Goal: Task Accomplishment & Management: Use online tool/utility

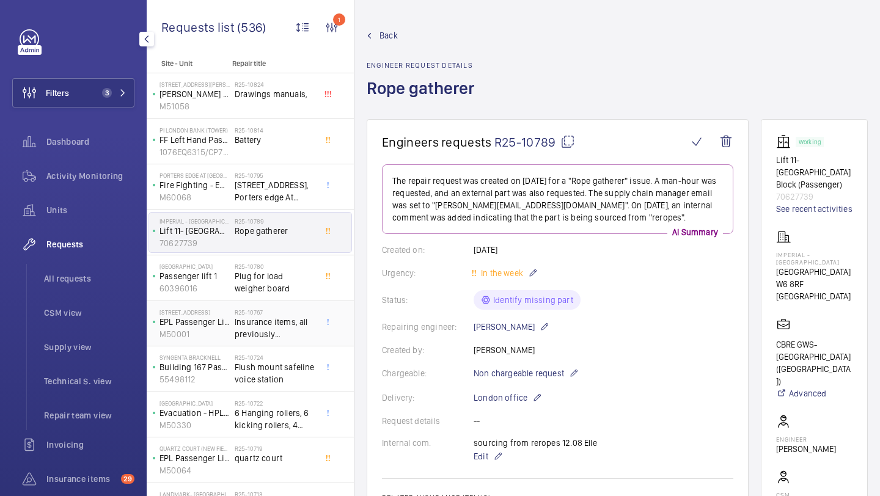
scroll to position [167, 0]
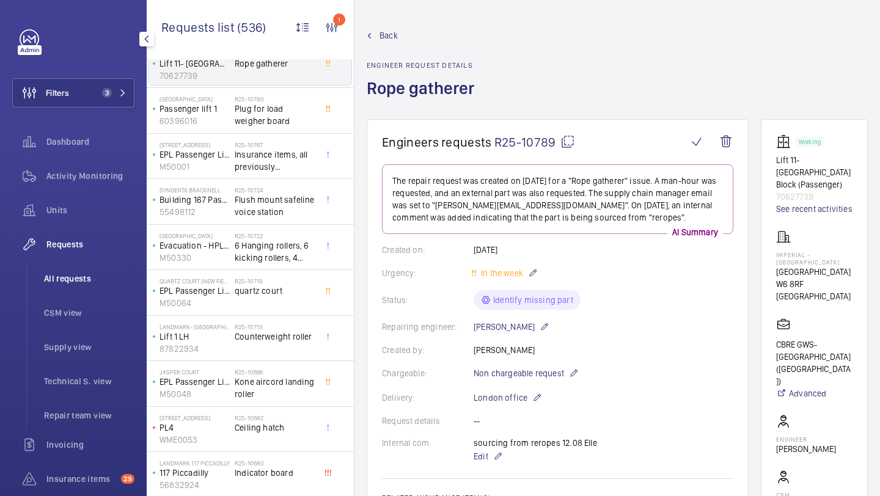
click at [95, 288] on li "All requests" at bounding box center [84, 278] width 100 height 29
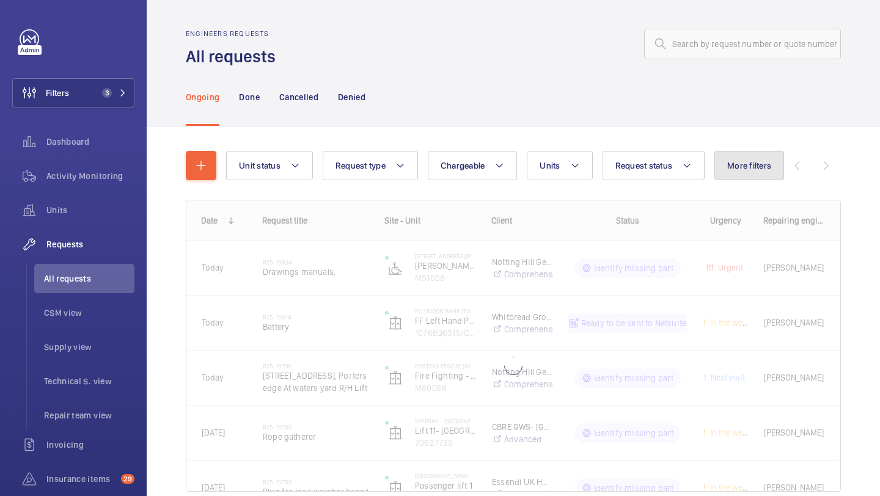
click at [748, 163] on span "More filters" at bounding box center [749, 166] width 44 height 10
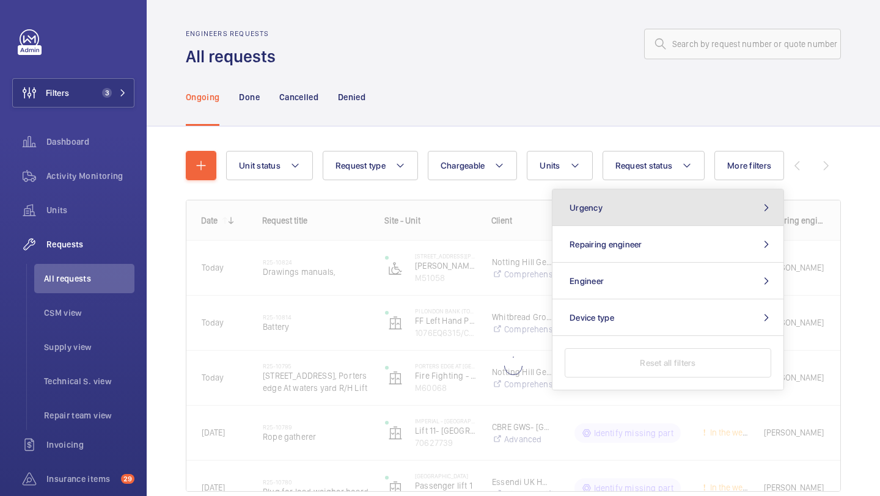
click at [645, 194] on button "Urgency" at bounding box center [667, 207] width 231 height 37
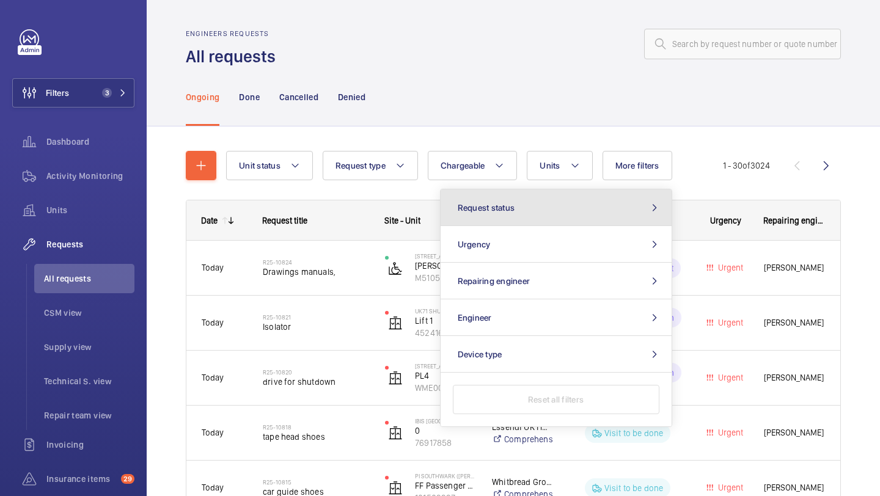
click at [630, 211] on button "Request status" at bounding box center [556, 207] width 231 height 37
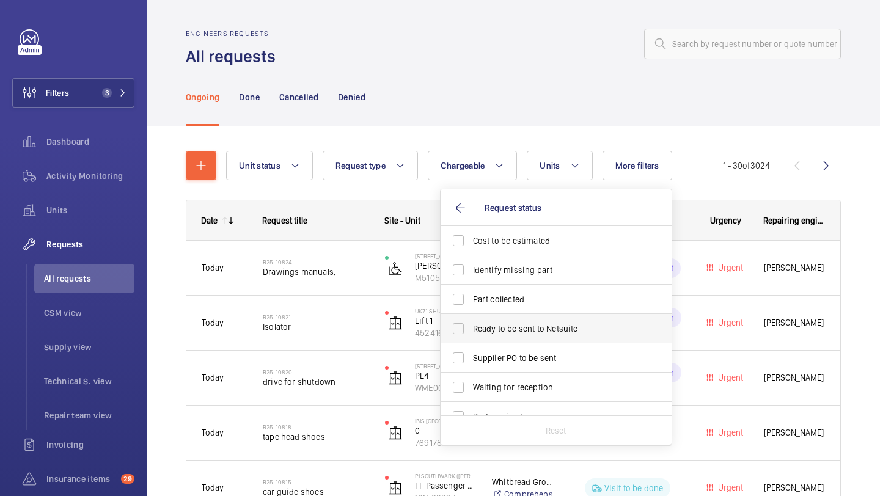
click at [541, 325] on span "Ready to be sent to Netsuite" at bounding box center [557, 329] width 168 height 12
click at [470, 325] on input "Ready to be sent to Netsuite" at bounding box center [458, 328] width 24 height 24
checkbox input "true"
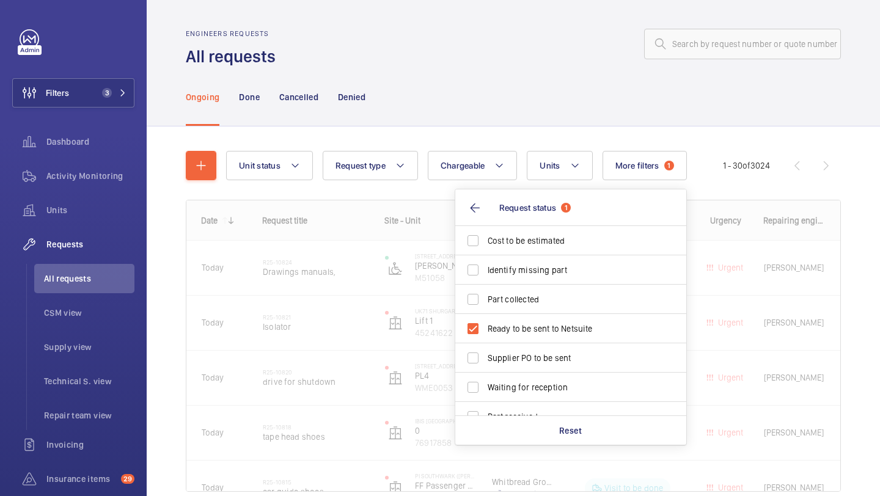
click at [498, 82] on div "Ongoing Done Cancelled Denied" at bounding box center [513, 97] width 655 height 58
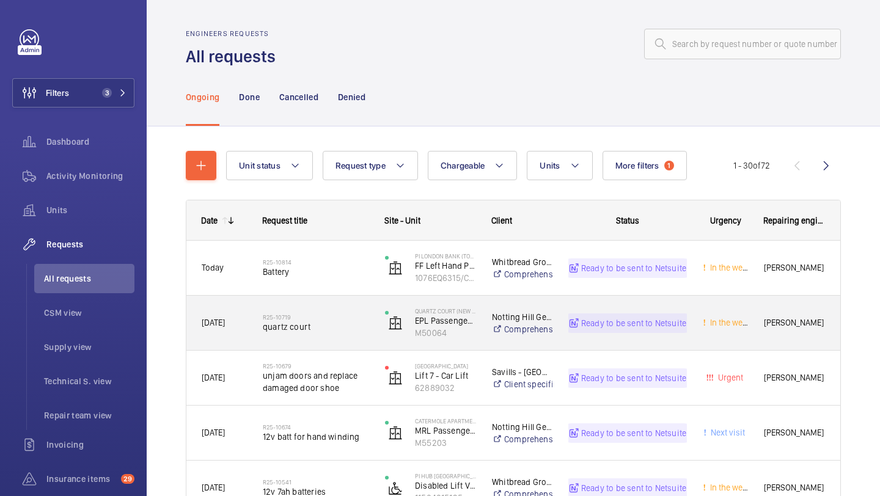
click at [334, 312] on div "R25-10719 quartz court" at bounding box center [316, 322] width 106 height 35
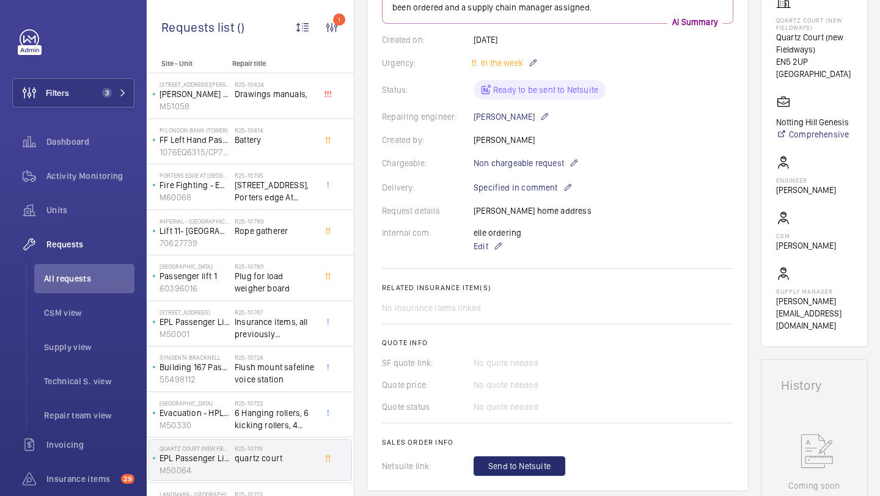
scroll to position [480, 0]
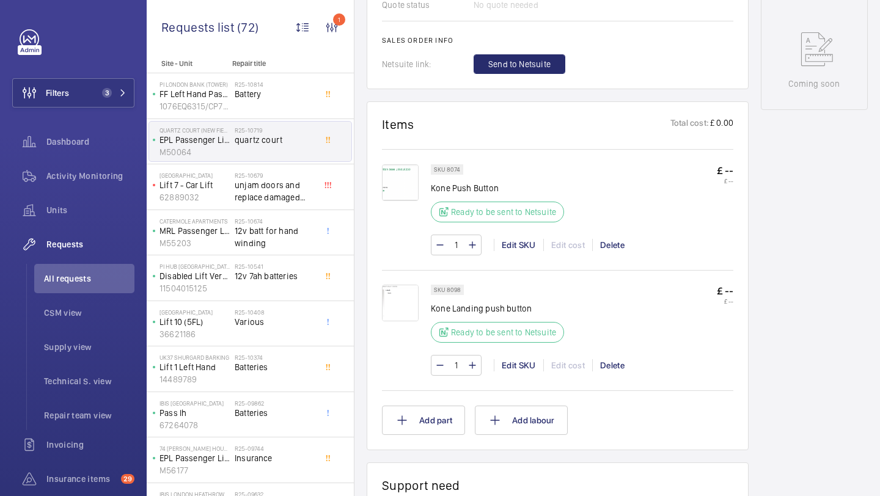
scroll to position [695, 0]
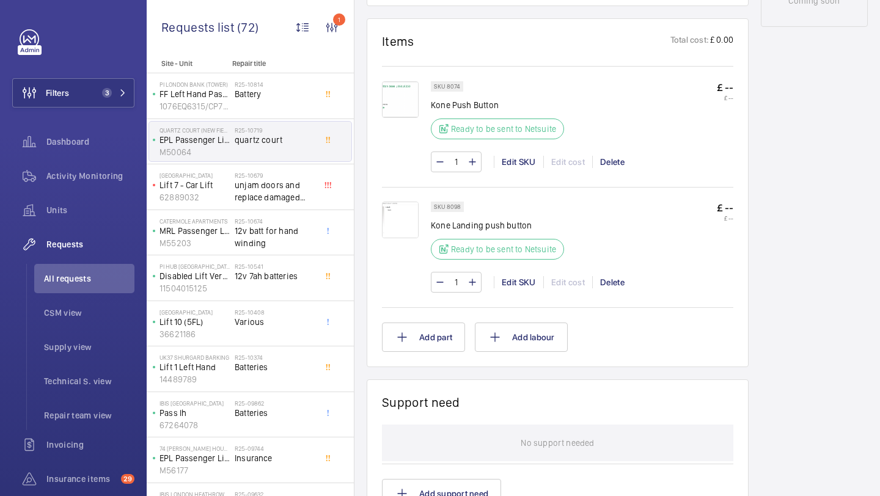
click at [412, 232] on img at bounding box center [400, 220] width 37 height 37
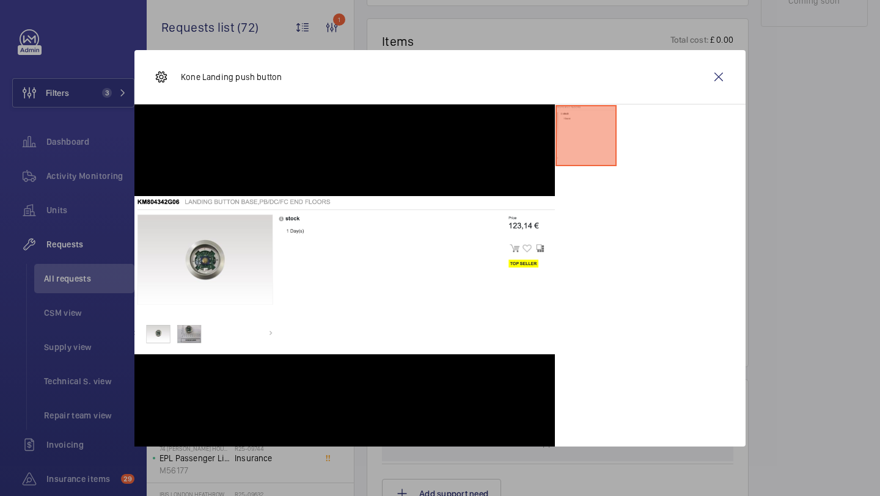
click at [697, 71] on div "Kone Landing push button" at bounding box center [439, 77] width 611 height 54
click at [703, 72] on div "Kone Landing push button" at bounding box center [439, 77] width 611 height 54
click at [711, 75] on wm-front-icon-button at bounding box center [718, 76] width 29 height 29
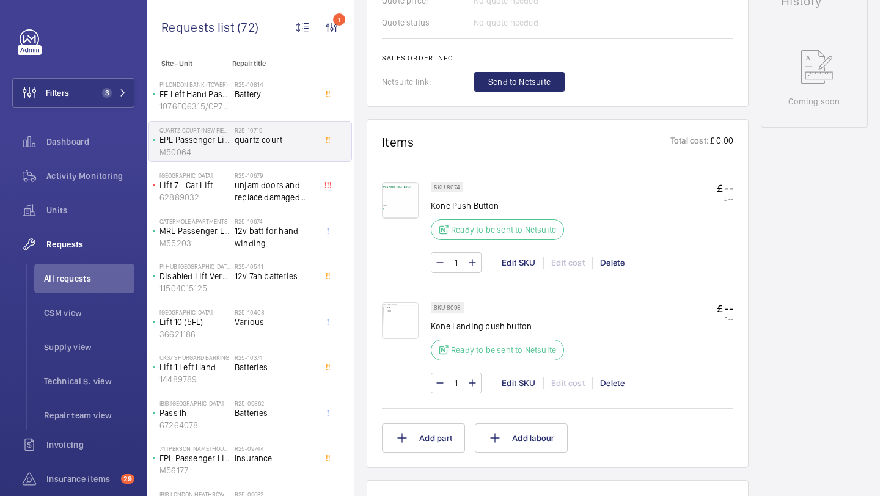
scroll to position [583, 0]
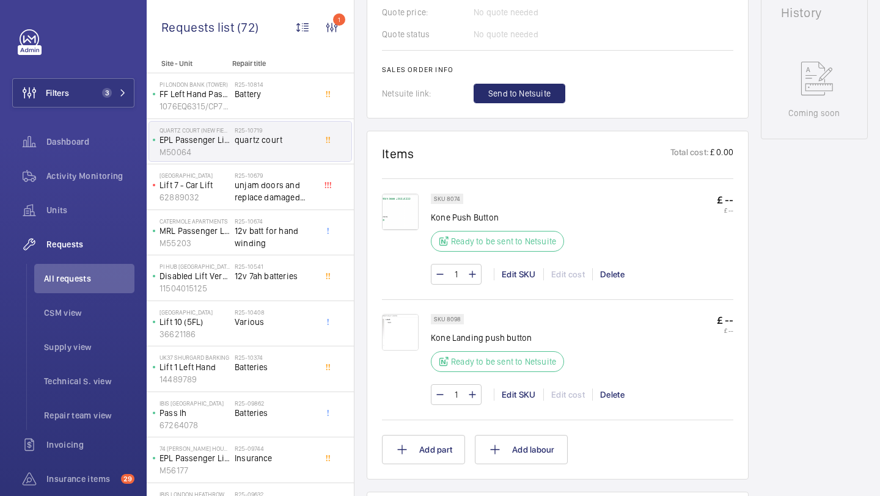
click at [406, 216] on img at bounding box center [400, 212] width 37 height 37
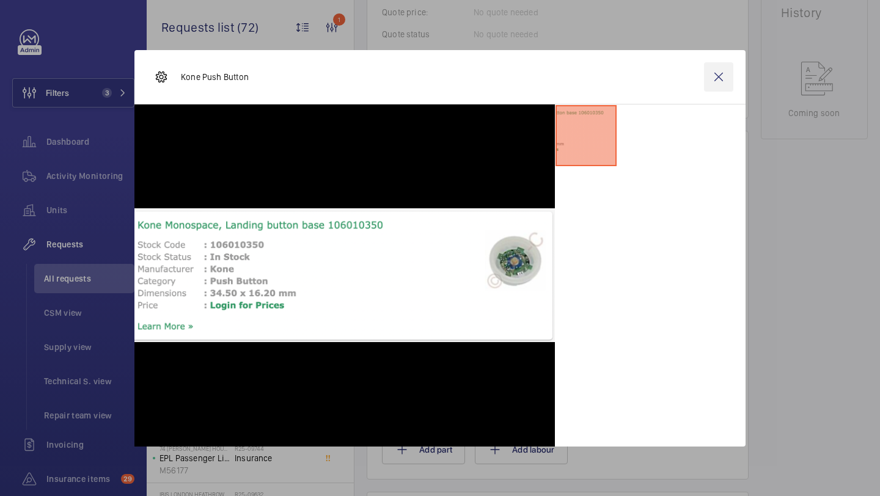
click at [715, 85] on wm-front-icon-button at bounding box center [718, 76] width 29 height 29
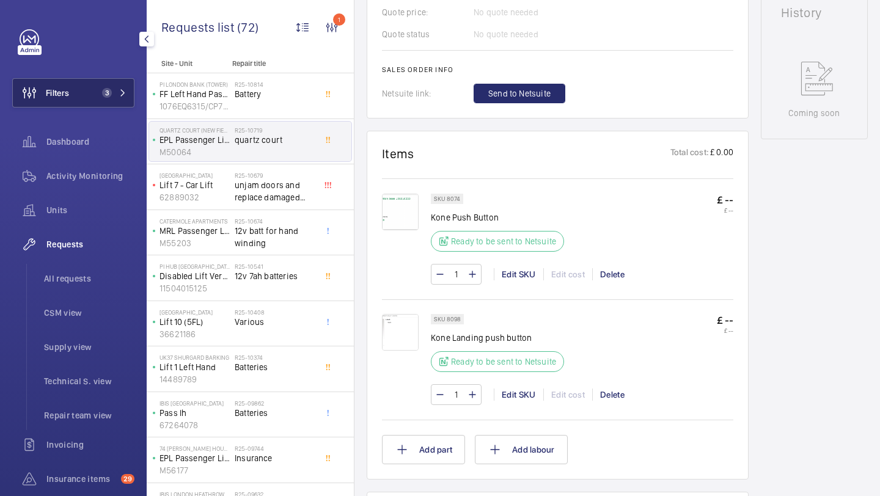
click at [86, 79] on button "Filters 3" at bounding box center [73, 92] width 122 height 29
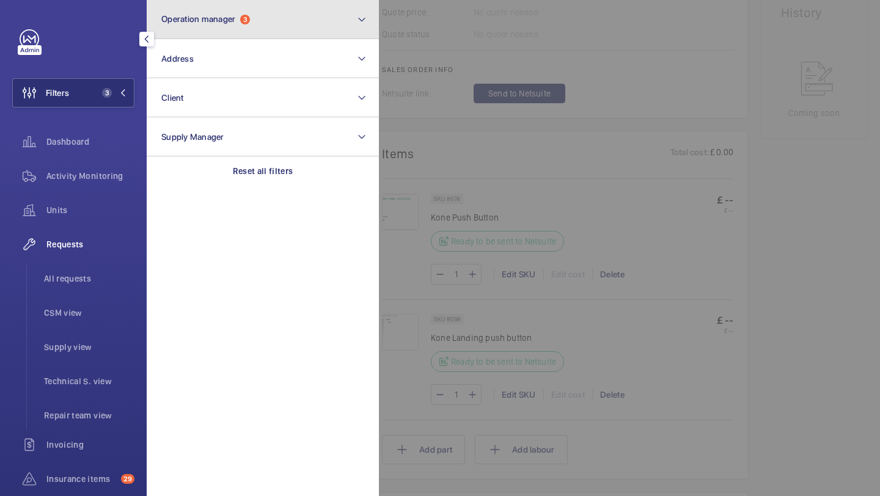
click at [229, 28] on button "Operation manager 3" at bounding box center [263, 19] width 232 height 39
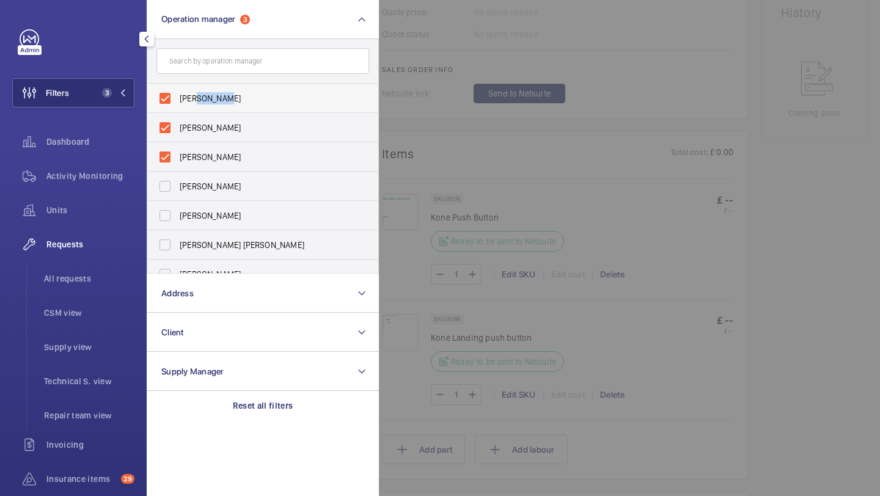
click at [197, 104] on label "[PERSON_NAME]" at bounding box center [253, 98] width 213 height 29
click at [198, 126] on span "[PERSON_NAME]" at bounding box center [264, 128] width 168 height 12
click at [177, 126] on input "[PERSON_NAME]" at bounding box center [165, 127] width 24 height 24
checkbox input "false"
click at [203, 131] on span "[PERSON_NAME]" at bounding box center [264, 128] width 168 height 12
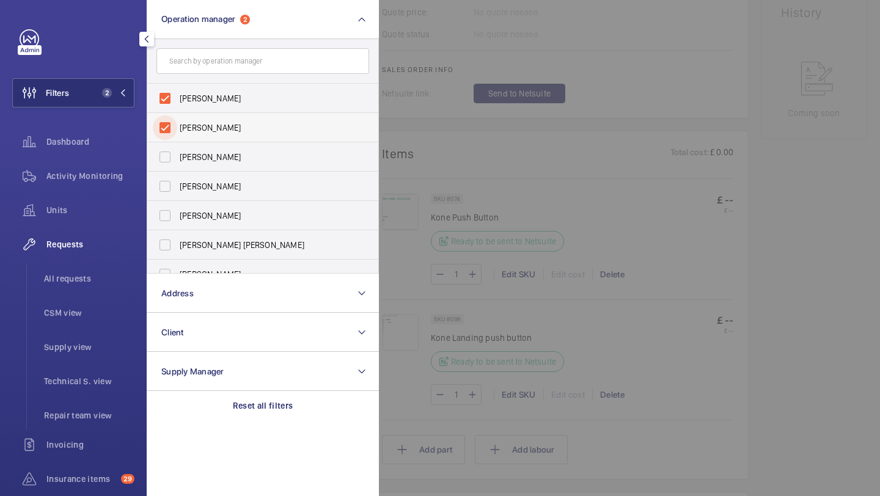
click at [177, 131] on input "[PERSON_NAME]" at bounding box center [165, 127] width 24 height 24
checkbox input "false"
click at [203, 102] on span "[PERSON_NAME]" at bounding box center [264, 98] width 168 height 12
click at [177, 102] on input "[PERSON_NAME]" at bounding box center [165, 98] width 24 height 24
checkbox input "false"
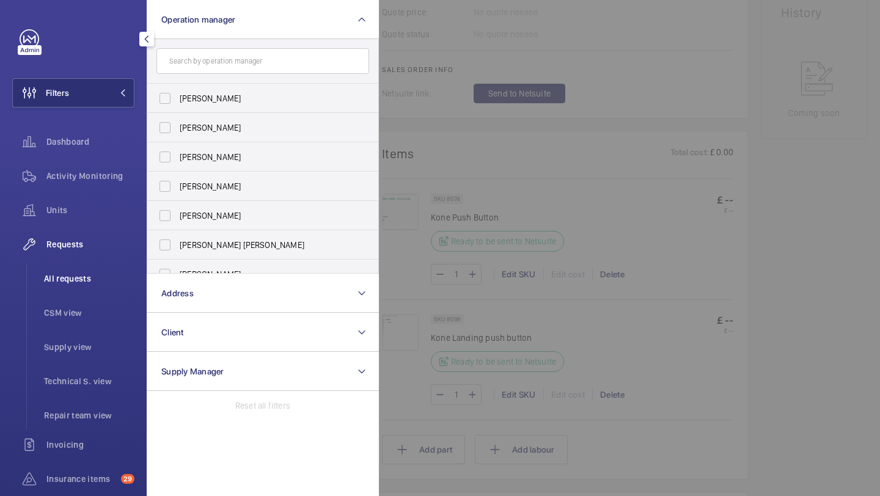
click at [93, 286] on li "All requests" at bounding box center [84, 278] width 100 height 29
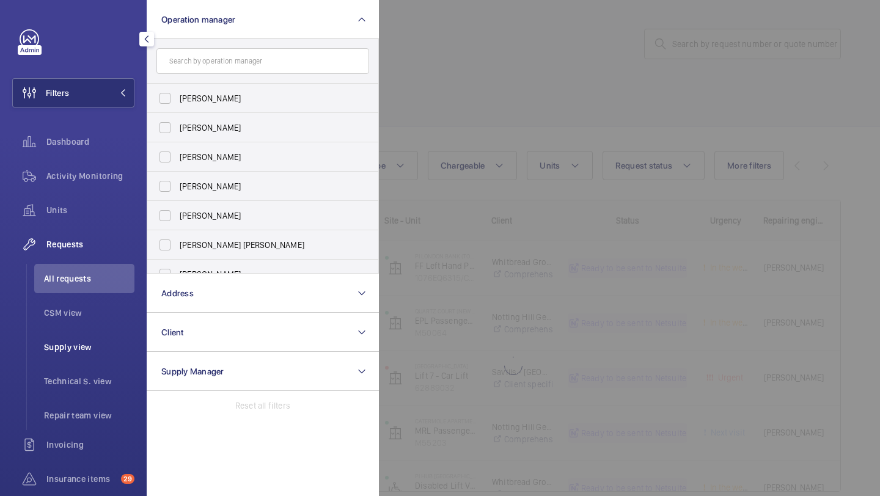
click at [86, 343] on span "Supply view" at bounding box center [89, 347] width 90 height 12
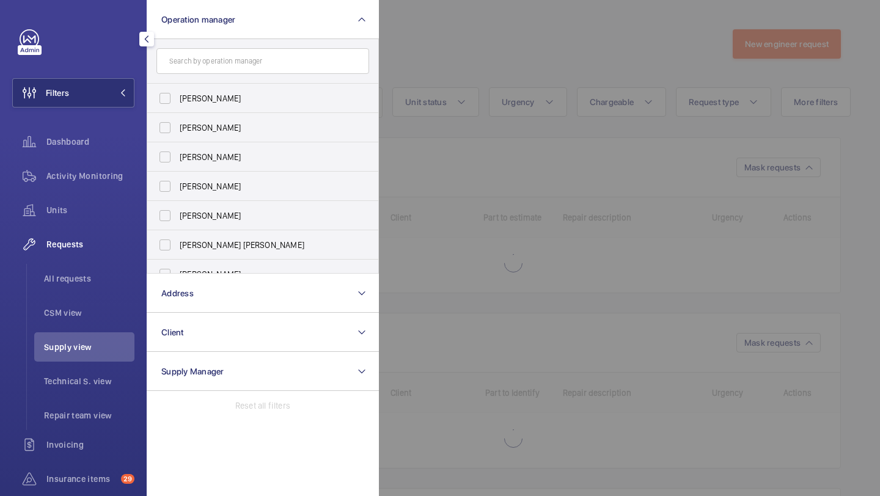
click at [518, 142] on div at bounding box center [819, 248] width 880 height 496
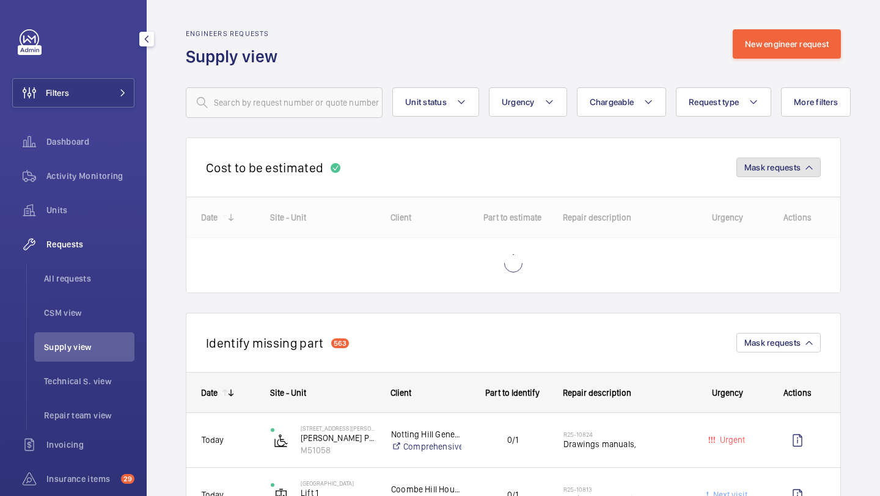
click at [775, 172] on span "Mask requests" at bounding box center [772, 168] width 56 height 10
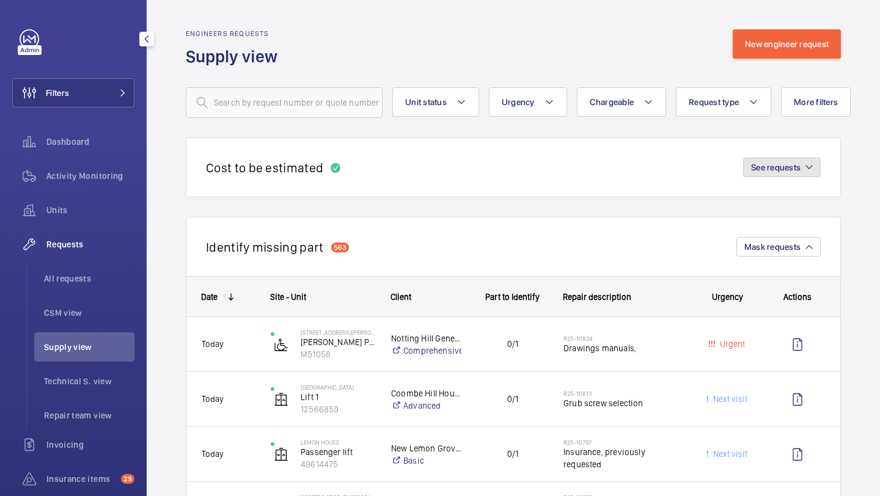
click at [775, 172] on span "See requests" at bounding box center [775, 168] width 49 height 10
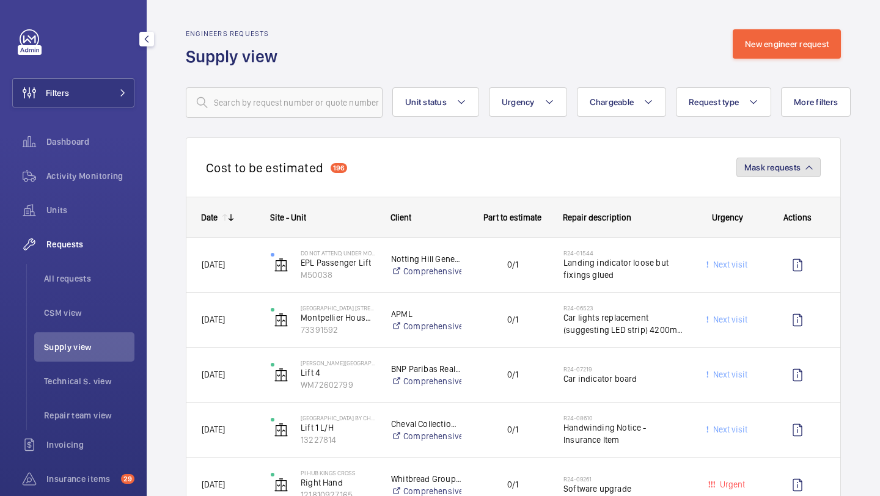
click at [780, 167] on span "Mask requests" at bounding box center [772, 168] width 56 height 10
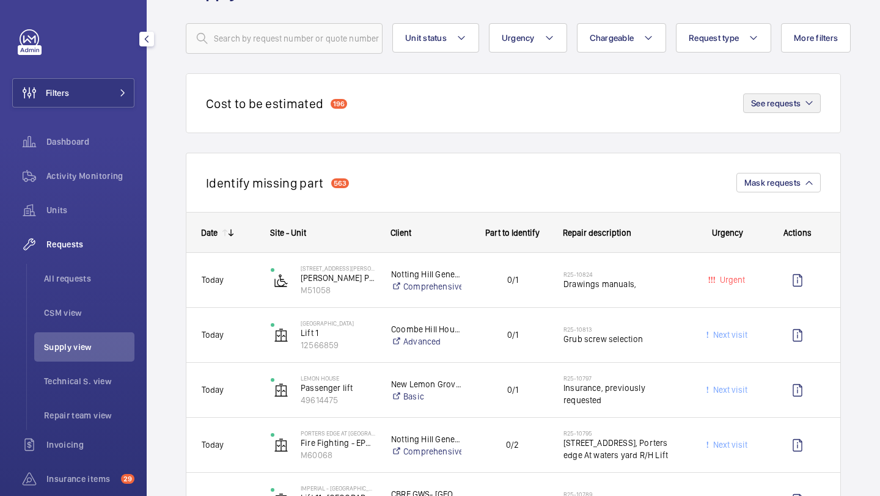
scroll to position [68, 0]
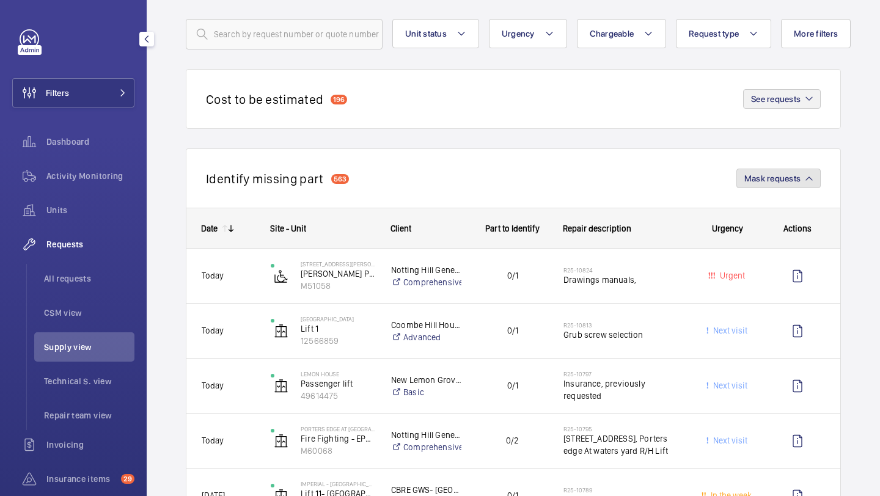
click at [772, 183] on span "Mask requests" at bounding box center [772, 179] width 56 height 10
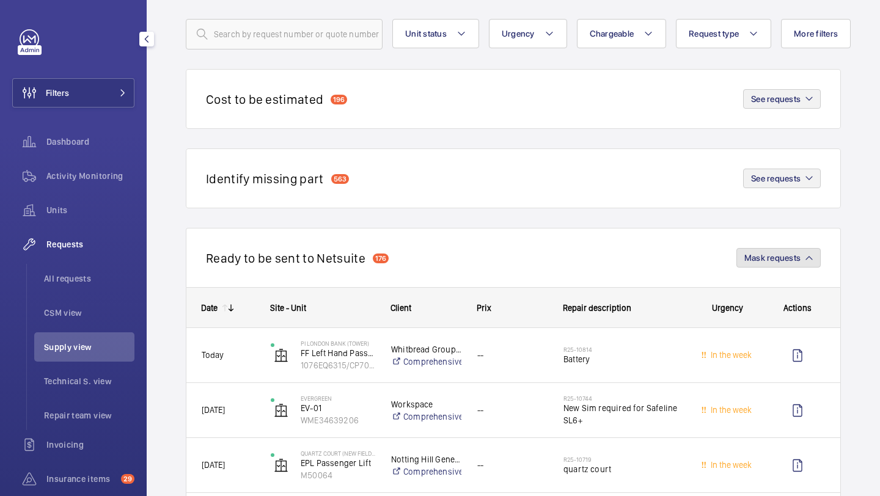
click at [758, 263] on button "Mask requests" at bounding box center [778, 258] width 84 height 20
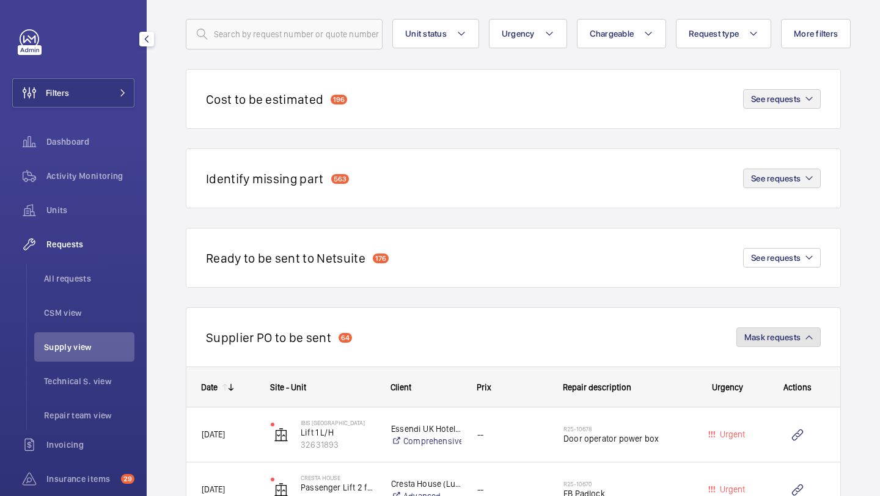
click at [748, 334] on span "Mask requests" at bounding box center [772, 337] width 56 height 10
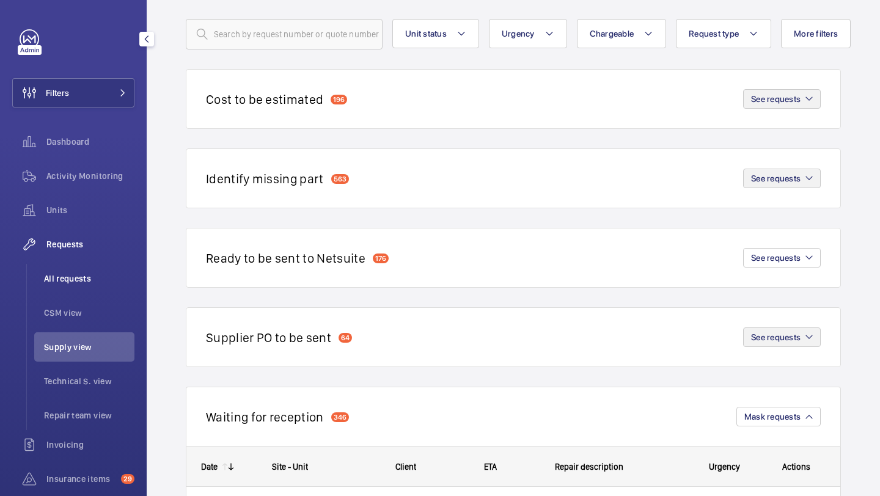
click at [78, 292] on li "All requests" at bounding box center [84, 278] width 100 height 29
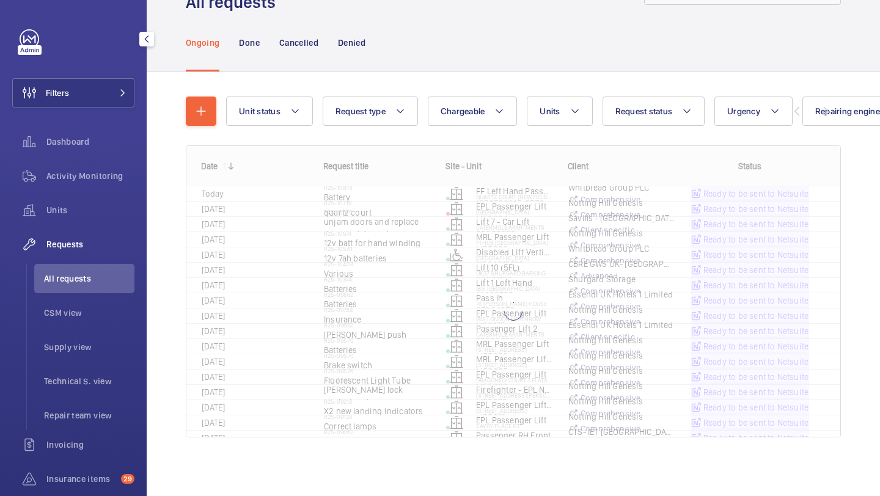
scroll to position [54, 0]
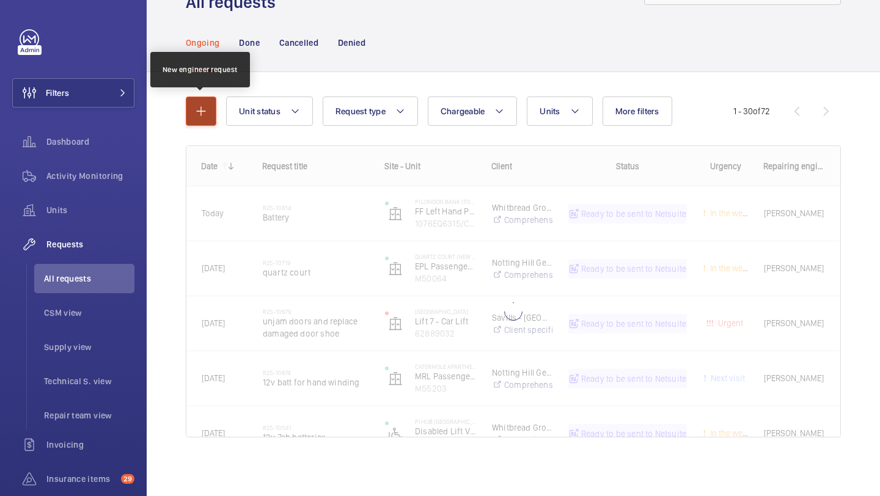
click at [199, 119] on button "button" at bounding box center [201, 111] width 31 height 29
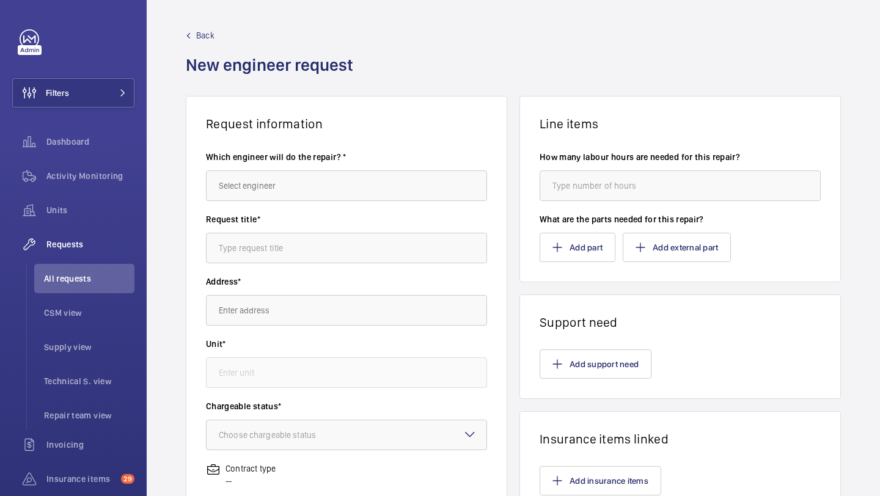
scroll to position [71, 0]
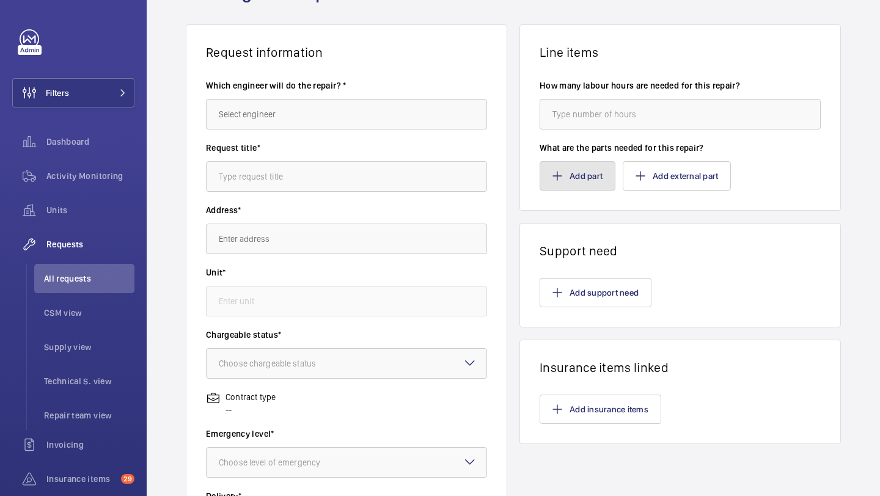
click at [573, 183] on button "Add part" at bounding box center [578, 175] width 76 height 29
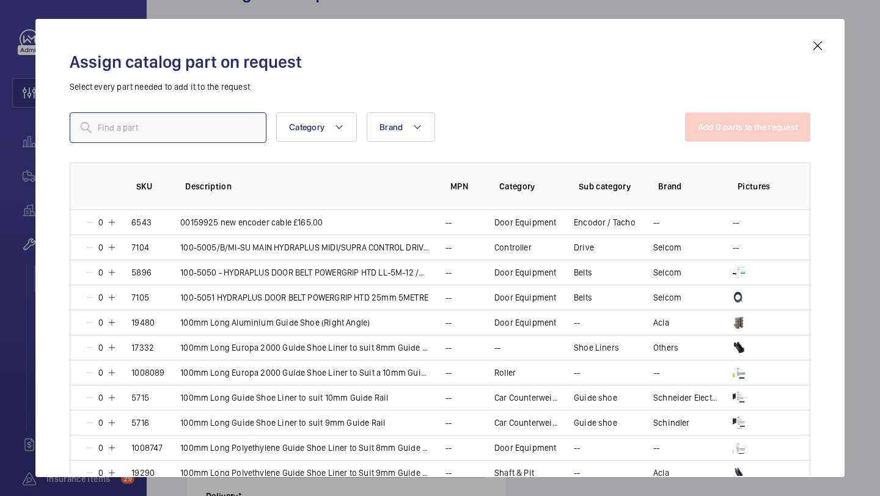
click at [230, 127] on input "text" at bounding box center [168, 127] width 197 height 31
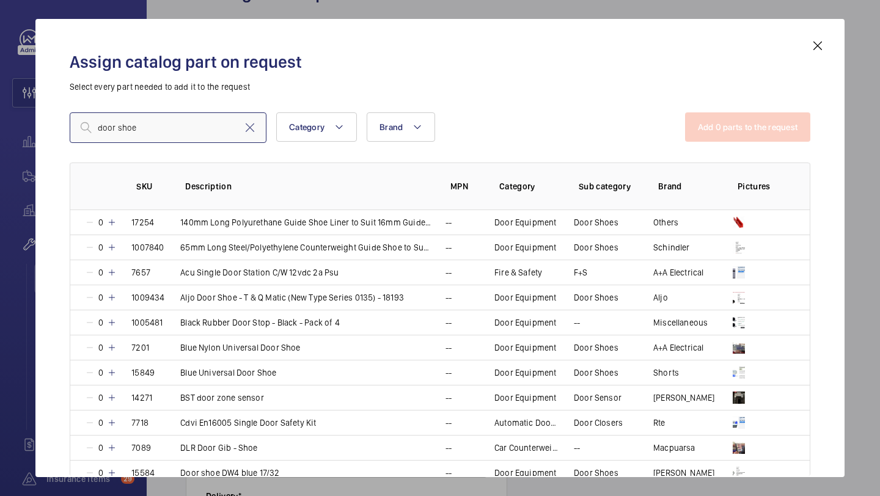
type input "door shoe"
click at [816, 45] on mat-icon at bounding box center [817, 45] width 15 height 15
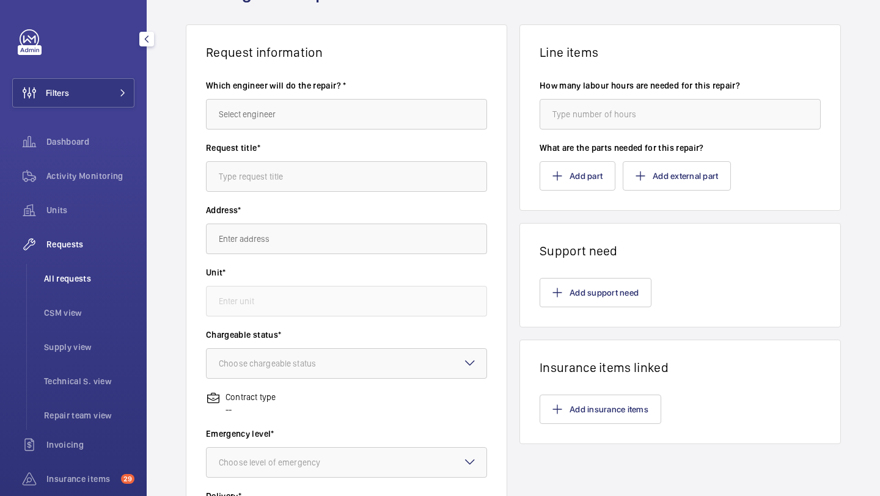
click at [75, 279] on span "All requests" at bounding box center [89, 279] width 90 height 12
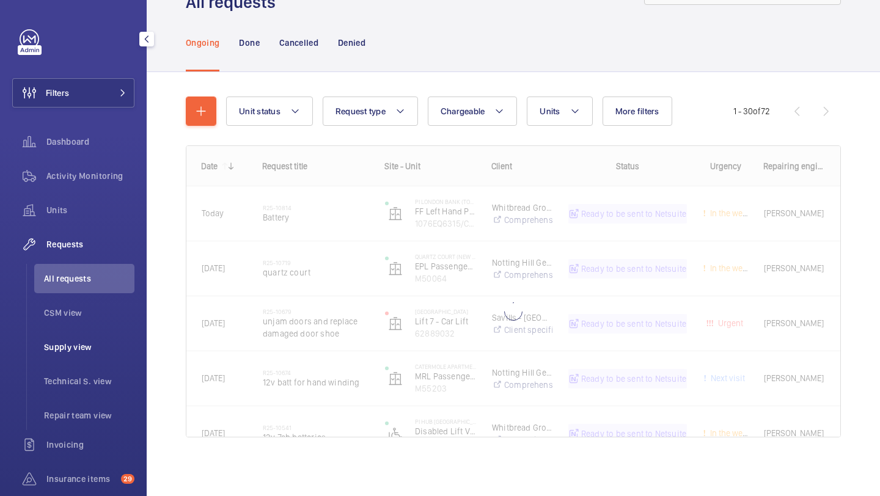
click at [75, 357] on li "Supply view" at bounding box center [84, 346] width 100 height 29
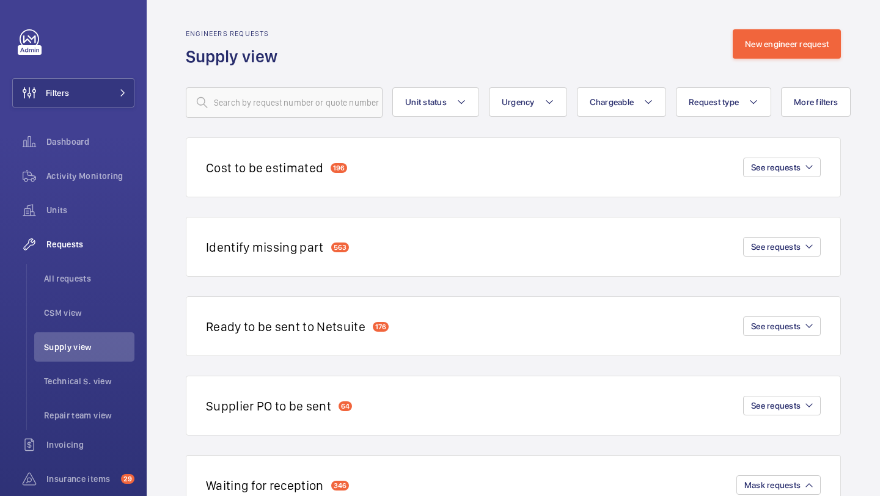
scroll to position [35, 0]
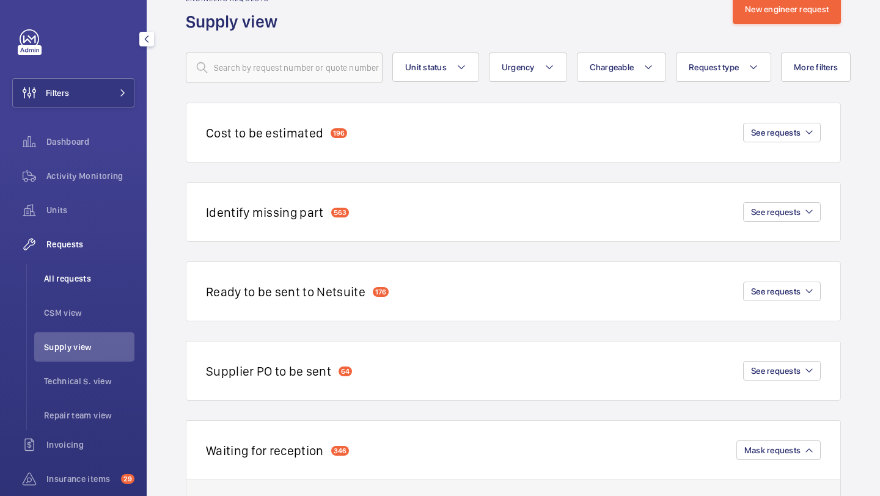
click at [122, 279] on span "All requests" at bounding box center [89, 279] width 90 height 12
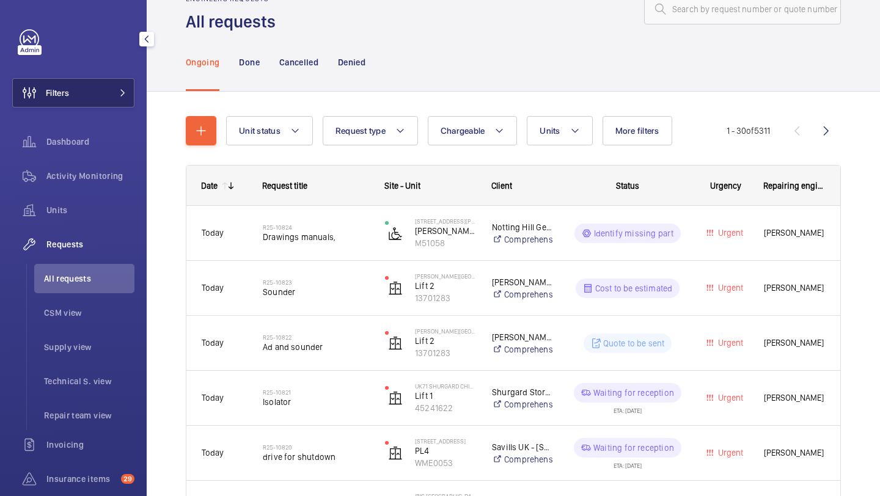
click at [99, 97] on button "Filters" at bounding box center [73, 92] width 122 height 29
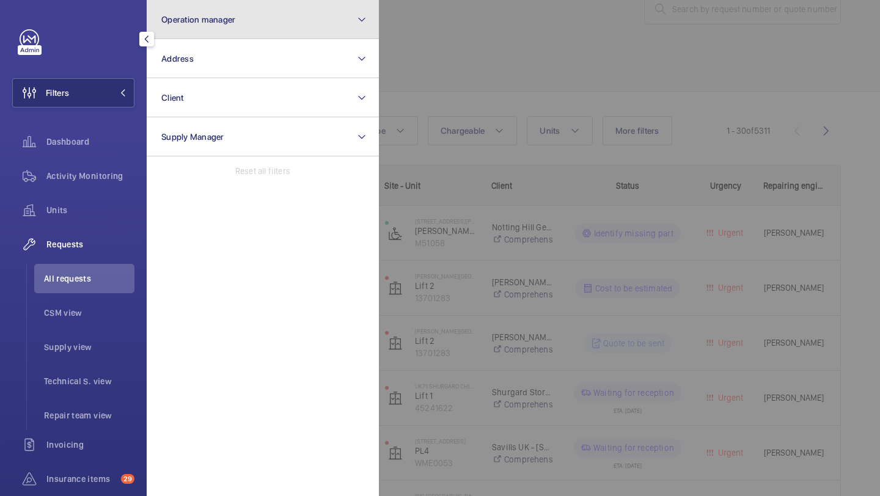
click at [197, 16] on span "Operation manager" at bounding box center [198, 20] width 74 height 10
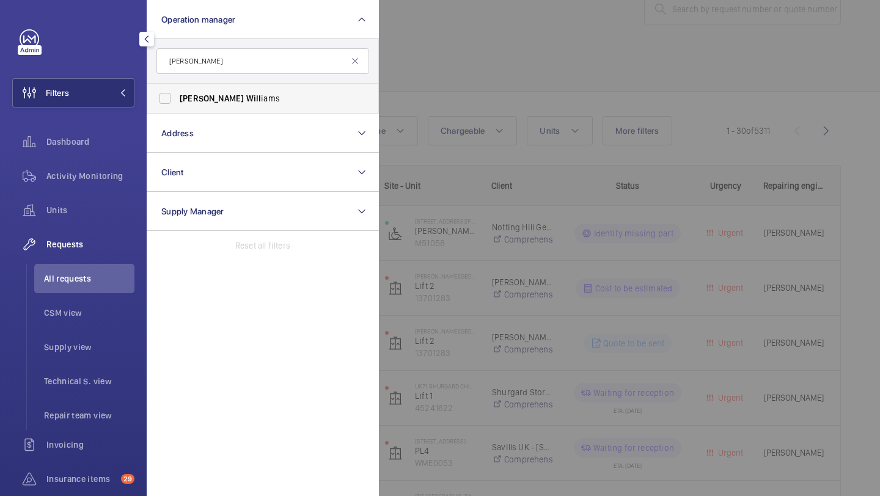
type input "[PERSON_NAME]"
click at [280, 91] on label "[PERSON_NAME] iams" at bounding box center [253, 98] width 213 height 29
click at [177, 91] on input "[PERSON_NAME] iams" at bounding box center [165, 98] width 24 height 24
checkbox input "true"
click at [442, 70] on div at bounding box center [819, 248] width 880 height 496
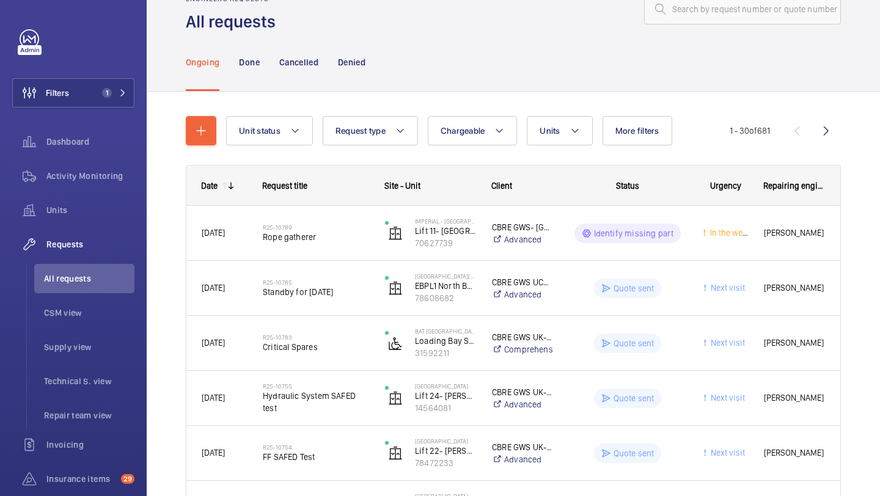
click at [641, 125] on button "More filters" at bounding box center [637, 130] width 70 height 29
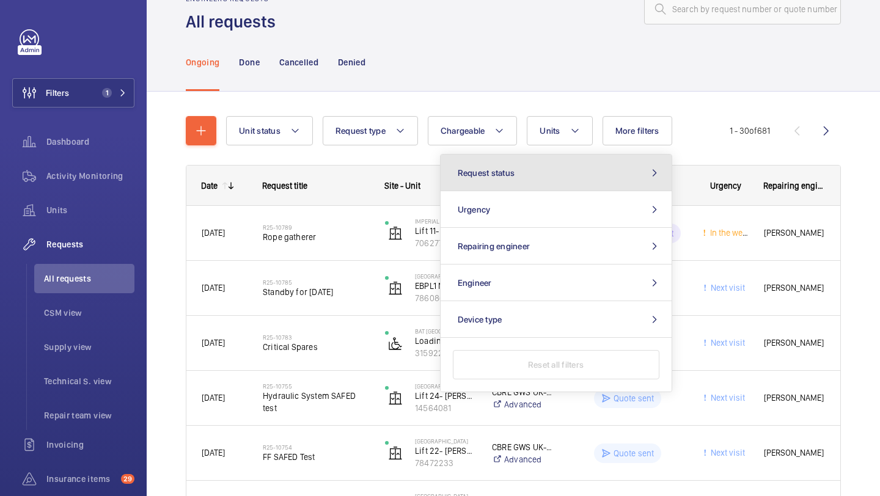
click at [592, 181] on button "Request status" at bounding box center [556, 173] width 231 height 37
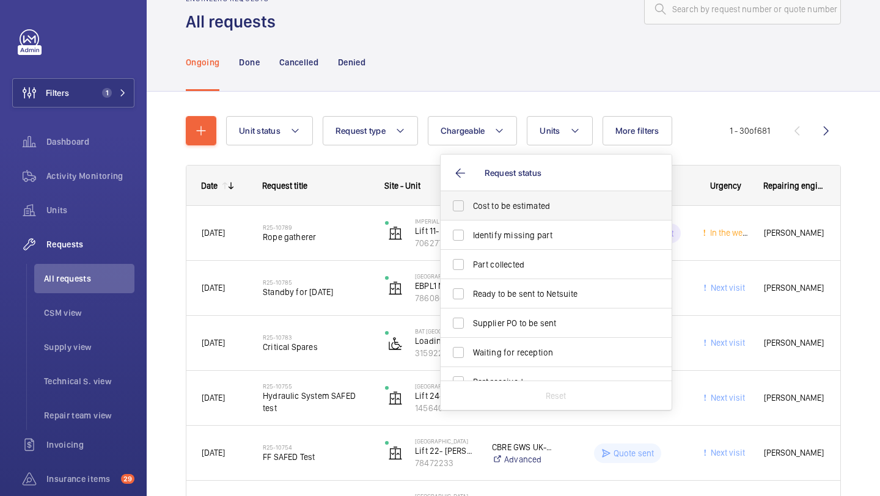
click at [557, 203] on span "Cost to be estimated" at bounding box center [557, 206] width 168 height 12
click at [470, 203] on input "Cost to be estimated" at bounding box center [458, 206] width 24 height 24
checkbox input "true"
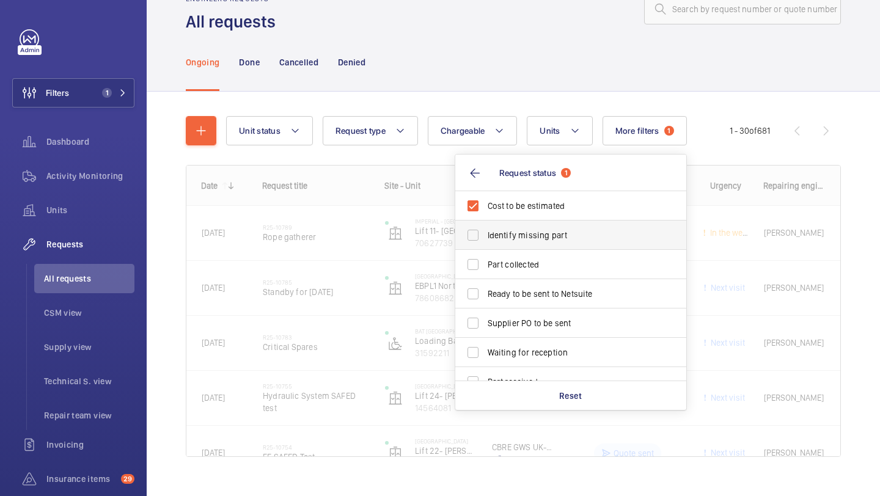
click at [551, 230] on span "Identify missing part" at bounding box center [572, 235] width 168 height 12
click at [485, 230] on input "Identify missing part" at bounding box center [473, 235] width 24 height 24
checkbox input "true"
click at [544, 287] on label "Ready to be sent to Netsuite" at bounding box center [561, 293] width 213 height 29
click at [485, 287] on input "Ready to be sent to Netsuite" at bounding box center [473, 294] width 24 height 24
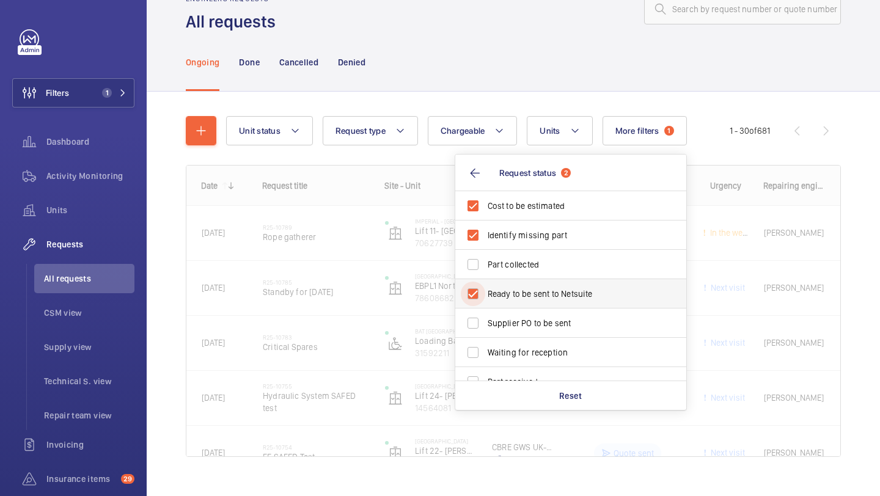
checkbox input "true"
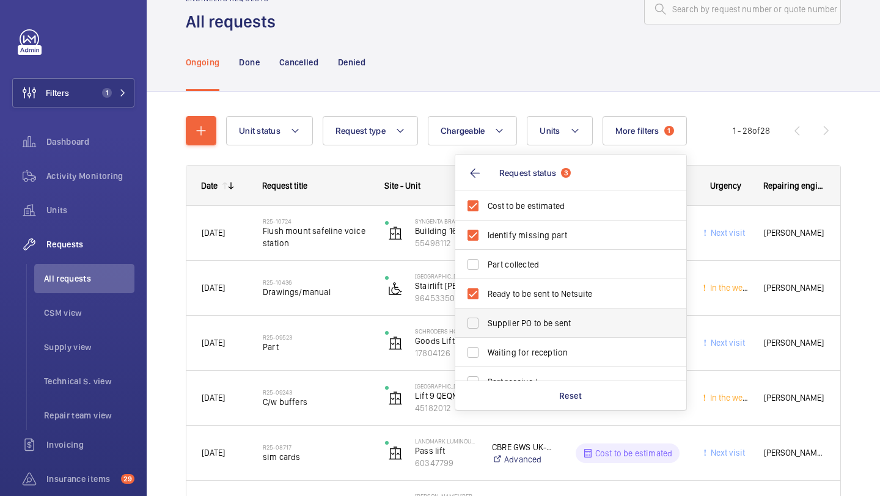
click at [544, 316] on label "Supplier PO to be sent" at bounding box center [561, 323] width 213 height 29
click at [485, 316] on input "Supplier PO to be sent" at bounding box center [473, 323] width 24 height 24
checkbox input "true"
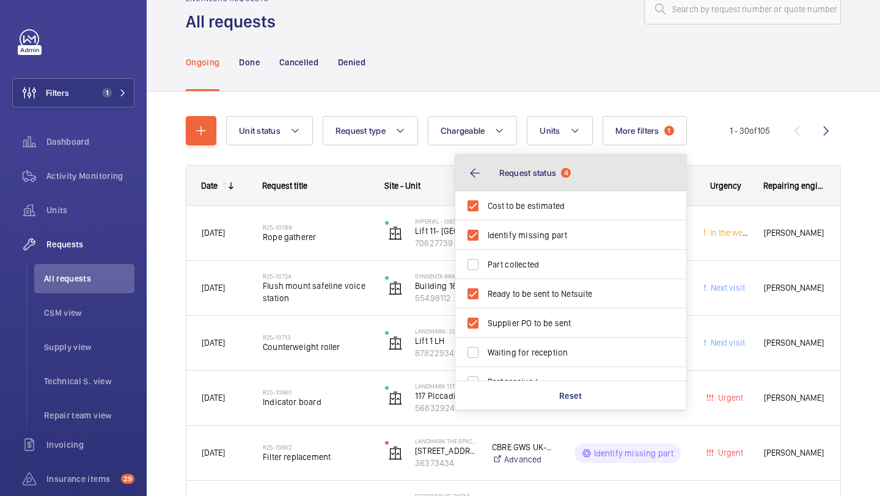
click at [503, 185] on button "Request status 4" at bounding box center [570, 173] width 231 height 37
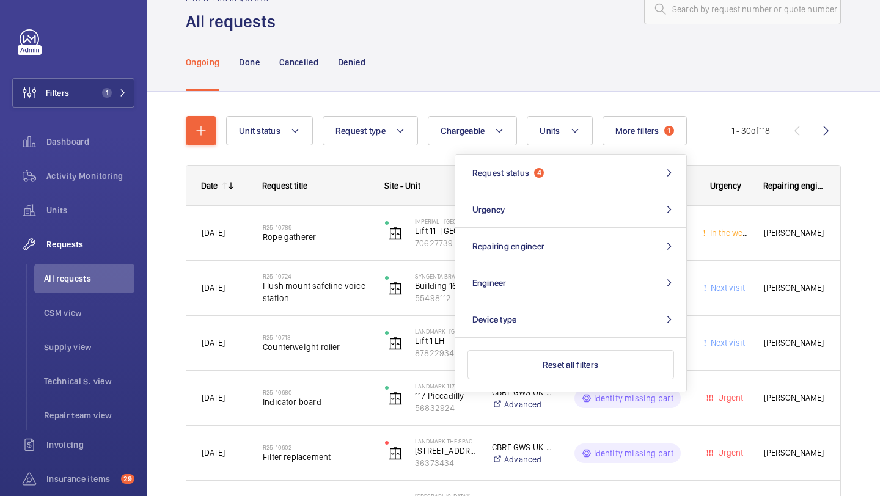
click at [561, 81] on div "Ongoing Done Cancelled Denied" at bounding box center [513, 62] width 655 height 58
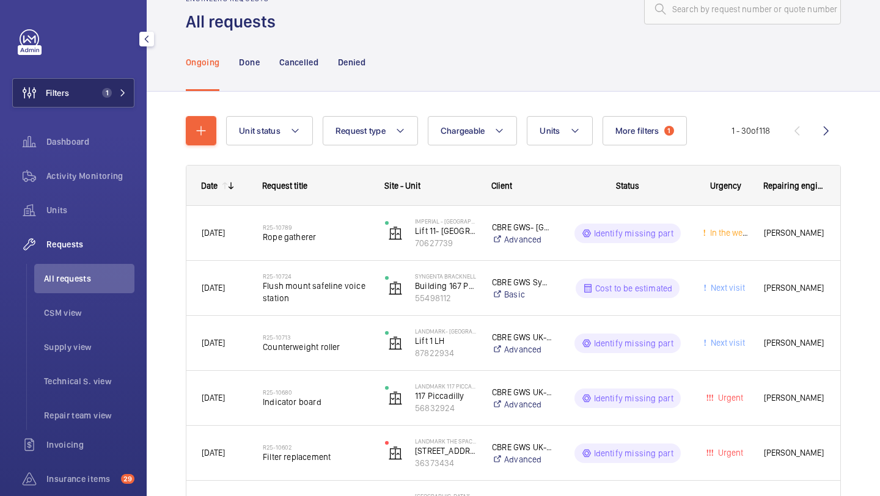
click at [112, 93] on span "1" at bounding box center [111, 93] width 29 height 10
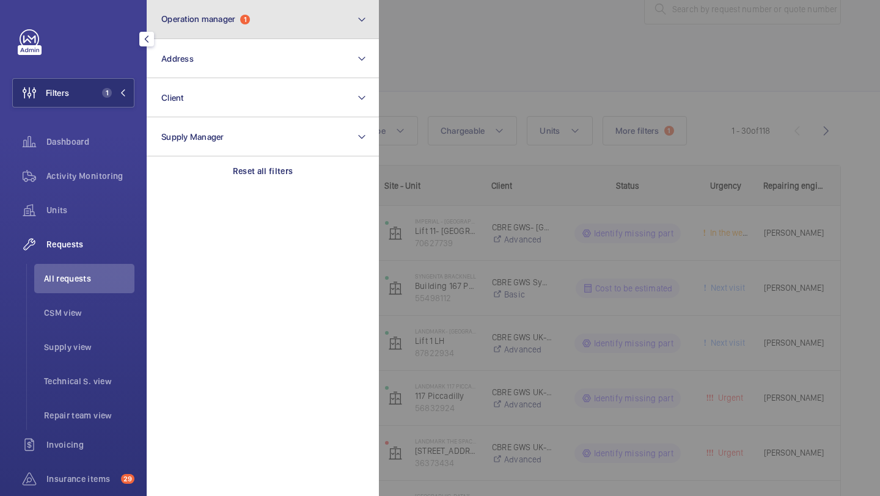
click at [188, 29] on button "Operation manager 1" at bounding box center [263, 19] width 232 height 39
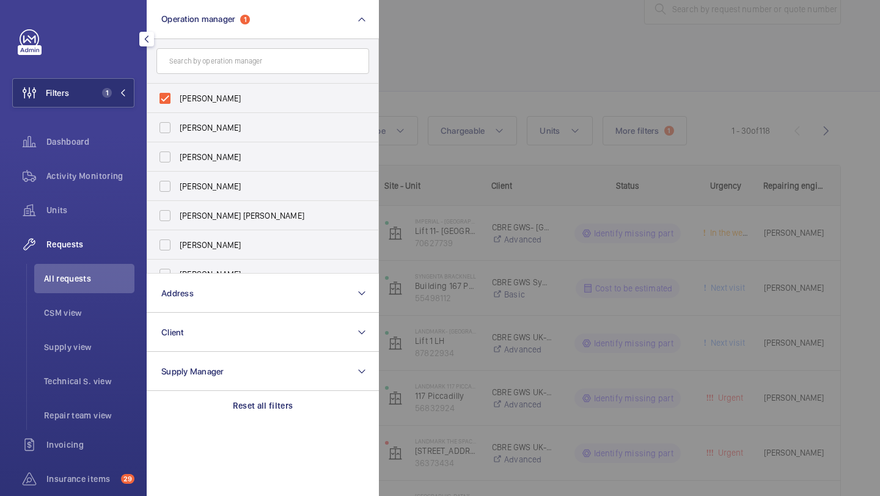
click at [499, 58] on div at bounding box center [819, 248] width 880 height 496
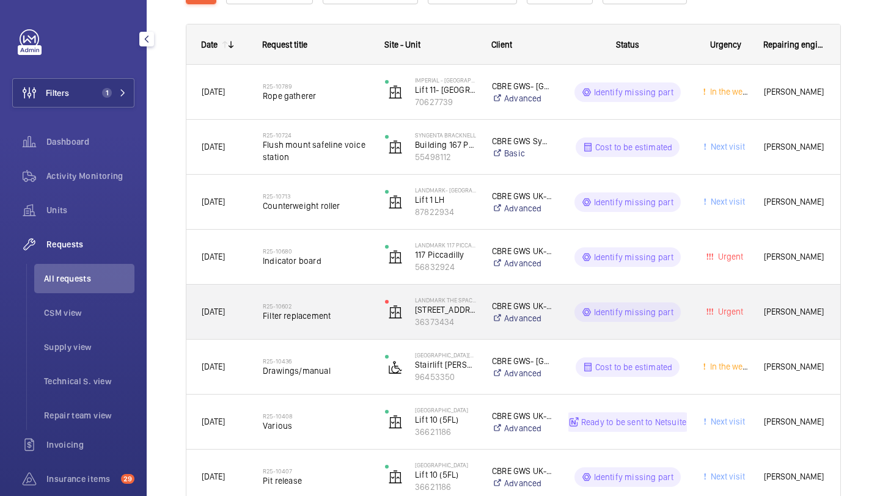
scroll to position [174, 0]
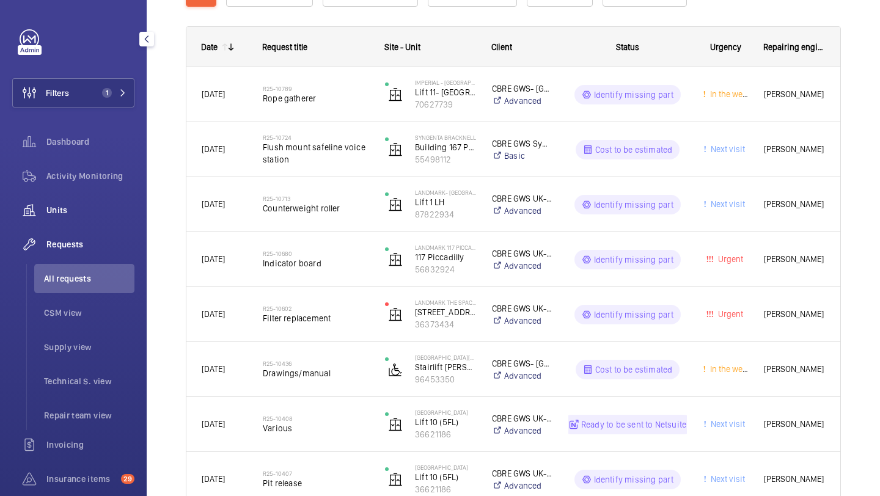
click at [86, 196] on div "Units" at bounding box center [73, 210] width 122 height 29
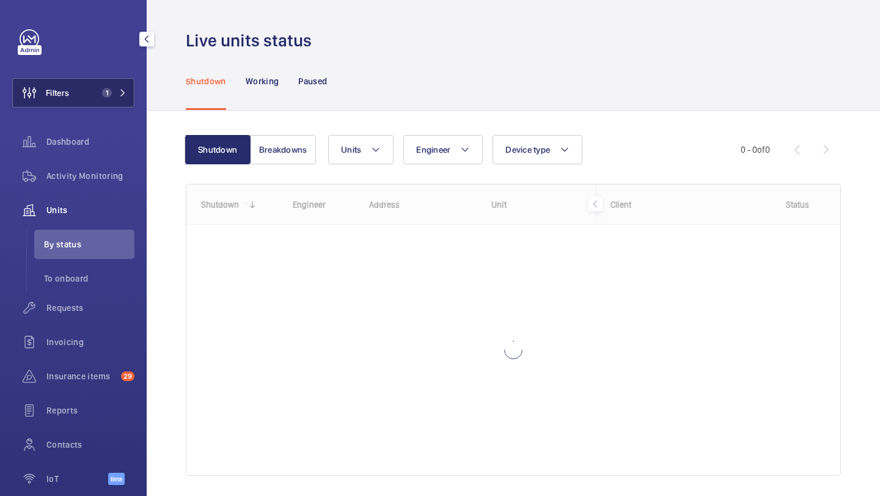
click at [86, 87] on button "Filters 1" at bounding box center [73, 92] width 122 height 29
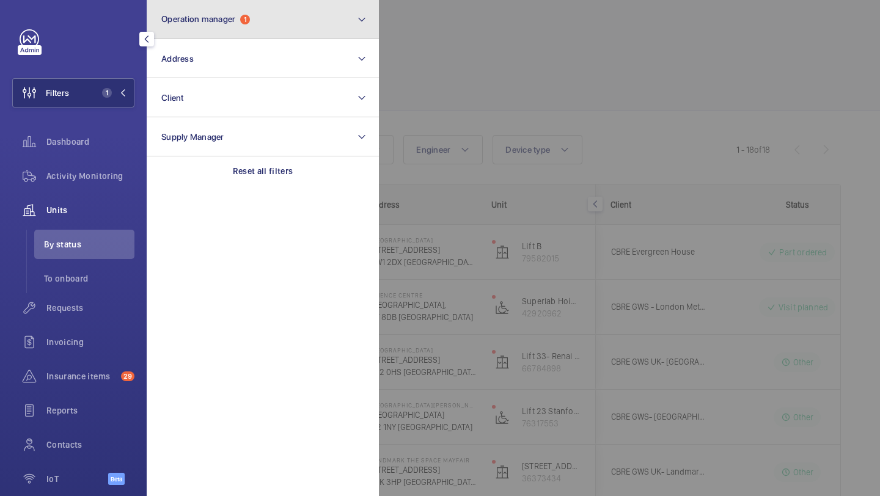
click at [194, 29] on button "Operation manager 1" at bounding box center [263, 19] width 232 height 39
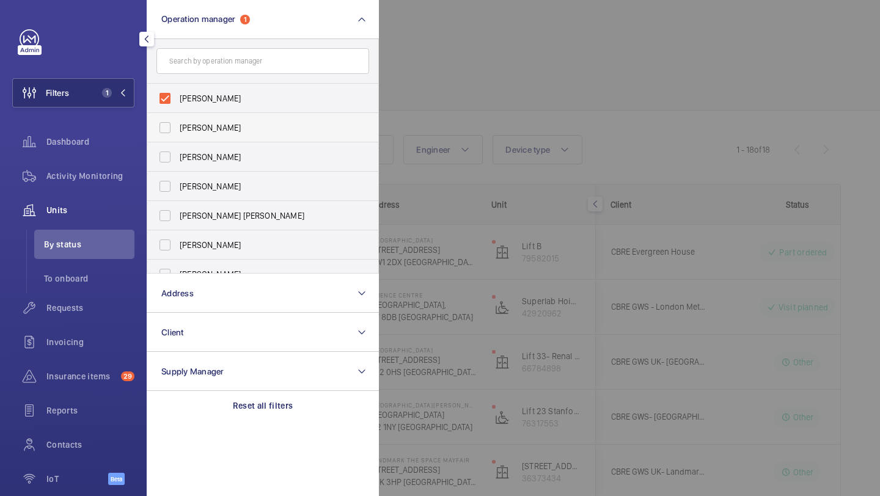
click at [219, 119] on label "[PERSON_NAME]" at bounding box center [253, 127] width 213 height 29
click at [177, 119] on input "[PERSON_NAME]" at bounding box center [165, 127] width 24 height 24
checkbox input "true"
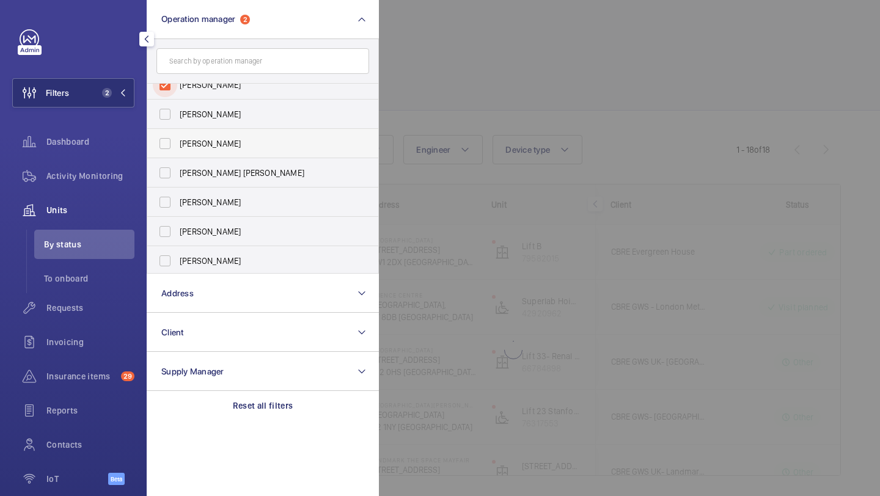
scroll to position [45, 0]
click at [254, 229] on span "[PERSON_NAME]" at bounding box center [264, 229] width 168 height 12
click at [177, 229] on input "[PERSON_NAME]" at bounding box center [165, 229] width 24 height 24
checkbox input "true"
click at [508, 96] on div at bounding box center [819, 248] width 880 height 496
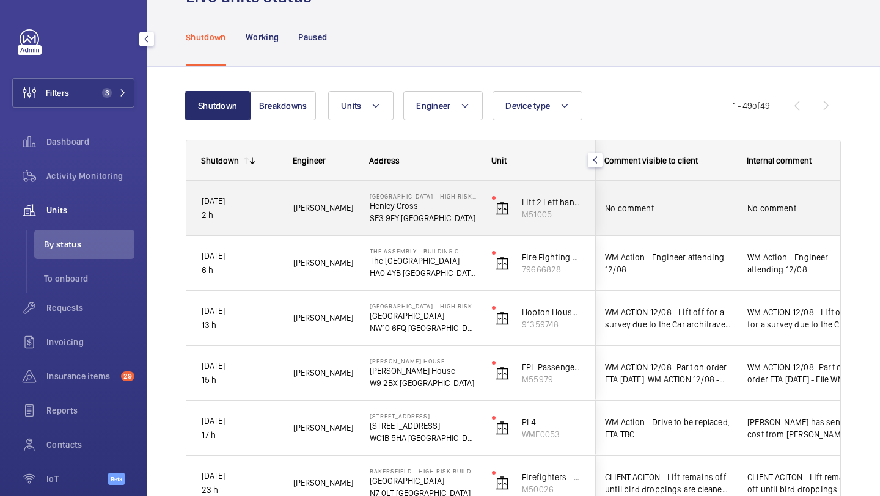
scroll to position [46, 0]
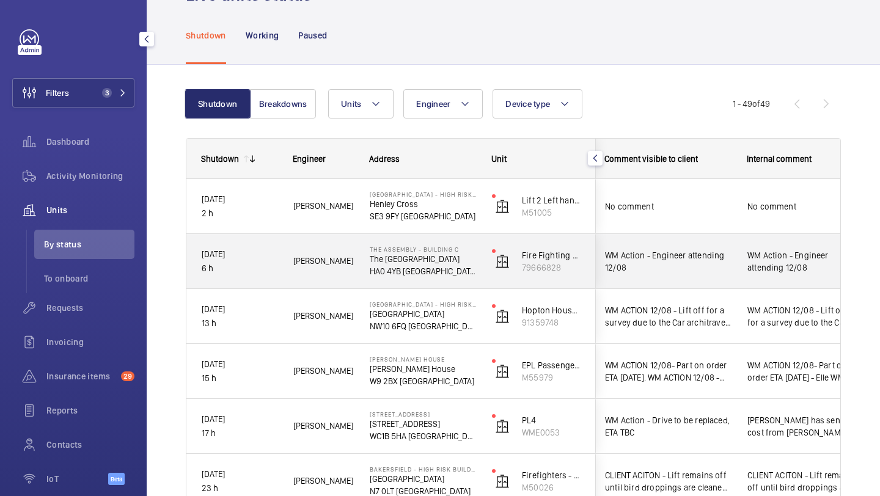
click at [724, 259] on span "WM Action - Engineer attending 12/08" at bounding box center [668, 261] width 126 height 24
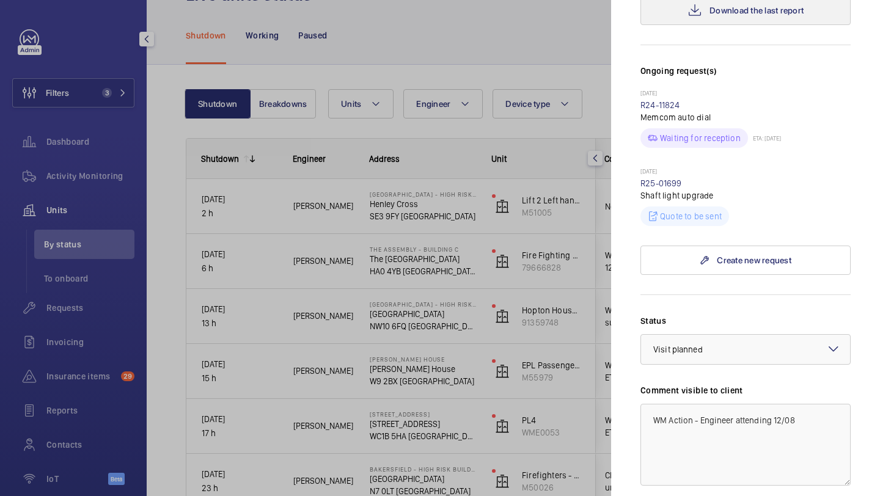
scroll to position [538, 0]
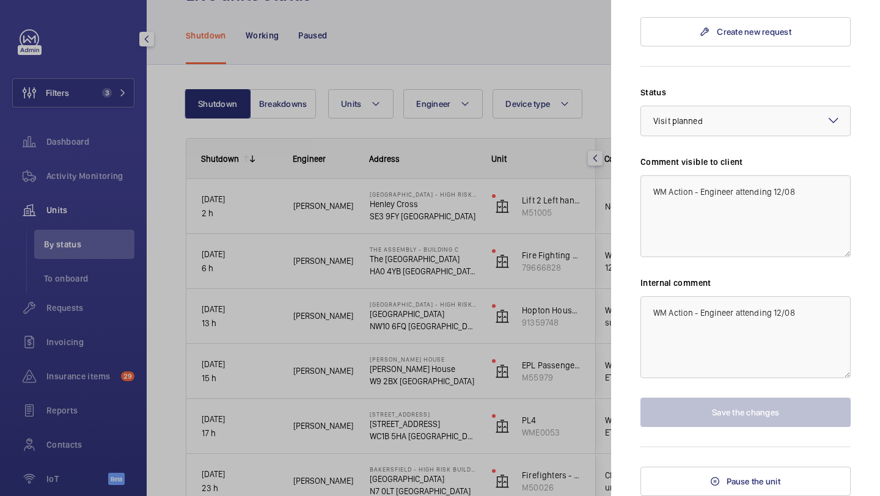
click at [600, 298] on div at bounding box center [440, 248] width 880 height 496
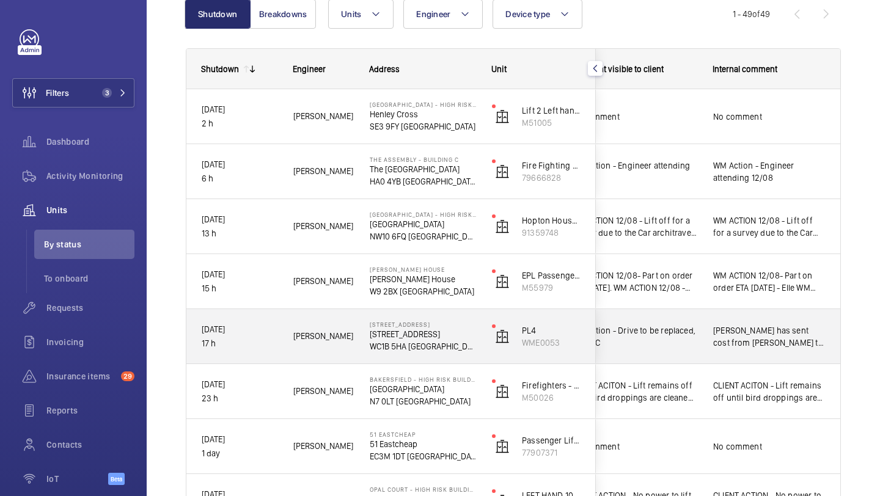
scroll to position [134, 0]
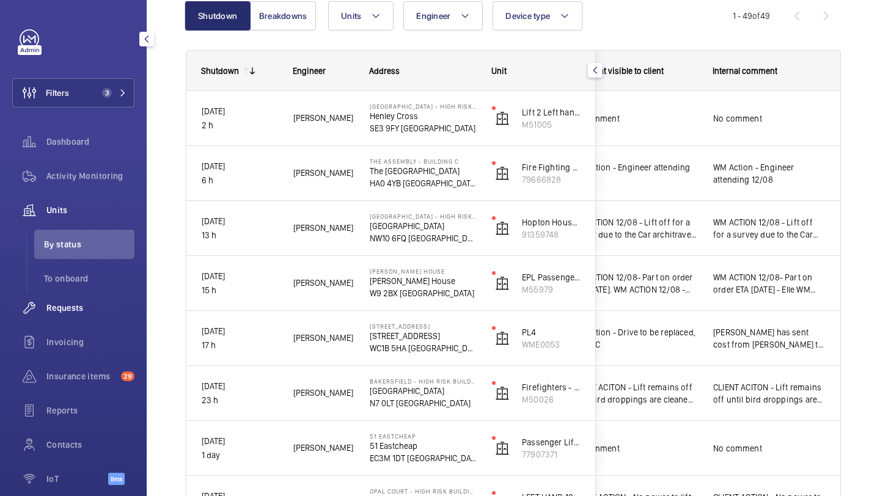
click at [113, 305] on span "Requests" at bounding box center [90, 308] width 88 height 12
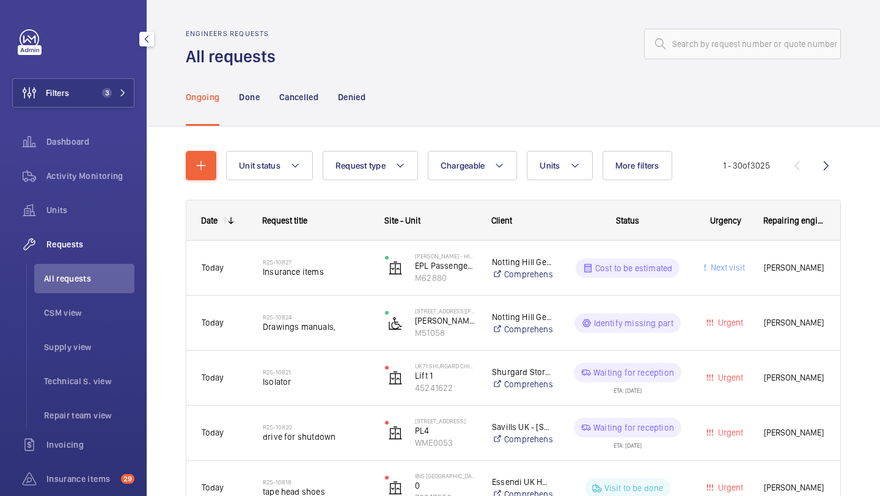
click at [95, 281] on span "All requests" at bounding box center [89, 279] width 90 height 12
click at [645, 159] on button "More filters" at bounding box center [637, 165] width 70 height 29
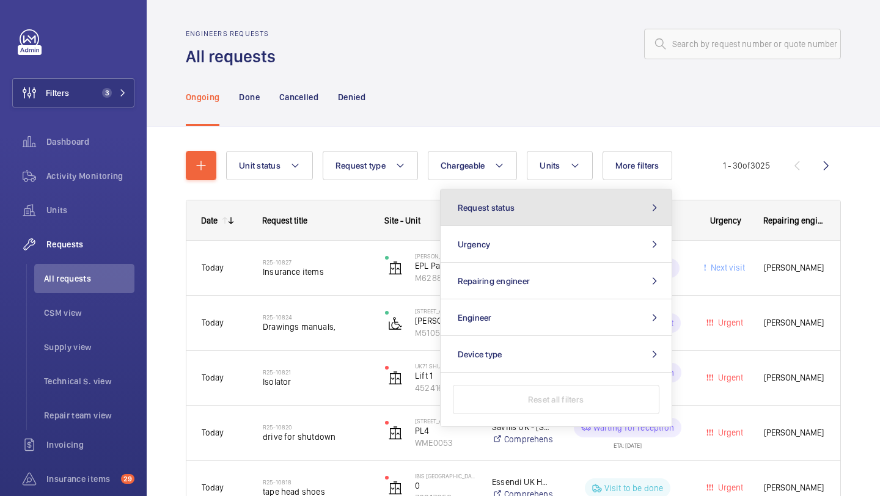
click at [580, 208] on button "Request status" at bounding box center [556, 207] width 231 height 37
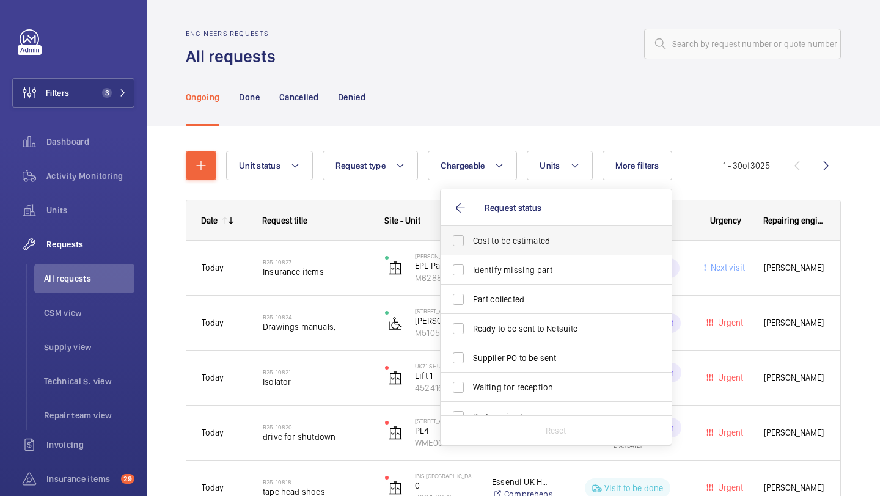
click at [541, 239] on span "Cost to be estimated" at bounding box center [557, 241] width 168 height 12
click at [470, 239] on input "Cost to be estimated" at bounding box center [458, 241] width 24 height 24
checkbox input "true"
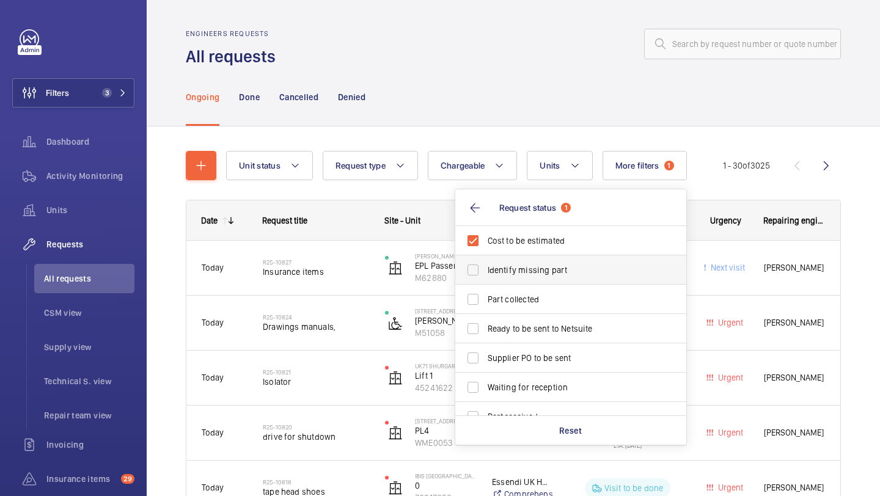
click at [529, 280] on label "Identify missing part" at bounding box center [561, 269] width 213 height 29
click at [485, 280] on input "Identify missing part" at bounding box center [473, 270] width 24 height 24
checkbox input "true"
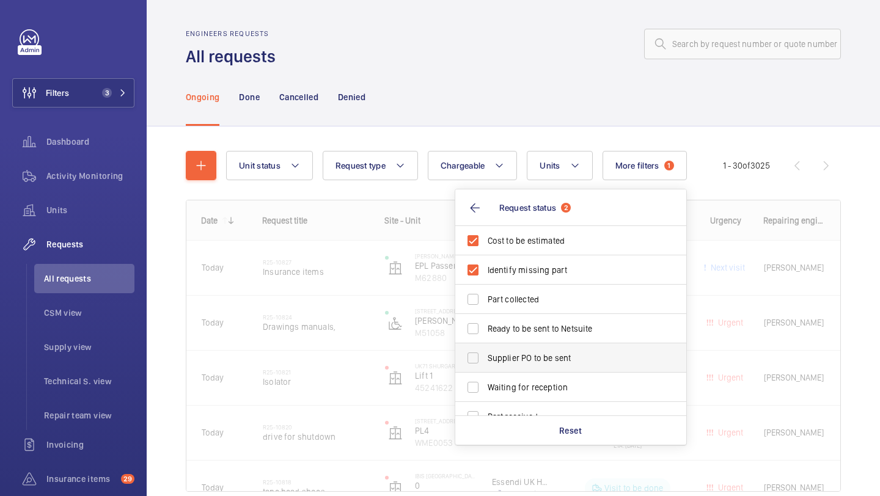
click at [524, 346] on label "Supplier PO to be sent" at bounding box center [561, 357] width 213 height 29
click at [485, 346] on input "Supplier PO to be sent" at bounding box center [473, 358] width 24 height 24
click at [523, 365] on label "Supplier PO to be sent" at bounding box center [561, 357] width 213 height 29
click at [485, 365] on input "Supplier PO to be sent" at bounding box center [473, 358] width 24 height 24
checkbox input "false"
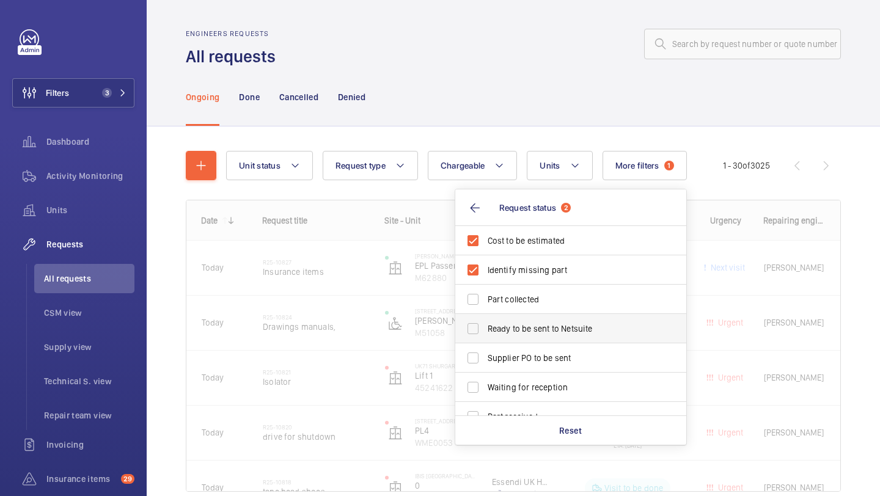
click at [522, 334] on span "Ready to be sent to Netsuite" at bounding box center [572, 329] width 168 height 12
click at [485, 334] on input "Ready to be sent to Netsuite" at bounding box center [473, 328] width 24 height 24
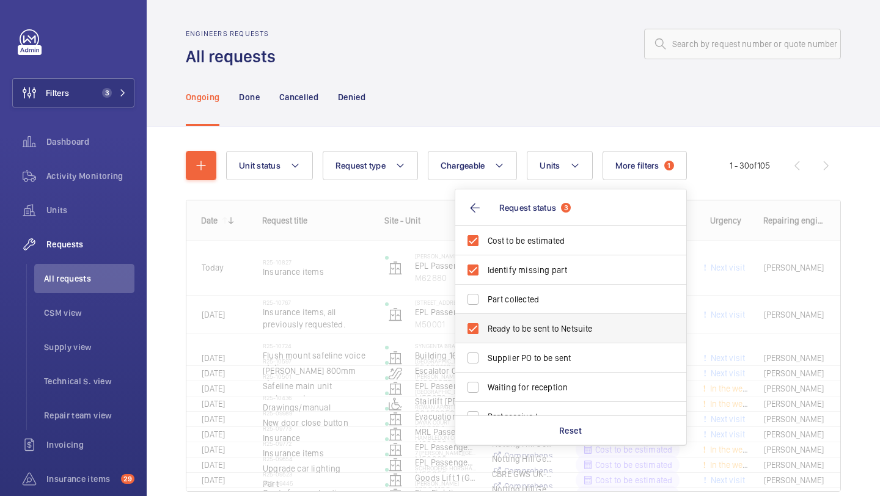
click at [522, 340] on label "Ready to be sent to Netsuite" at bounding box center [561, 328] width 213 height 29
click at [485, 340] on input "Ready to be sent to Netsuite" at bounding box center [473, 328] width 24 height 24
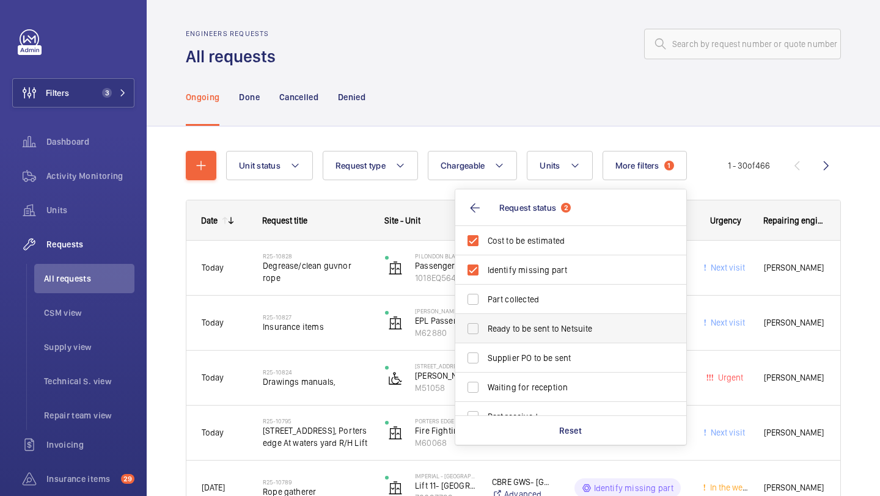
click at [522, 340] on label "Ready to be sent to Netsuite" at bounding box center [561, 328] width 213 height 29
click at [485, 340] on input "Ready to be sent to Netsuite" at bounding box center [473, 328] width 24 height 24
checkbox input "true"
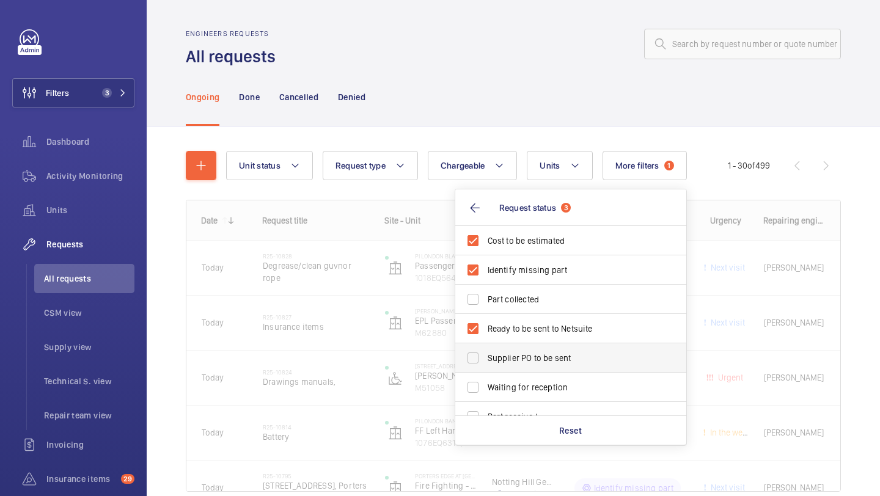
click at [521, 347] on label "Supplier PO to be sent" at bounding box center [561, 357] width 213 height 29
click at [485, 347] on input "Supplier PO to be sent" at bounding box center [473, 358] width 24 height 24
checkbox input "true"
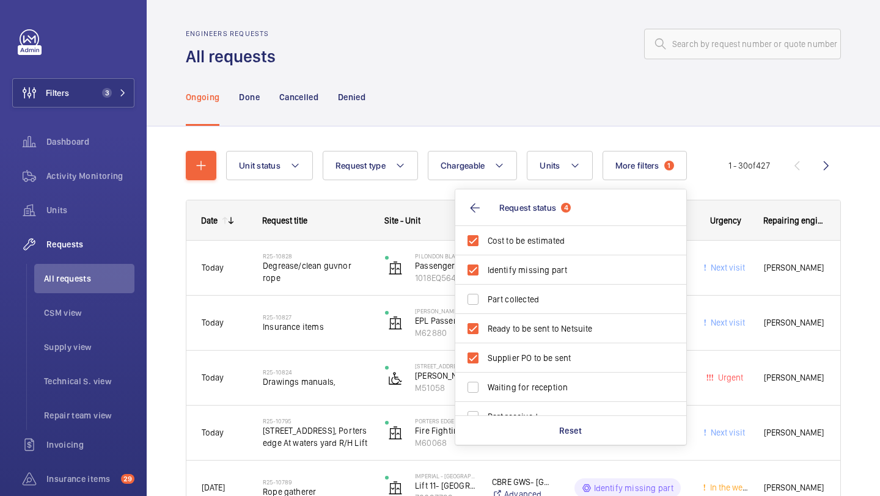
click at [522, 70] on div "Ongoing Done Cancelled Denied" at bounding box center [513, 97] width 655 height 58
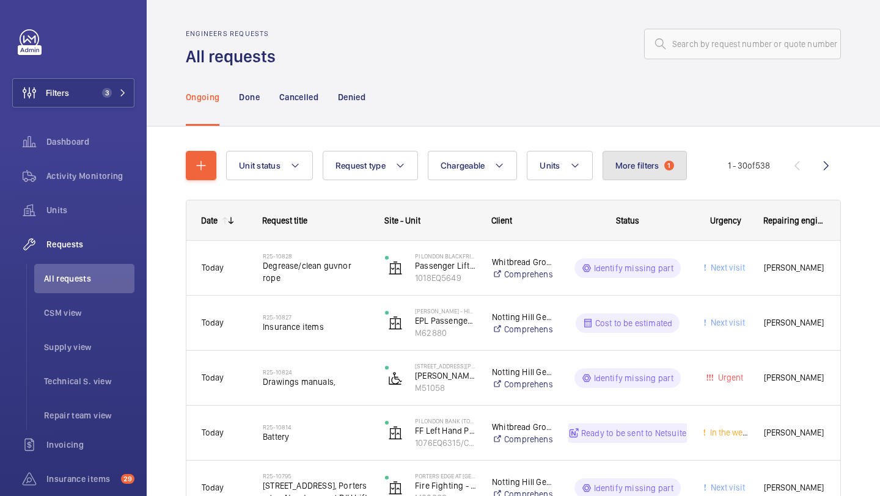
click at [654, 162] on span "More filters" at bounding box center [637, 166] width 44 height 10
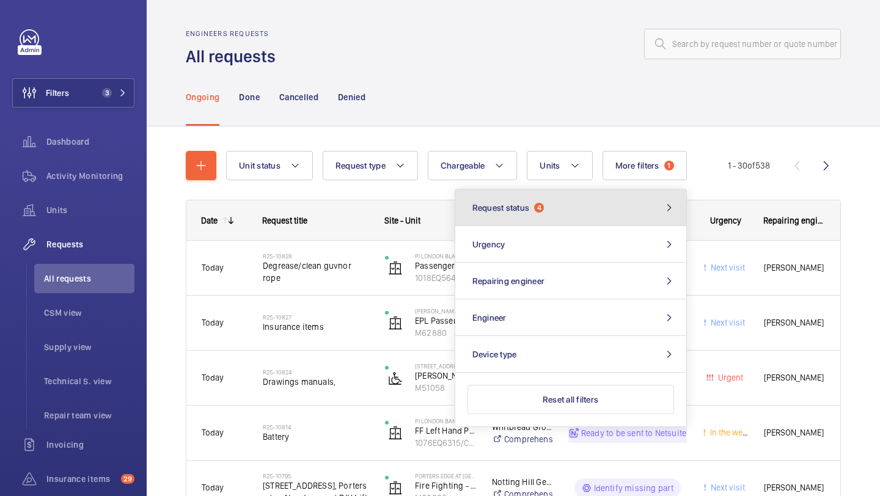
click at [598, 191] on button "Request status 4" at bounding box center [570, 207] width 231 height 37
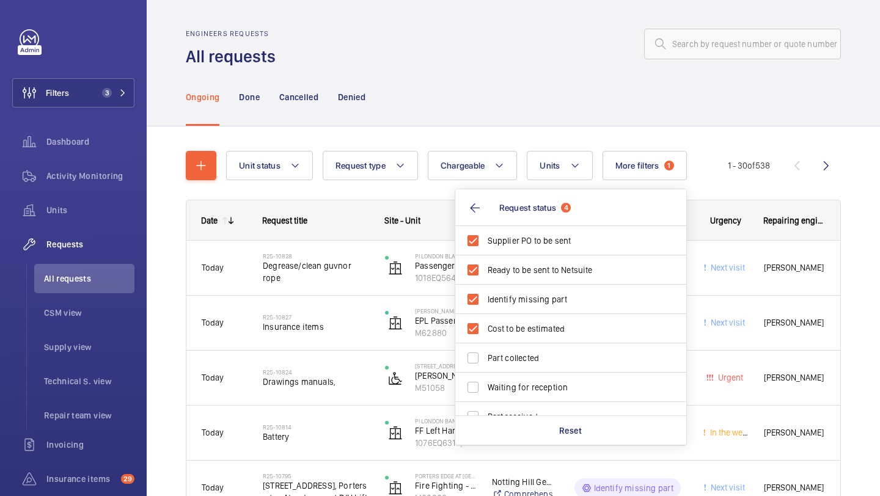
click at [507, 90] on div "Ongoing Done Cancelled Denied" at bounding box center [513, 97] width 655 height 58
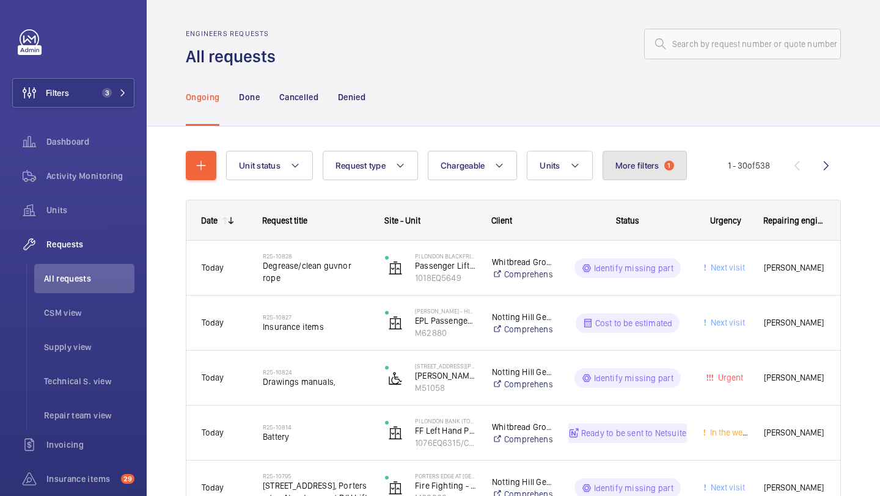
click at [642, 174] on button "More filters 1" at bounding box center [644, 165] width 84 height 29
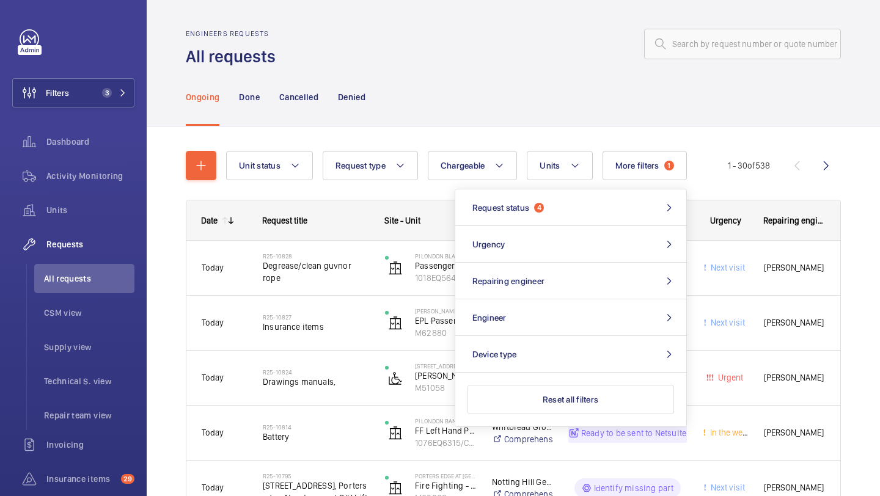
click at [589, 114] on div "Ongoing Done Cancelled Denied" at bounding box center [513, 97] width 655 height 58
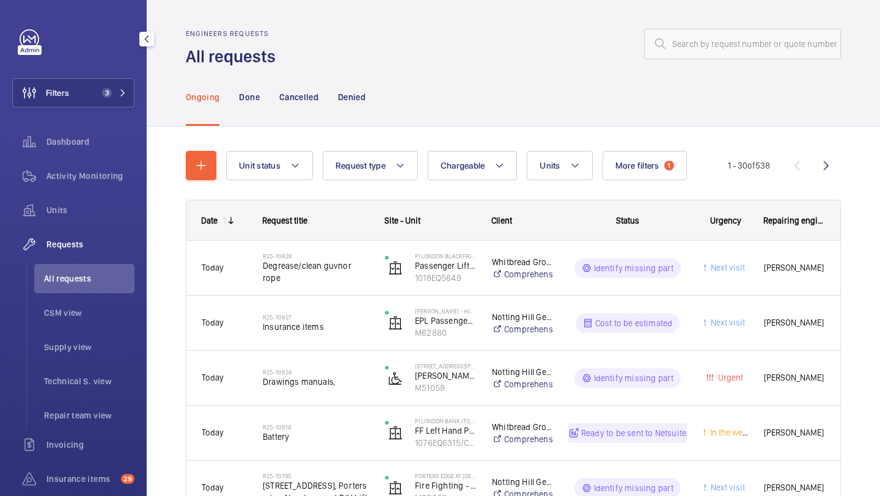
click at [84, 274] on span "All requests" at bounding box center [89, 279] width 90 height 12
click at [681, 53] on input "text" at bounding box center [742, 44] width 197 height 31
paste input "R25-10602"
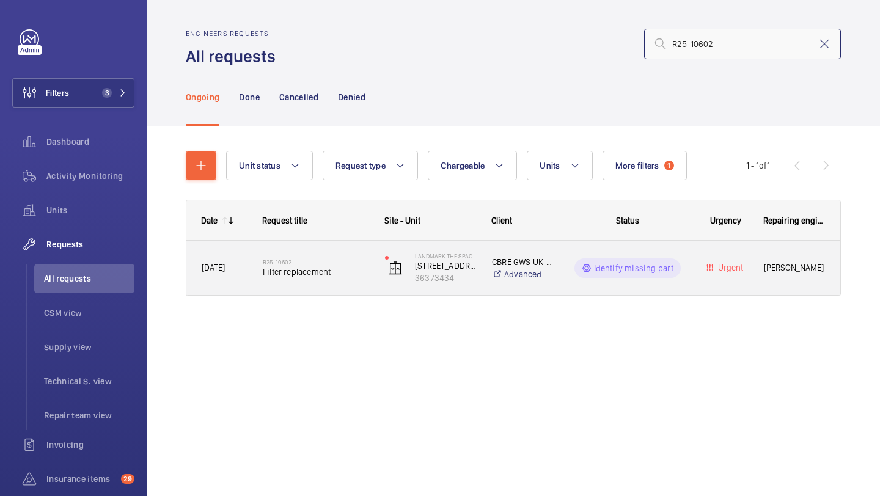
type input "R25-10602"
click at [313, 266] on span "Filter replacement" at bounding box center [316, 272] width 106 height 12
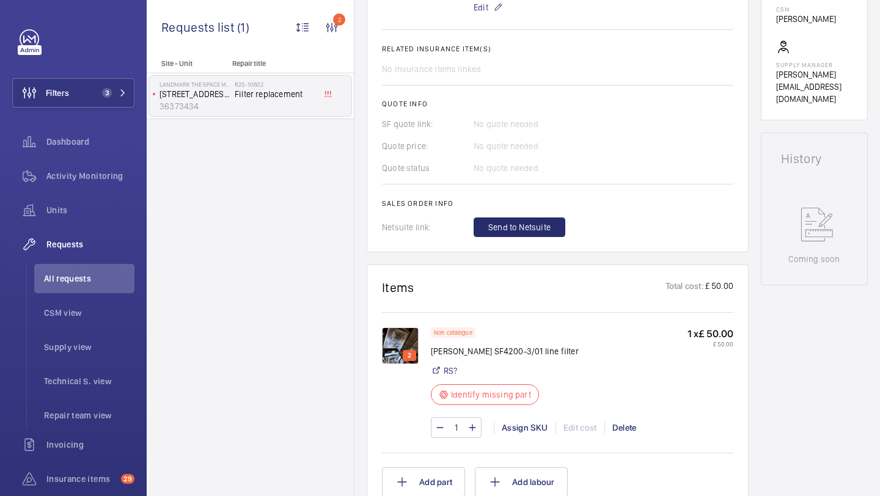
scroll to position [335, 0]
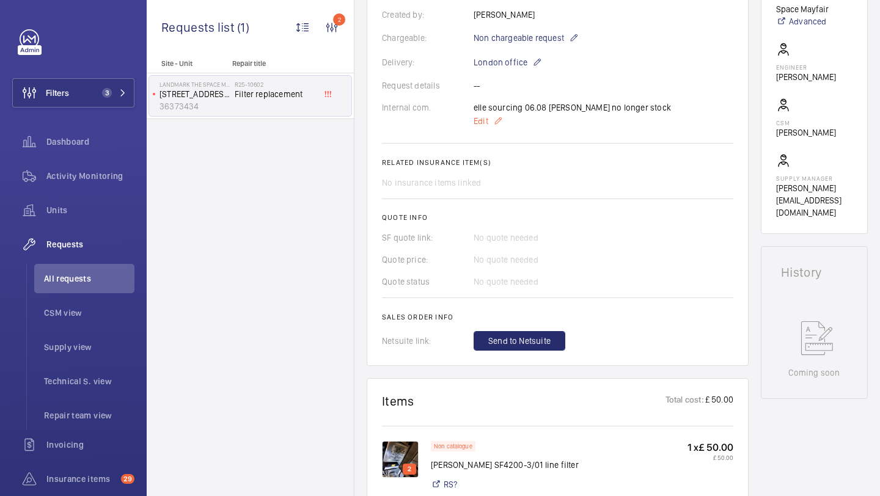
click at [488, 124] on p "Edit" at bounding box center [572, 121] width 197 height 15
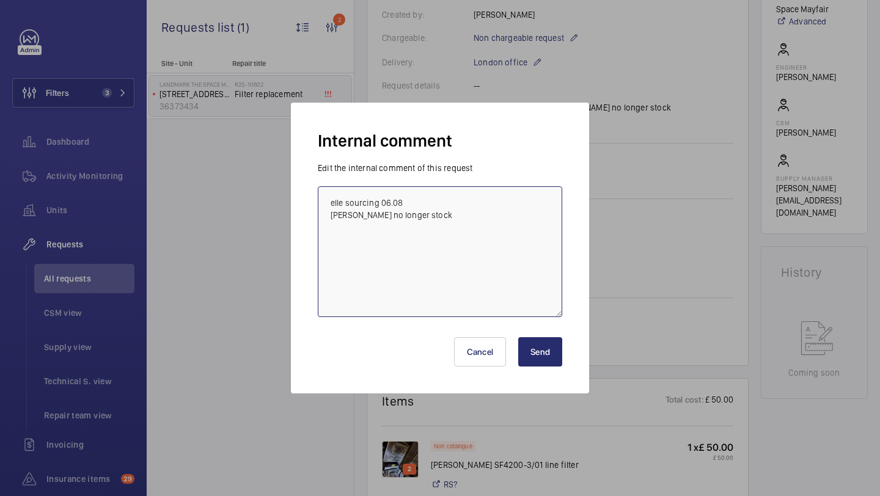
click at [481, 222] on textarea "elle sourcing 06.08 [PERSON_NAME] no longer stock" at bounding box center [440, 251] width 244 height 131
type textarea "elle sourcing 06.08 [PERSON_NAME] no longer stock ON ORDER FROM EBAY - ELLE TO …"
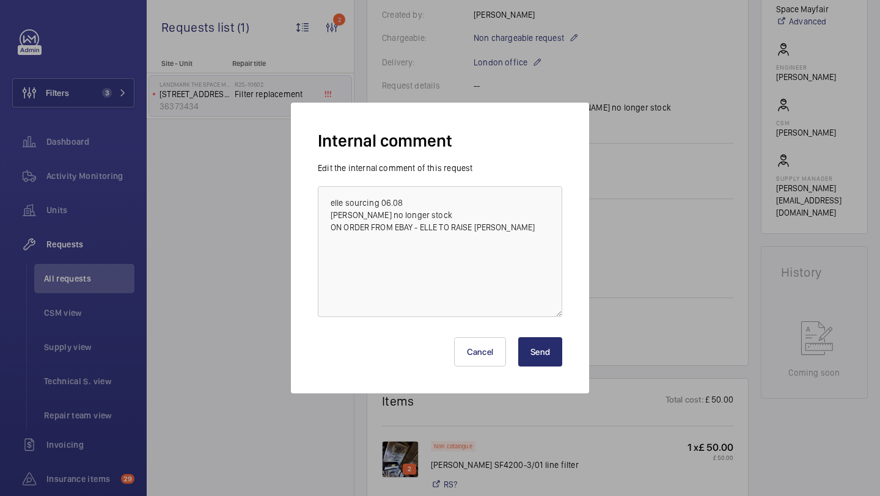
click at [552, 383] on div "Internal comment Edit the internal comment of this request elle sourcing 06.08 …" at bounding box center [440, 248] width 298 height 291
click at [551, 373] on div "Cancel Send" at bounding box center [440, 347] width 244 height 59
click at [546, 342] on button "Send" at bounding box center [540, 351] width 44 height 29
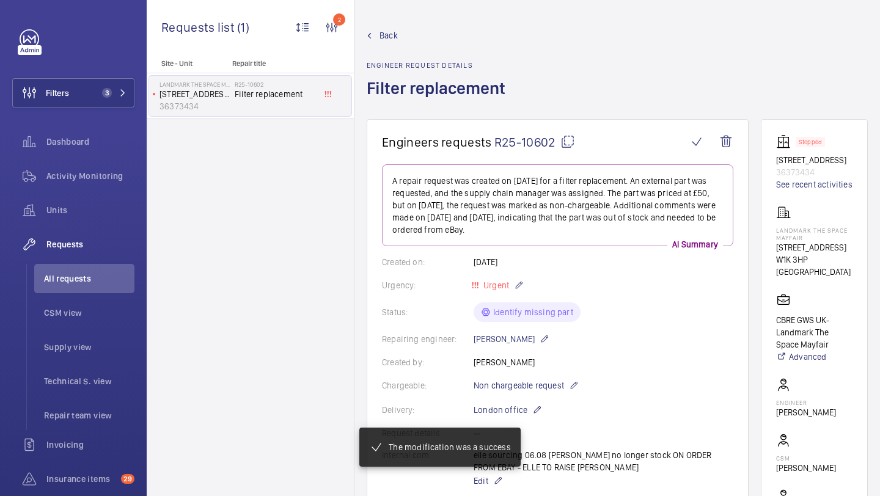
click at [89, 273] on span "All requests" at bounding box center [89, 279] width 90 height 12
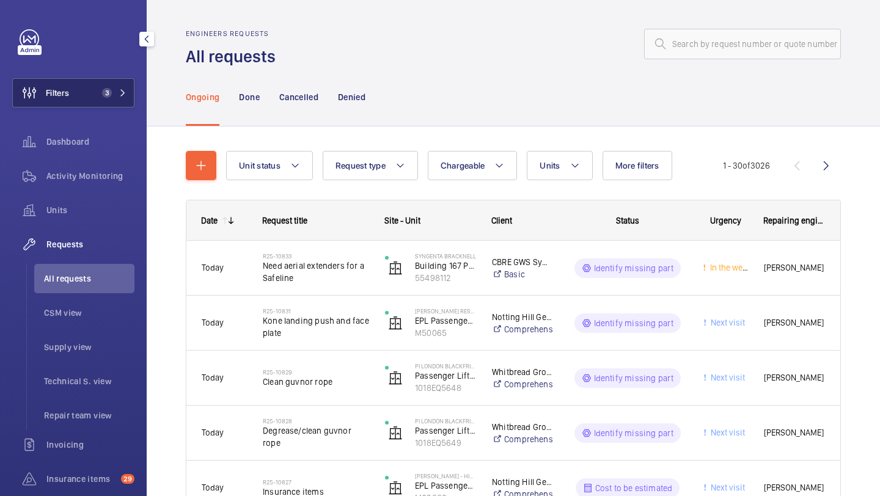
click at [107, 92] on span "3" at bounding box center [107, 93] width 10 height 10
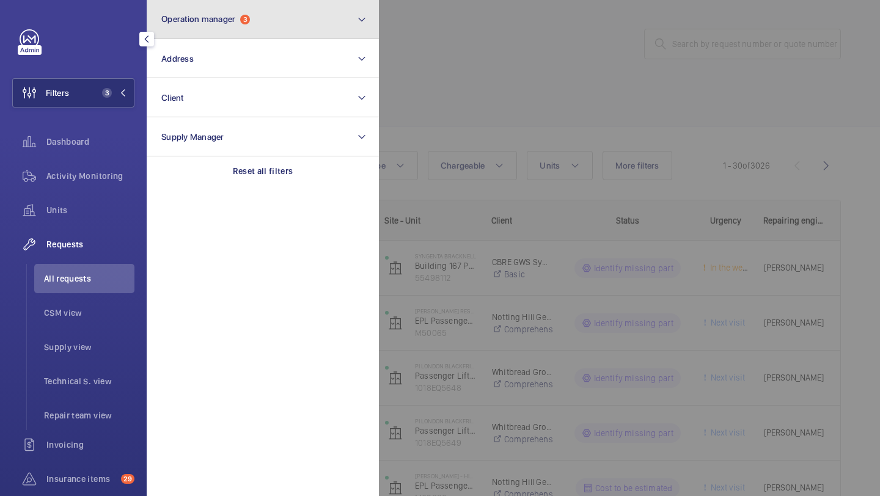
click at [238, 24] on button "Operation manager 3" at bounding box center [263, 19] width 232 height 39
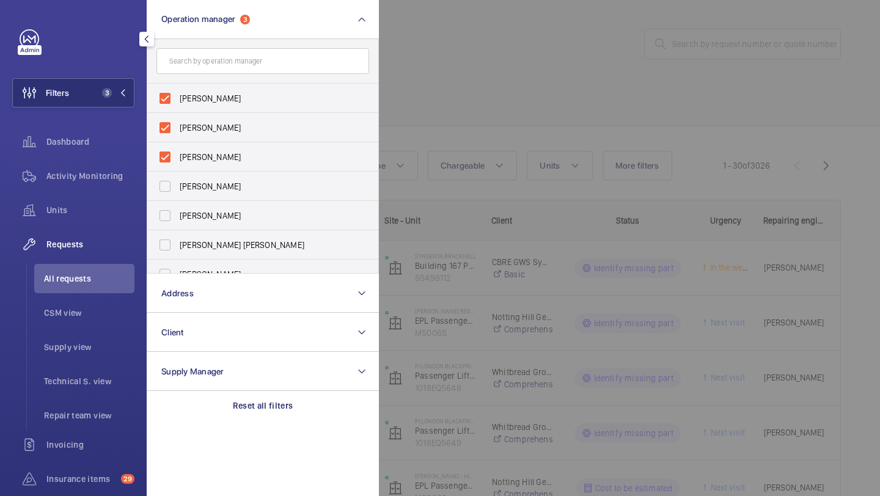
click at [571, 120] on div at bounding box center [819, 248] width 880 height 496
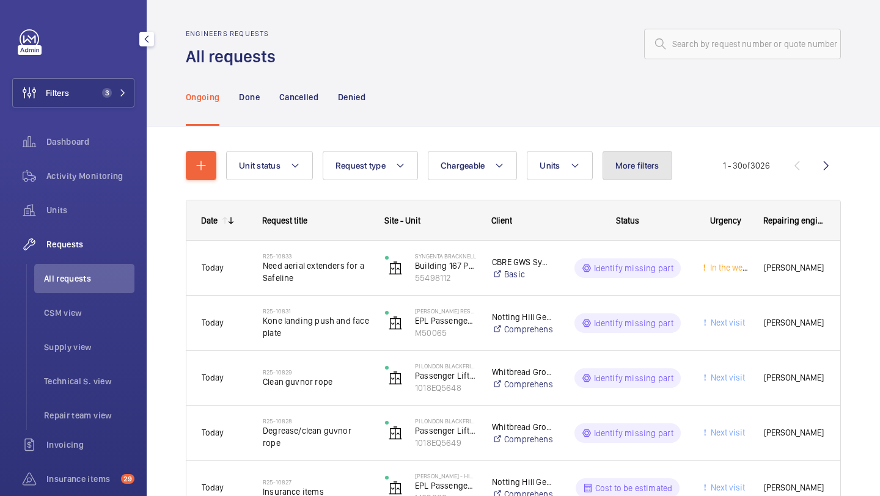
click at [632, 158] on button "More filters" at bounding box center [637, 165] width 70 height 29
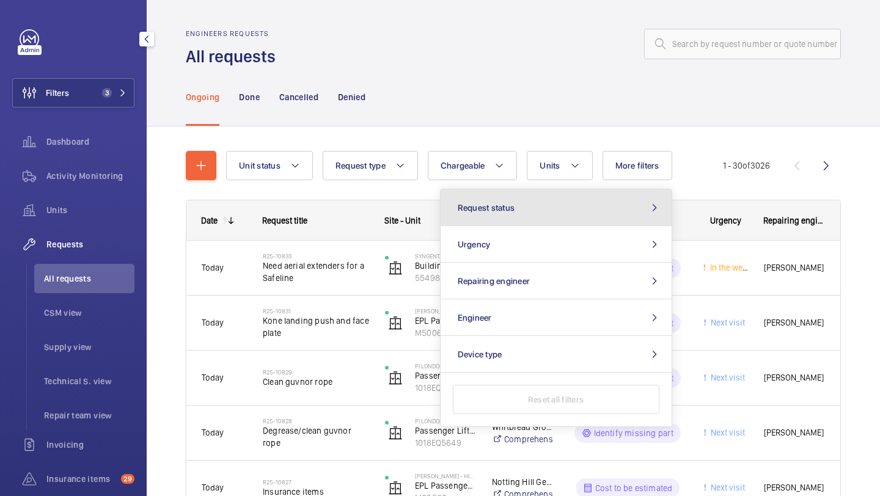
click at [565, 190] on button "Request status" at bounding box center [556, 207] width 231 height 37
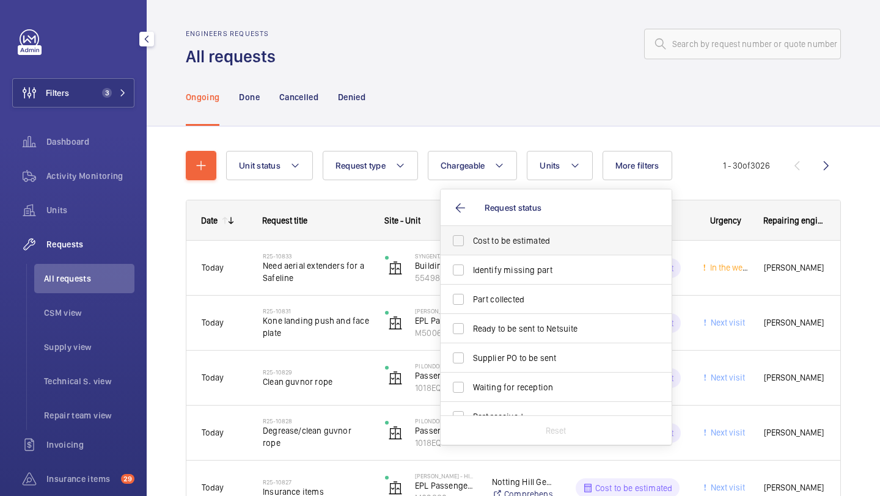
click at [517, 232] on label "Cost to be estimated" at bounding box center [547, 240] width 213 height 29
click at [470, 232] on input "Cost to be estimated" at bounding box center [458, 241] width 24 height 24
checkbox input "true"
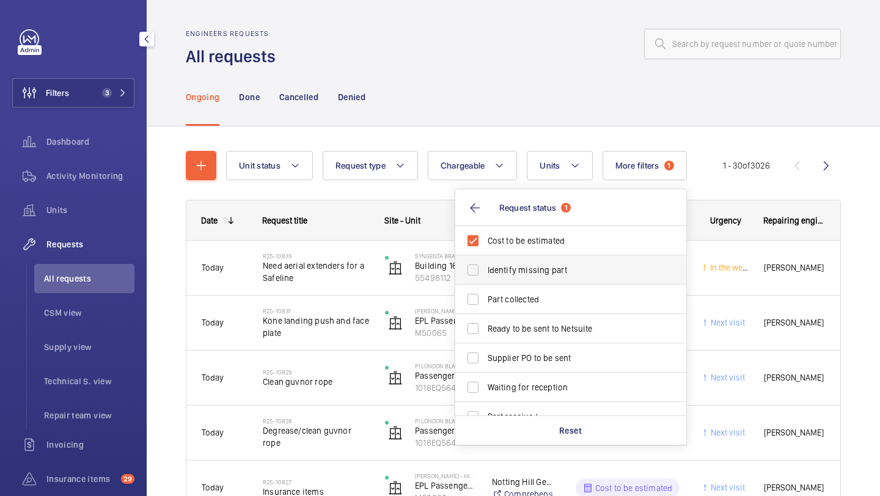
click at [513, 264] on span "Identify missing part" at bounding box center [572, 270] width 168 height 12
click at [485, 264] on input "Identify missing part" at bounding box center [473, 270] width 24 height 24
checkbox input "true"
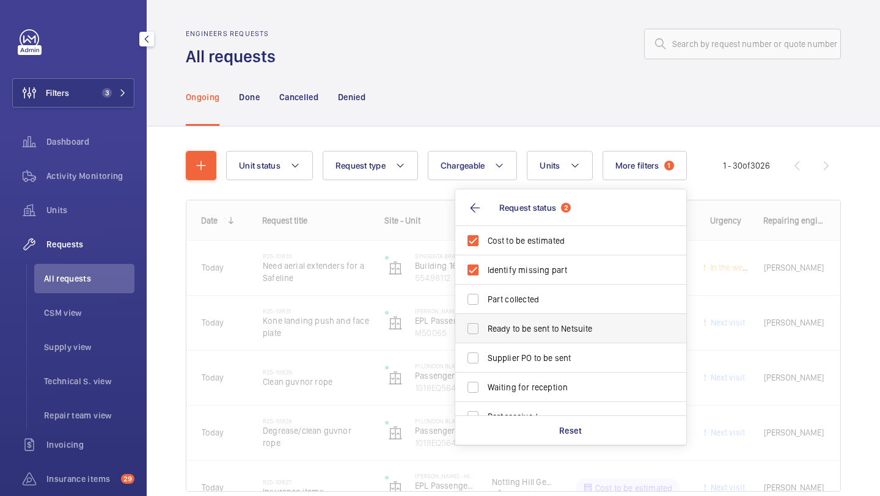
click at [503, 325] on span "Ready to be sent to Netsuite" at bounding box center [572, 329] width 168 height 12
click at [485, 325] on input "Ready to be sent to Netsuite" at bounding box center [473, 328] width 24 height 24
checkbox input "true"
click at [499, 352] on span "Supplier PO to be sent" at bounding box center [572, 358] width 168 height 12
click at [485, 352] on input "Supplier PO to be sent" at bounding box center [473, 358] width 24 height 24
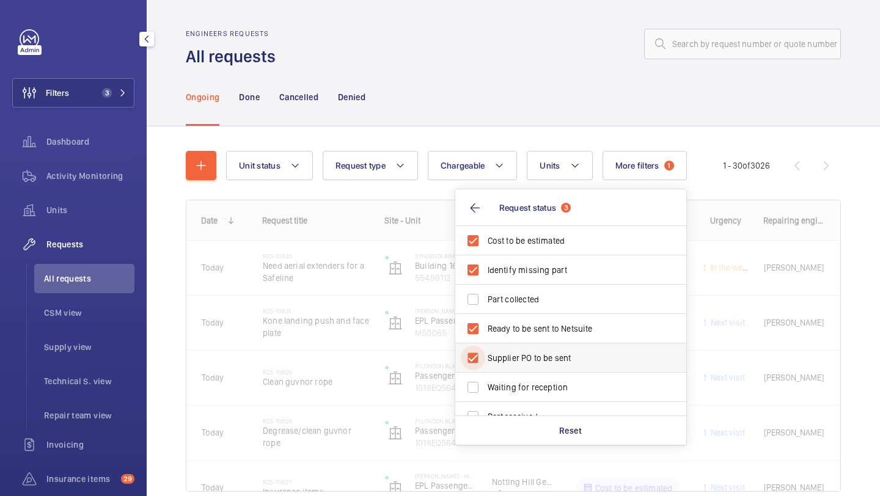
checkbox input "true"
click at [470, 35] on div at bounding box center [562, 43] width 558 height 29
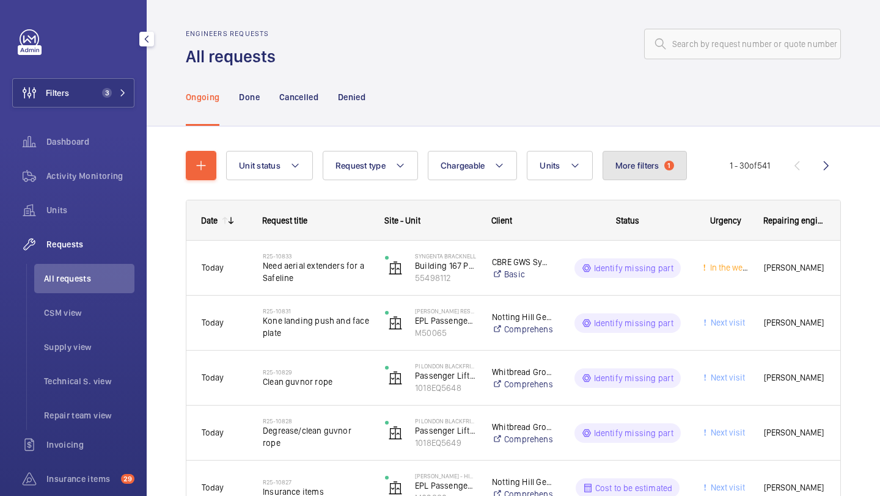
click at [622, 161] on span "More filters" at bounding box center [637, 166] width 44 height 10
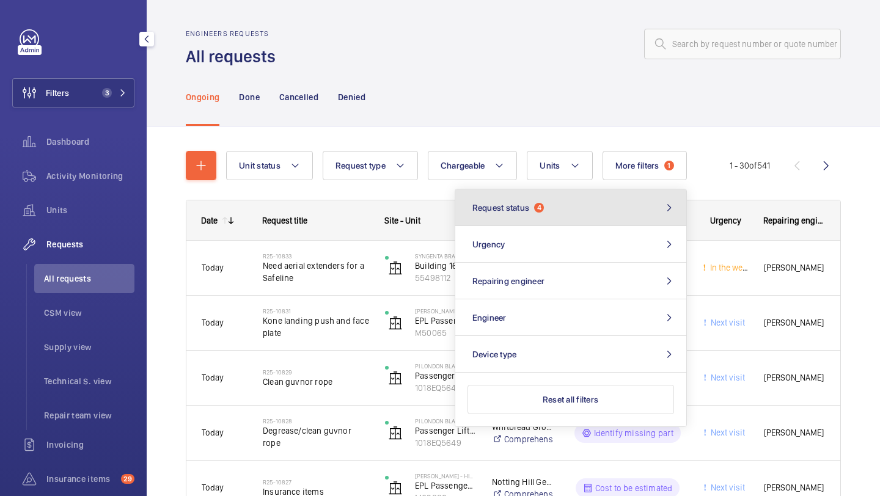
click at [536, 205] on span "4" at bounding box center [539, 208] width 10 height 10
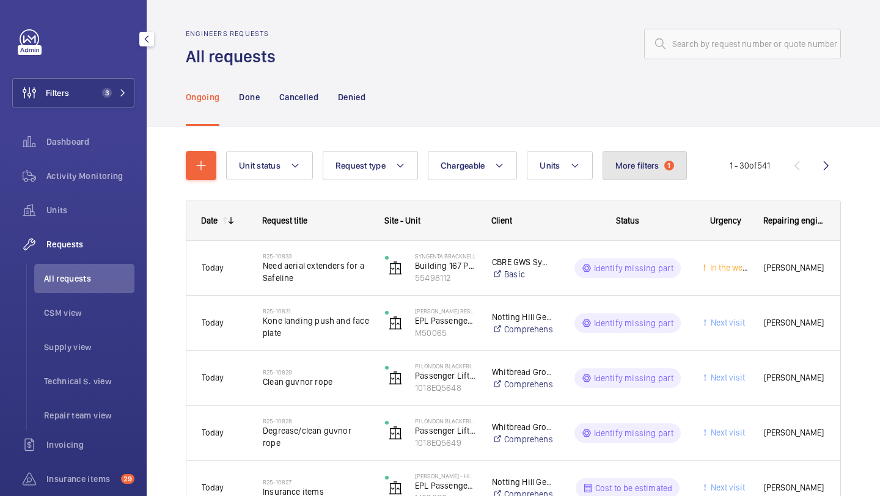
click at [656, 161] on span "More filters" at bounding box center [637, 166] width 44 height 10
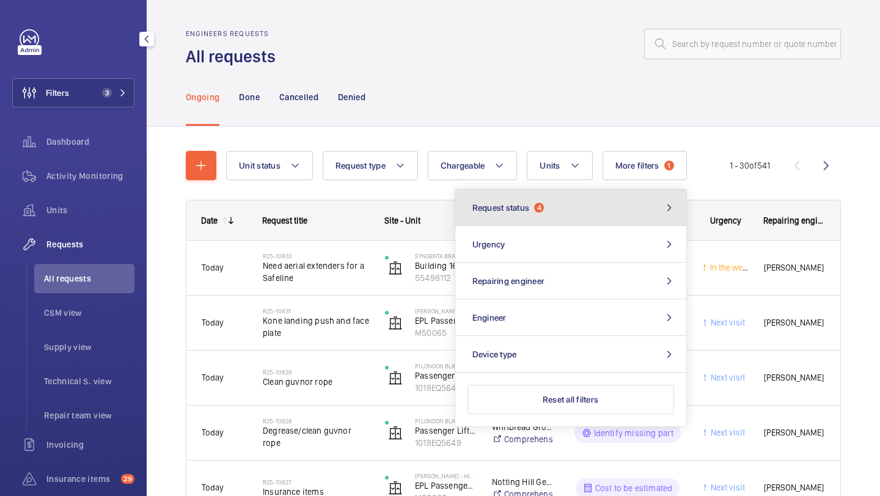
click at [596, 192] on button "Request status 4" at bounding box center [570, 207] width 231 height 37
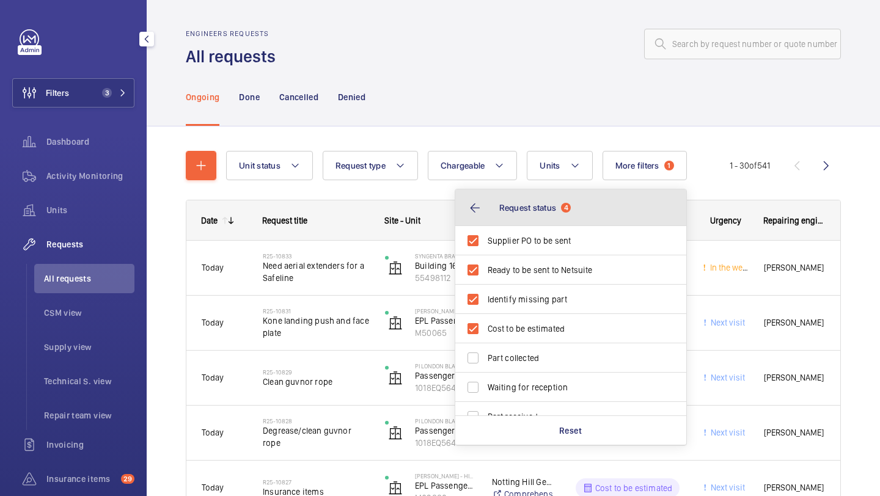
click at [582, 198] on button "Request status 4" at bounding box center [570, 207] width 231 height 37
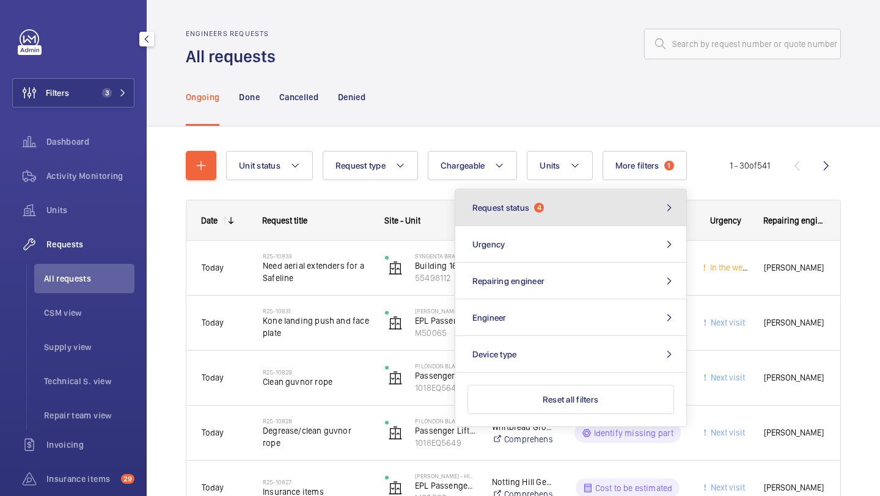
click at [582, 198] on button "Request status 4" at bounding box center [570, 207] width 231 height 37
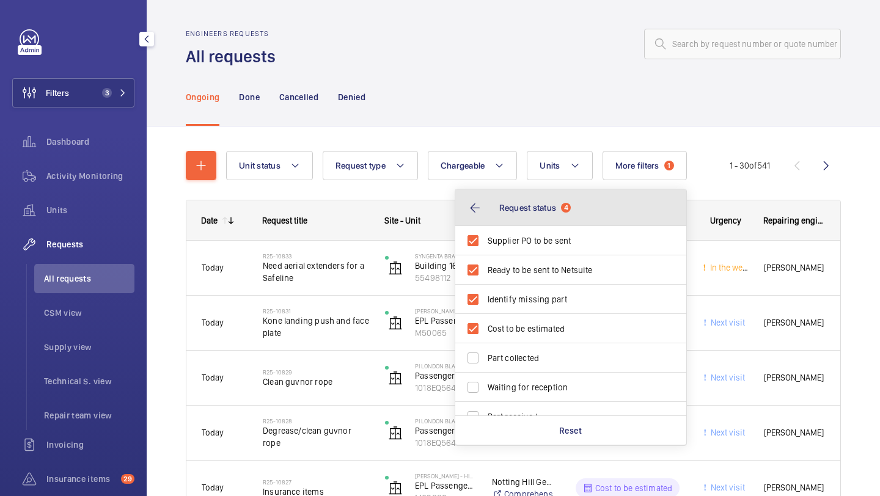
click at [582, 198] on button "Request status 4" at bounding box center [570, 207] width 231 height 37
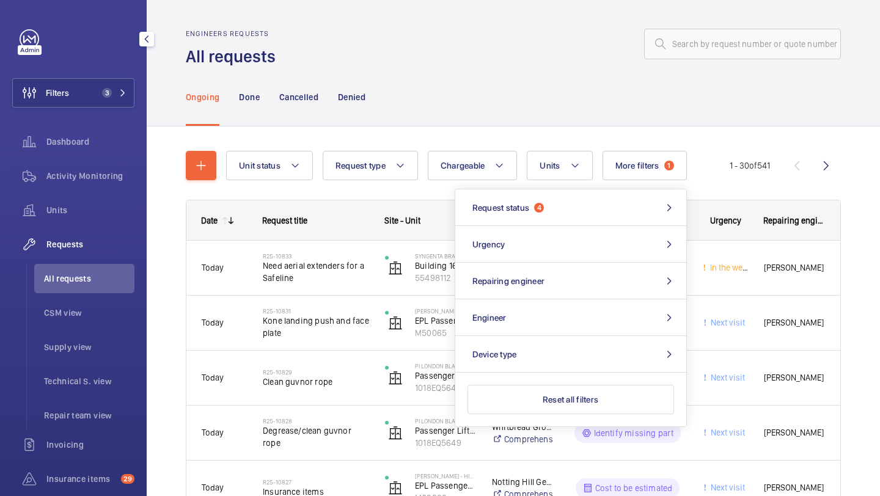
click at [560, 90] on div "Ongoing Done Cancelled Denied" at bounding box center [513, 97] width 655 height 58
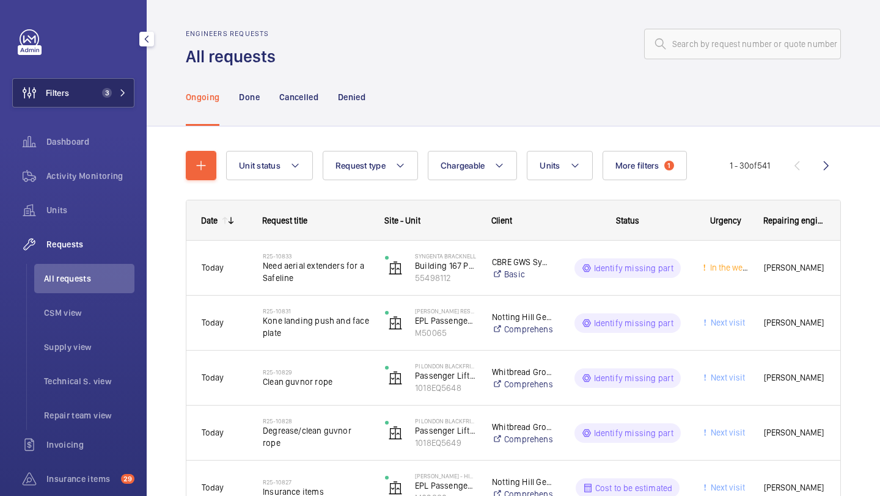
click at [90, 100] on button "Filters 3" at bounding box center [73, 92] width 122 height 29
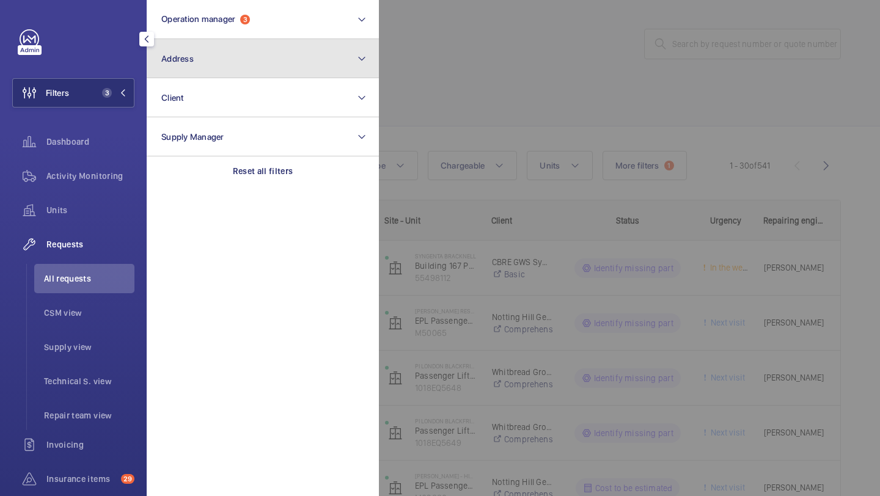
click at [244, 49] on button "Address" at bounding box center [263, 58] width 232 height 39
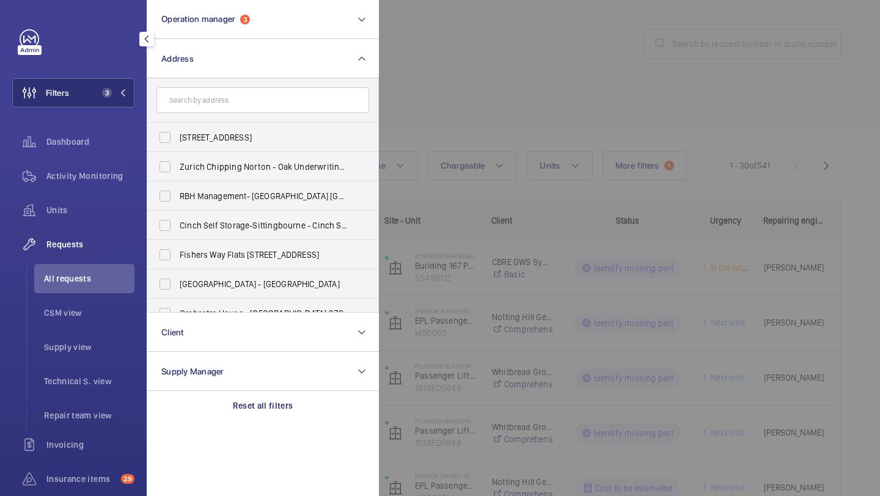
click at [391, 39] on div at bounding box center [819, 248] width 880 height 496
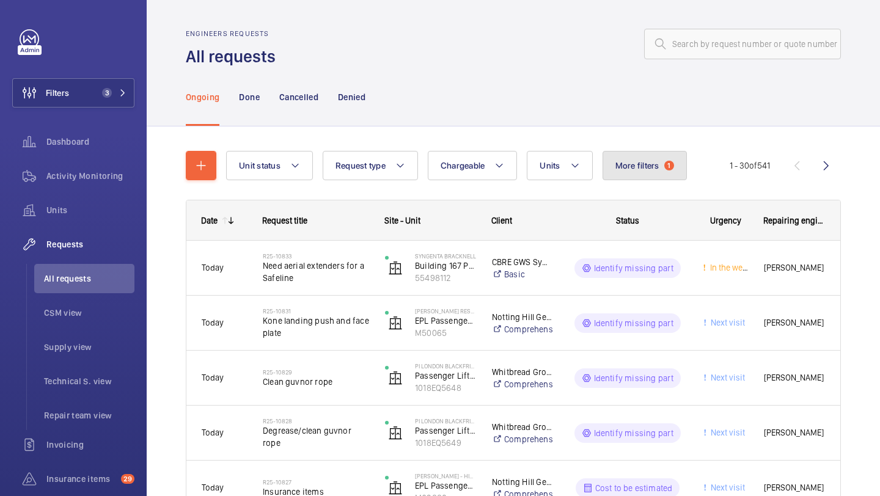
click at [635, 162] on span "More filters" at bounding box center [637, 166] width 44 height 10
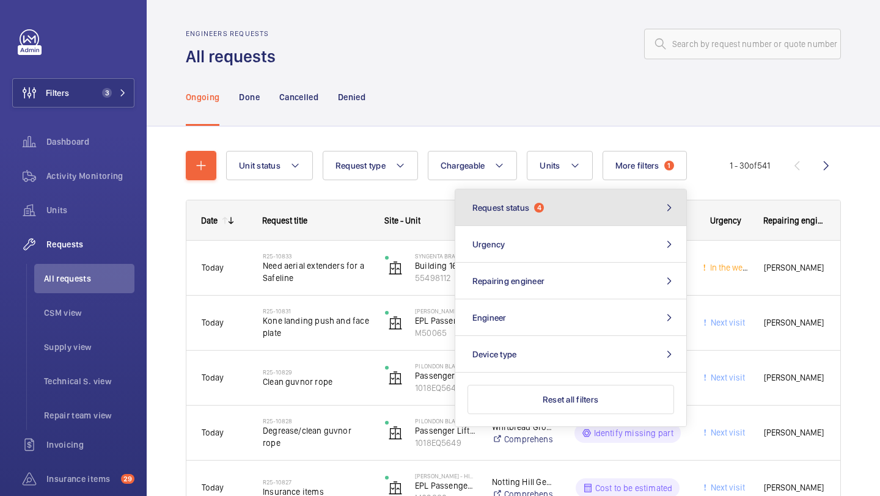
click at [538, 217] on button "Request status 4" at bounding box center [570, 207] width 231 height 37
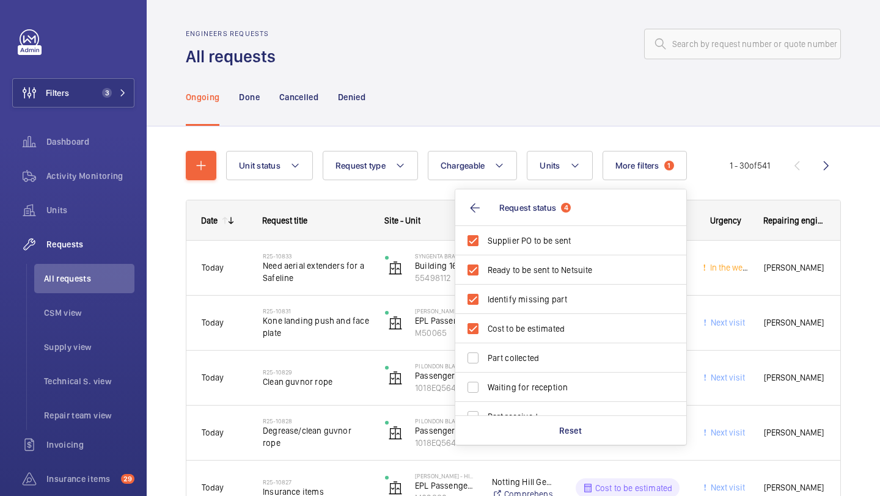
click at [401, 76] on div "Ongoing Done Cancelled Denied" at bounding box center [513, 97] width 655 height 58
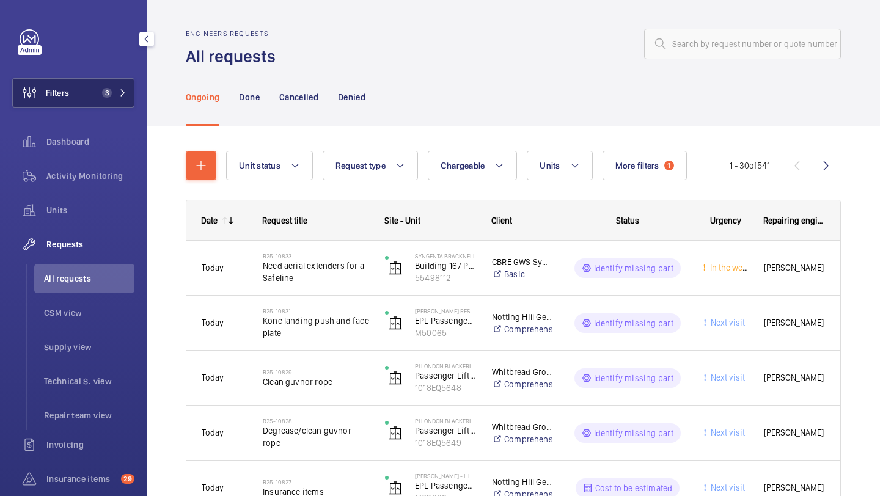
click at [126, 89] on mat-icon at bounding box center [122, 92] width 7 height 7
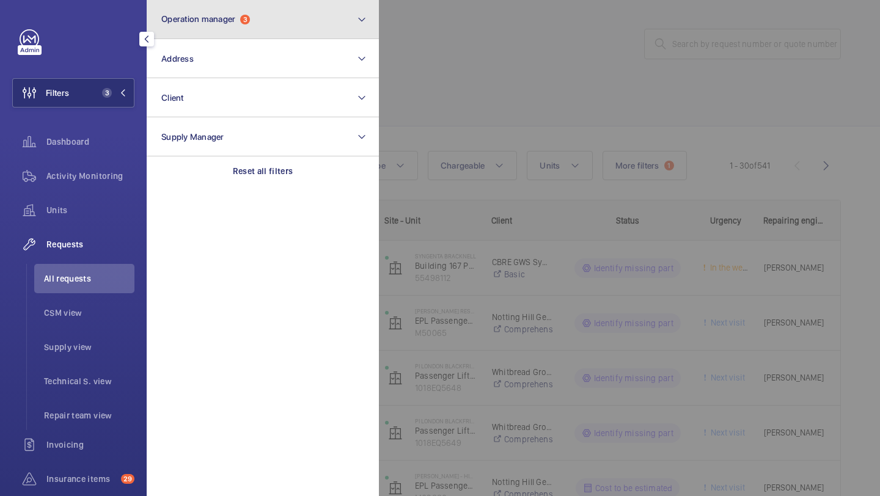
click at [232, 2] on button "Operation manager 3" at bounding box center [263, 19] width 232 height 39
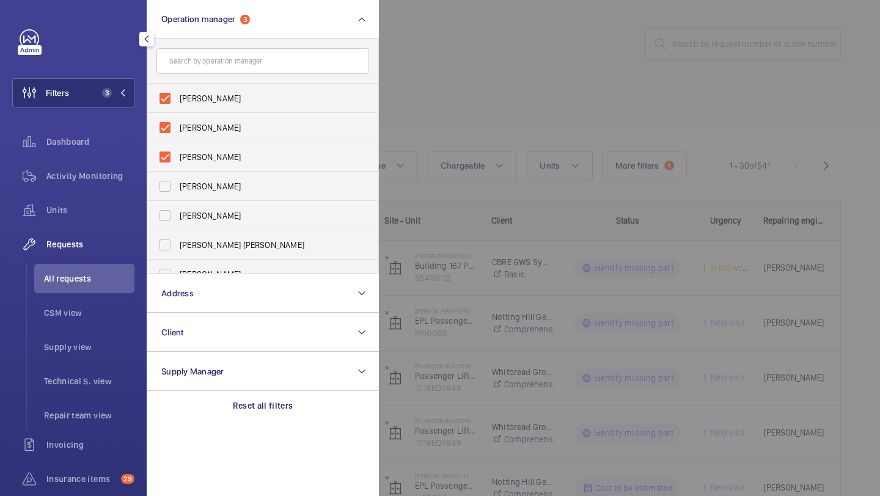
click at [440, 65] on div at bounding box center [819, 248] width 880 height 496
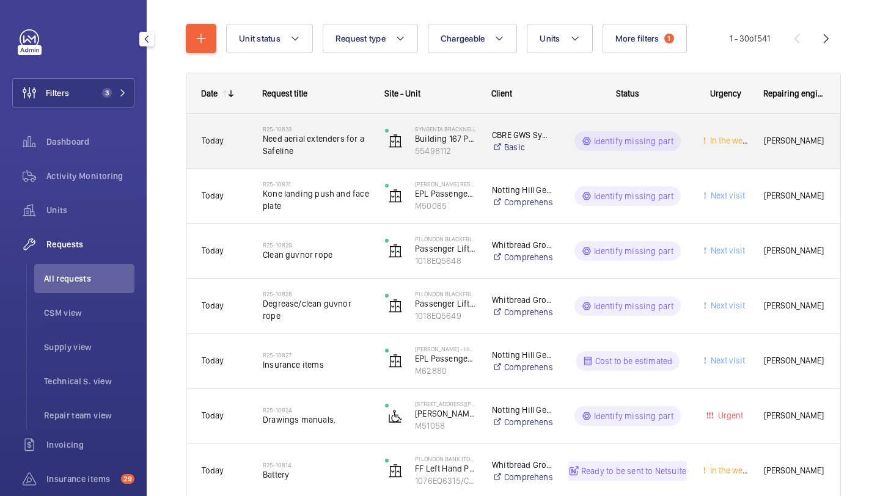
scroll to position [129, 0]
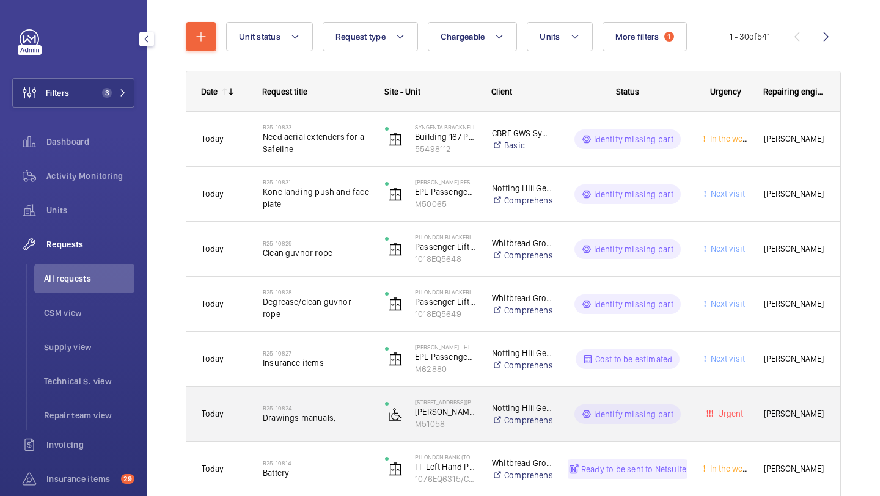
click at [317, 400] on div "R25-10824 Drawings manuals," at bounding box center [316, 414] width 106 height 35
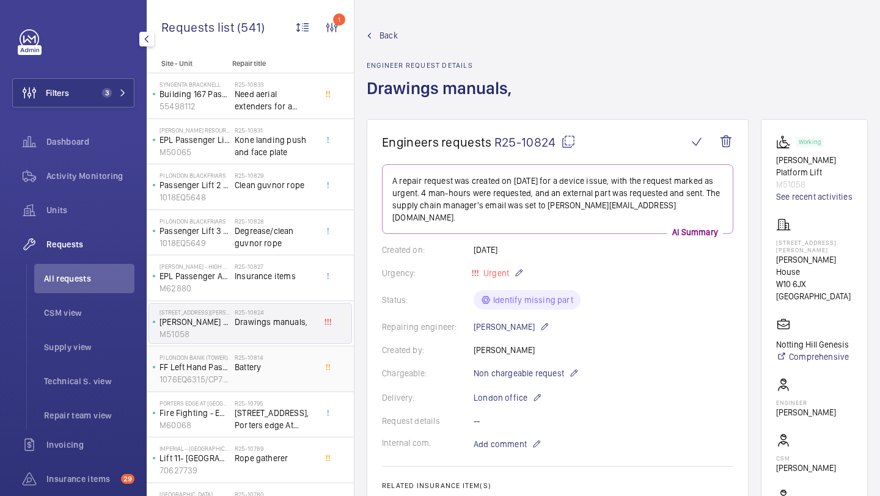
click at [284, 364] on span "Battery" at bounding box center [275, 367] width 81 height 12
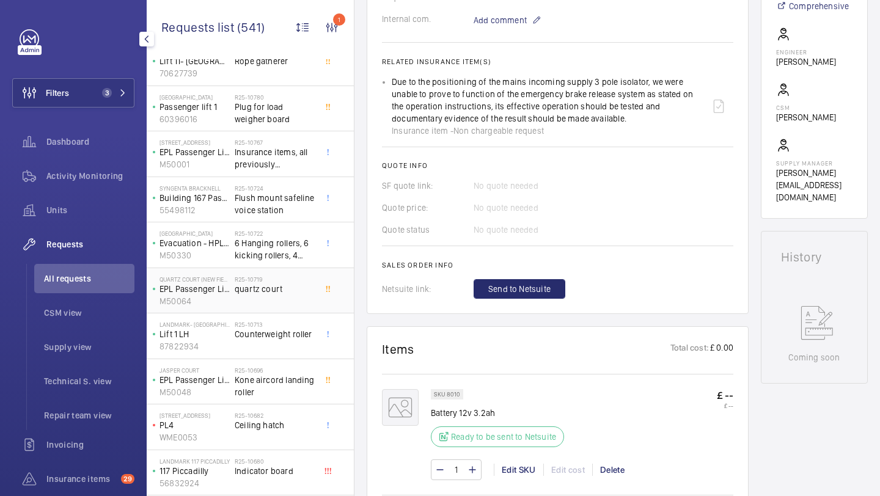
scroll to position [400, 0]
click at [283, 379] on span "Kone aircord landing roller" at bounding box center [275, 383] width 81 height 24
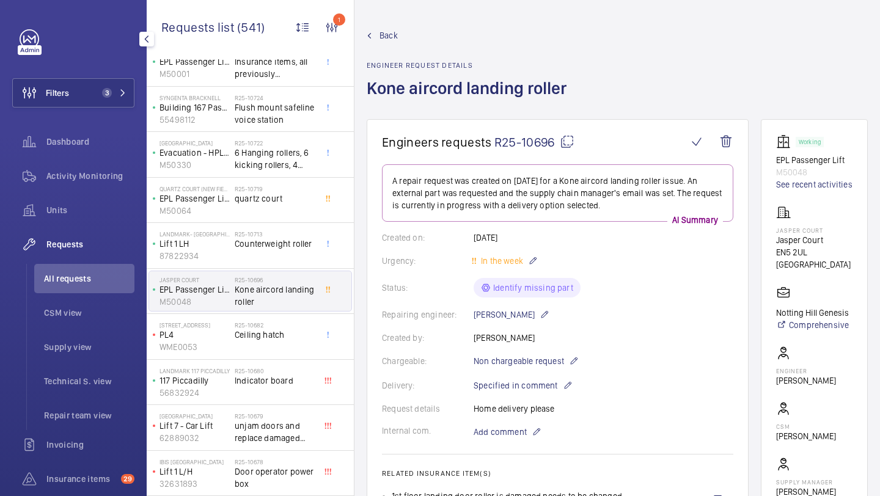
scroll to position [532, 0]
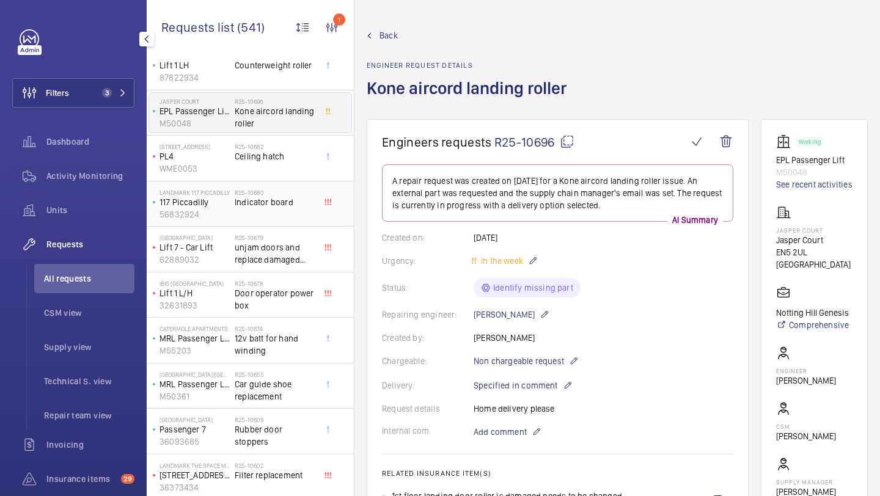
scroll to position [668, 0]
click at [279, 325] on h2 "R25-10674" at bounding box center [275, 326] width 81 height 7
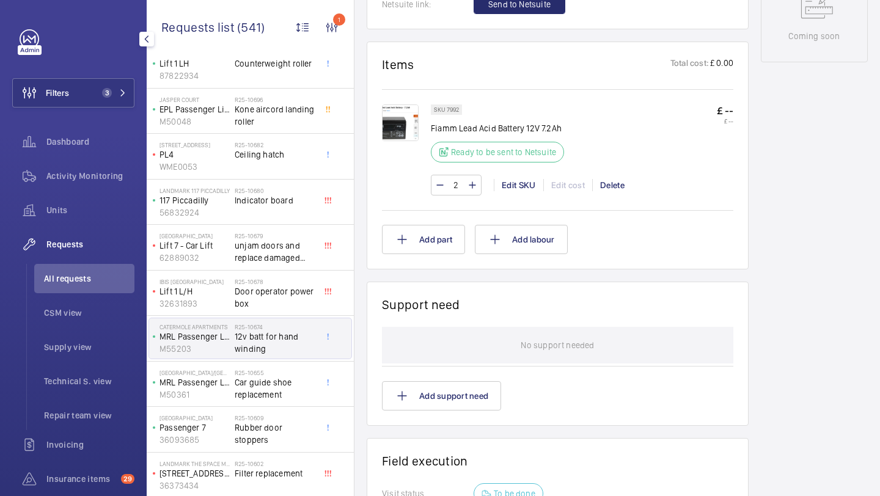
scroll to position [422, 0]
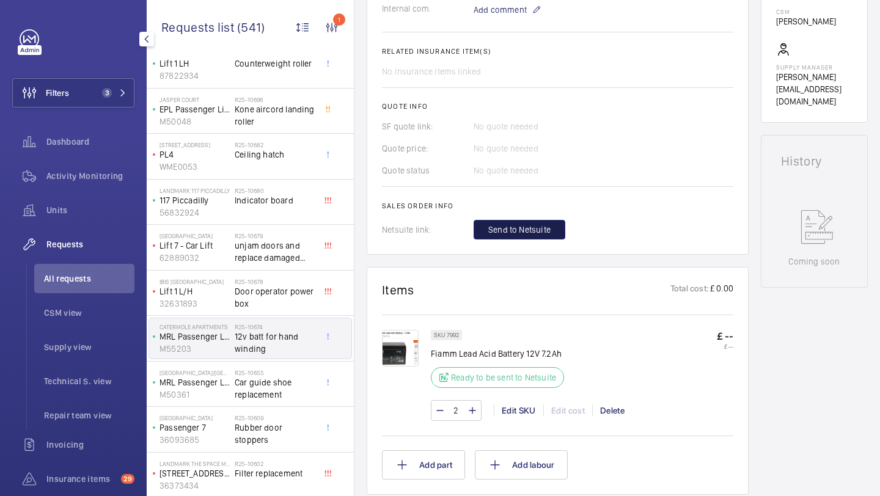
click at [494, 232] on span "Send to Netsuite" at bounding box center [519, 230] width 62 height 12
click at [406, 334] on img at bounding box center [400, 348] width 37 height 37
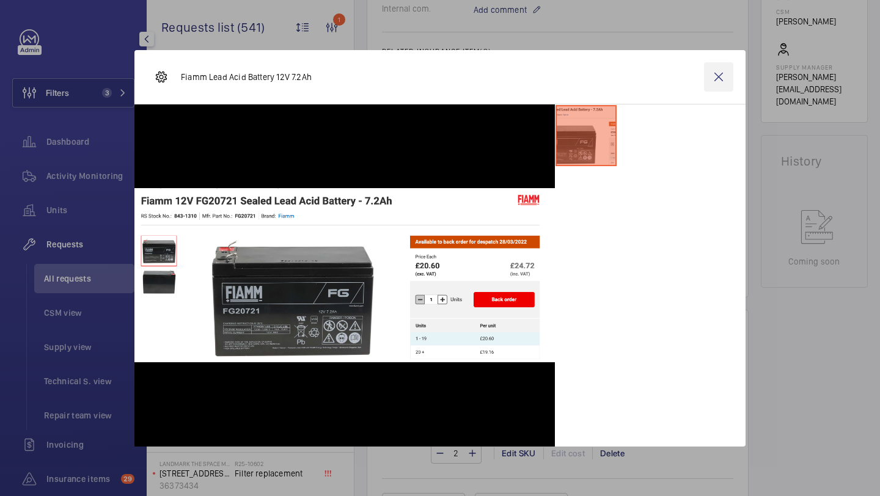
click at [715, 84] on wm-front-icon-button at bounding box center [718, 76] width 29 height 29
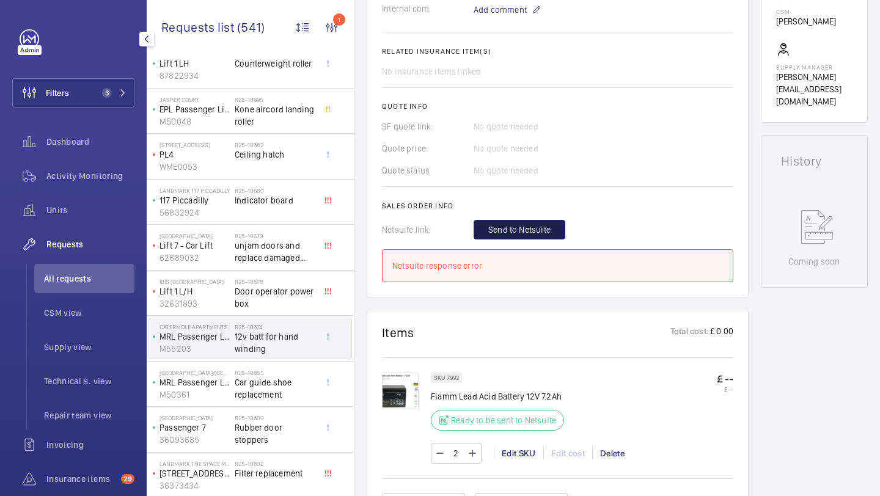
click at [551, 225] on button "Send to Netsuite" at bounding box center [520, 230] width 92 height 20
click at [551, 225] on div "Send to Netsuite" at bounding box center [604, 230] width 260 height 20
click at [551, 225] on button "Send to Netsuite" at bounding box center [520, 230] width 92 height 20
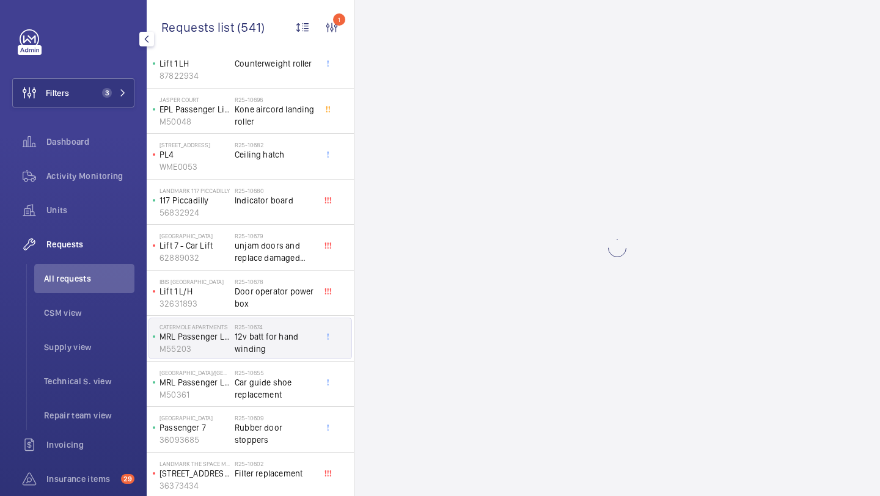
scroll to position [0, 0]
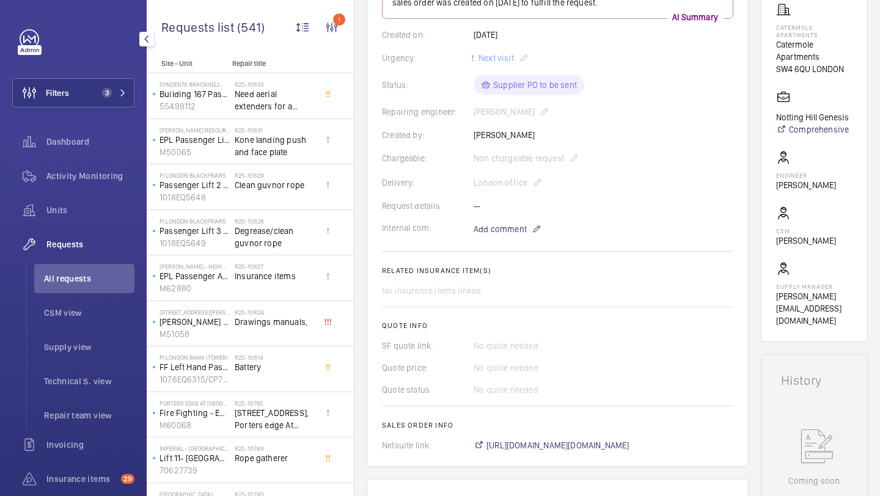
scroll to position [456, 0]
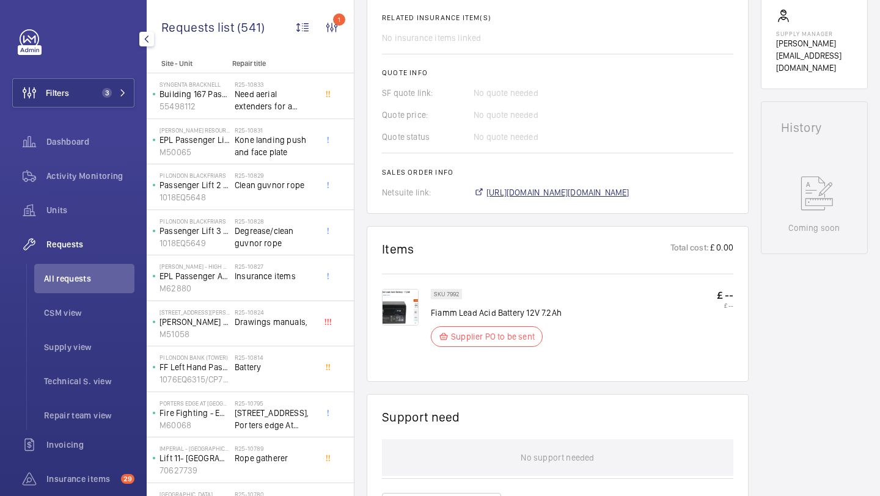
click at [557, 191] on span "[URL][DOMAIN_NAME][DOMAIN_NAME]" at bounding box center [557, 192] width 143 height 12
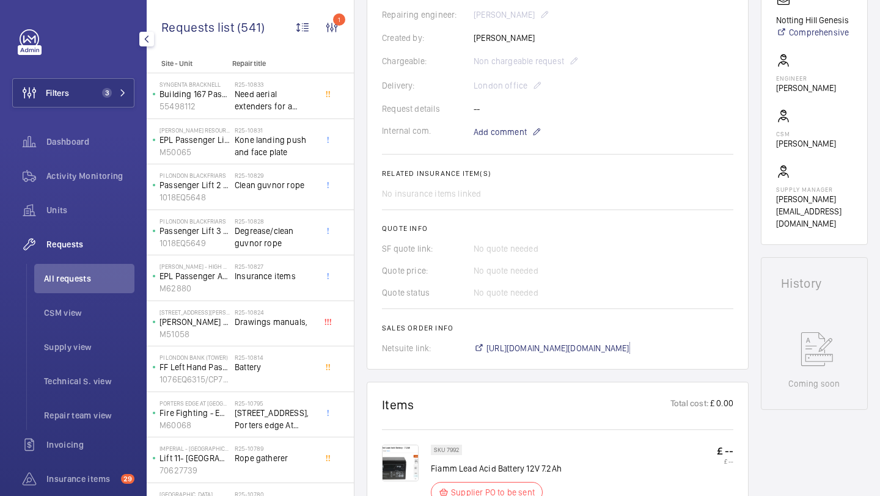
scroll to position [0, 0]
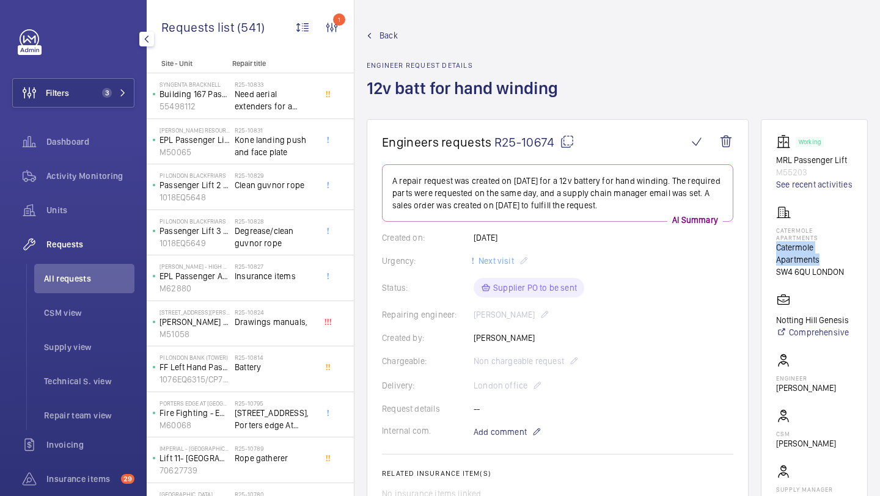
drag, startPoint x: 822, startPoint y: 271, endPoint x: 778, endPoint y: 261, distance: 45.2
click at [778, 261] on p "Catermole Apartments" at bounding box center [814, 253] width 76 height 24
copy p "Catermole Apartments"
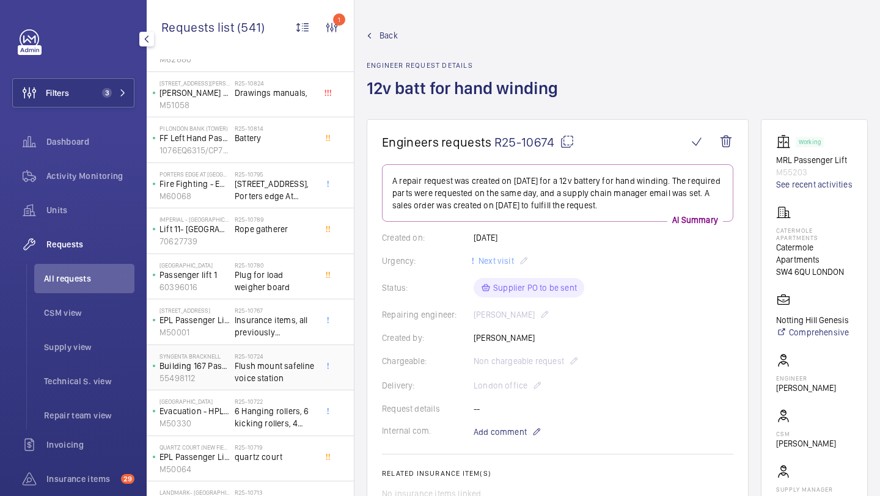
click at [264, 355] on h2 "R25-10724" at bounding box center [275, 356] width 81 height 7
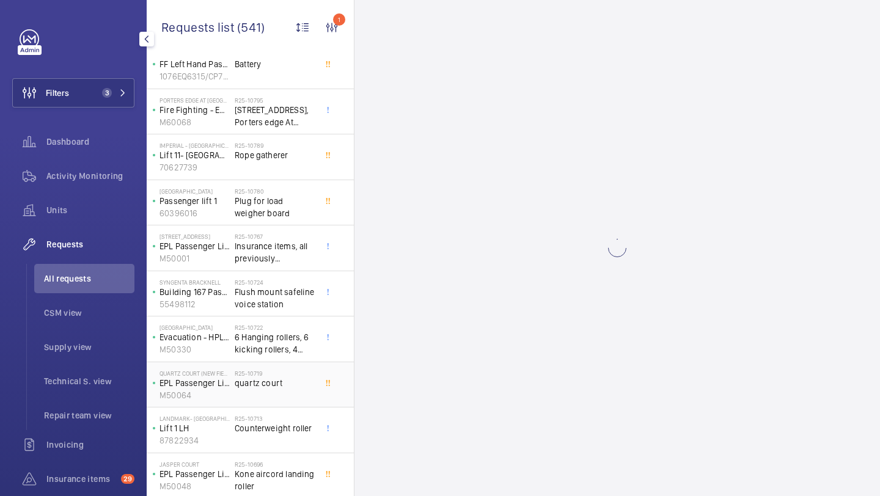
click at [259, 384] on span "quartz court" at bounding box center [275, 383] width 81 height 12
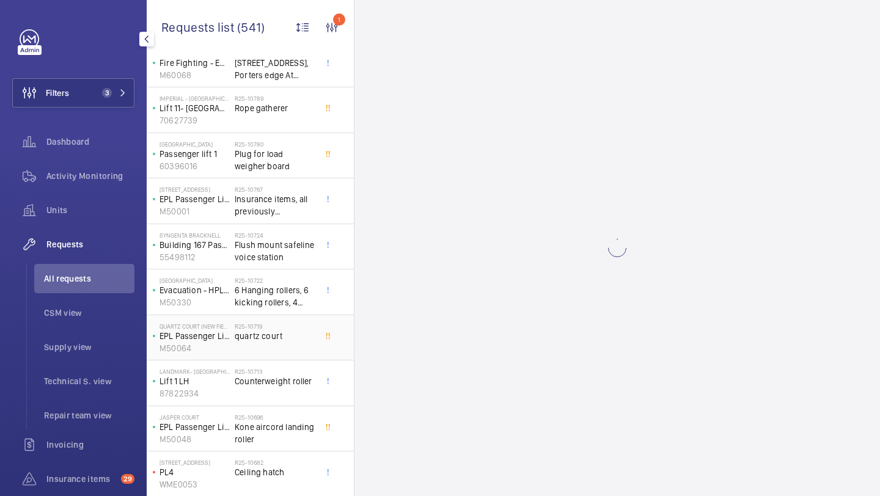
scroll to position [364, 0]
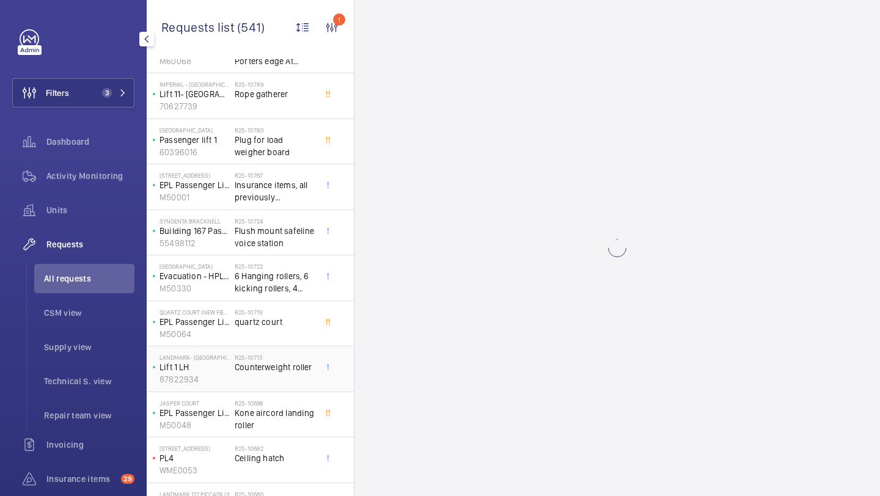
click at [253, 384] on div "R25-10713 Counterweight roller" at bounding box center [275, 371] width 81 height 35
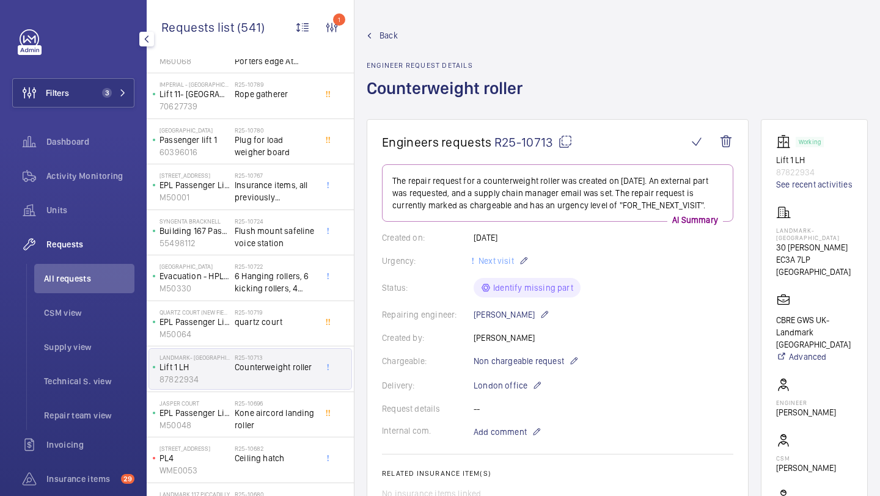
scroll to position [359, 0]
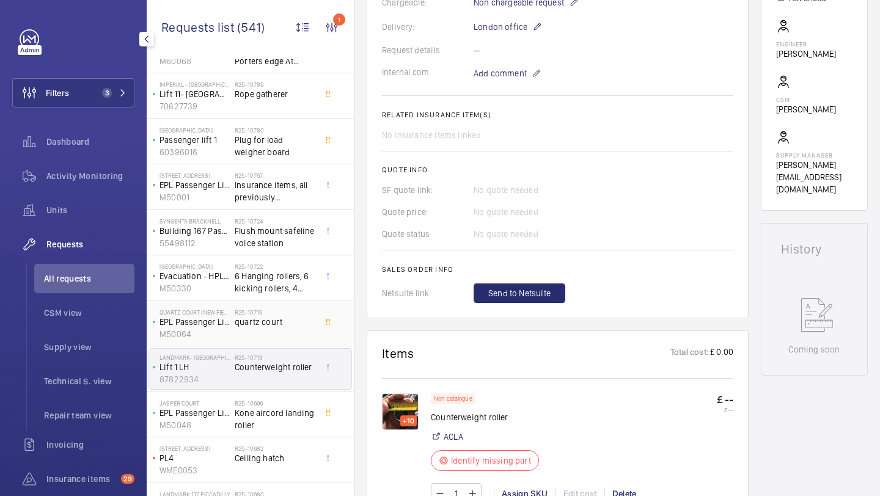
click at [299, 317] on span "quartz court" at bounding box center [275, 322] width 81 height 12
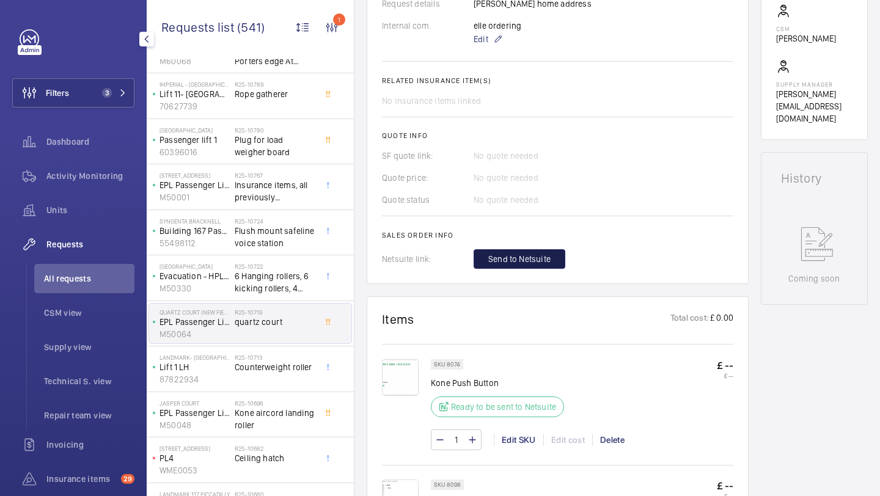
click at [493, 269] on button "Send to Netsuite" at bounding box center [520, 259] width 92 height 20
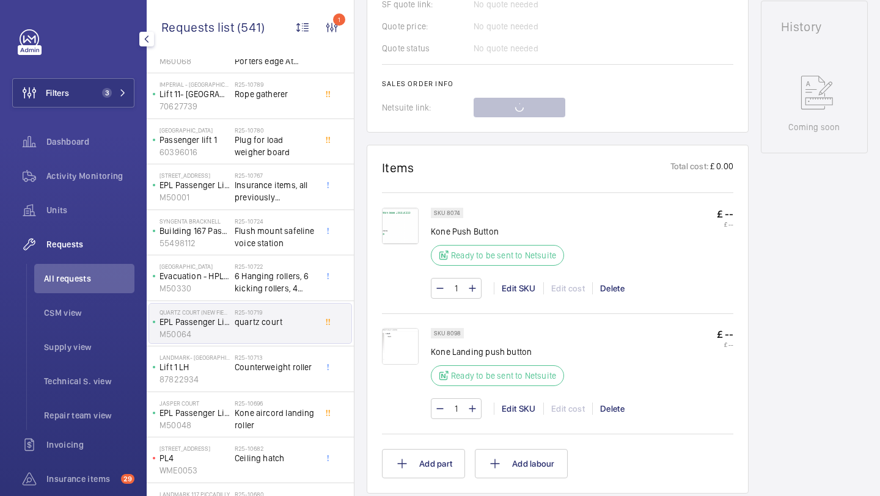
scroll to position [473, 0]
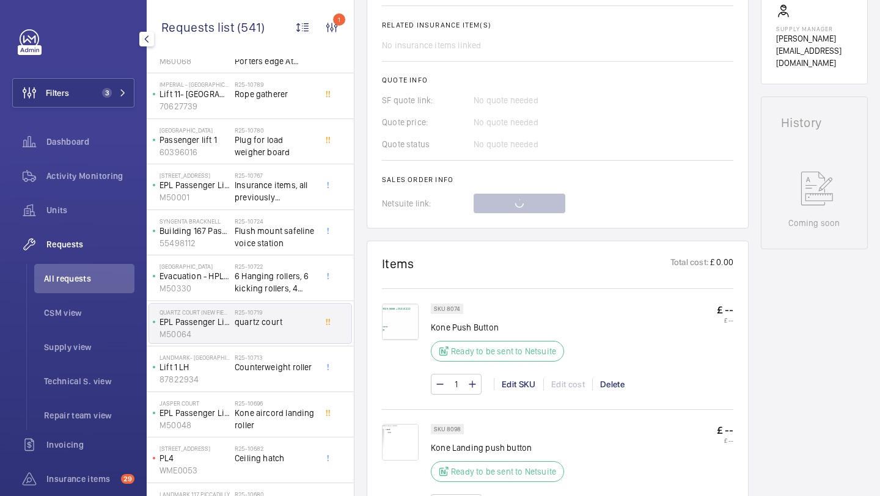
click at [398, 316] on img at bounding box center [400, 322] width 37 height 37
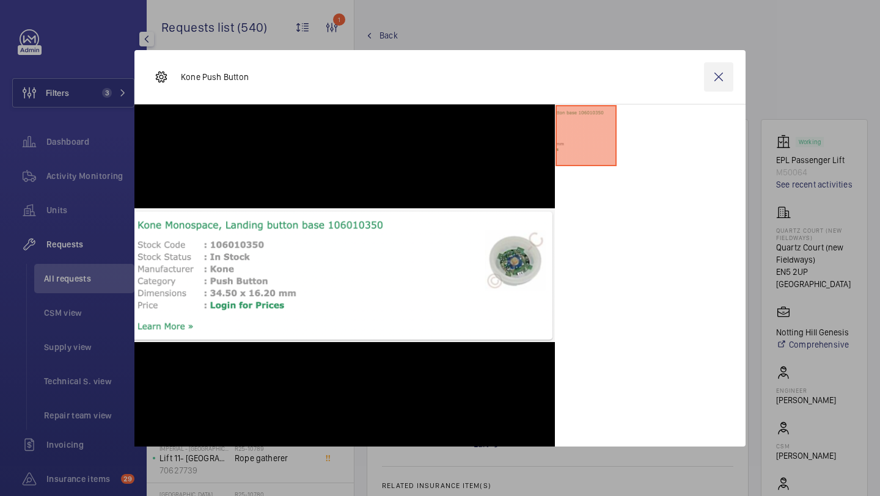
click at [720, 81] on wm-front-icon-button at bounding box center [718, 76] width 29 height 29
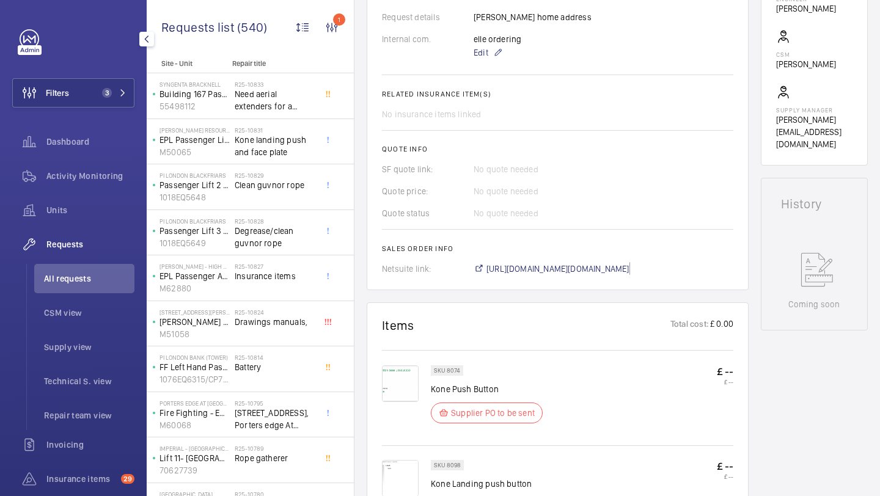
scroll to position [256, 0]
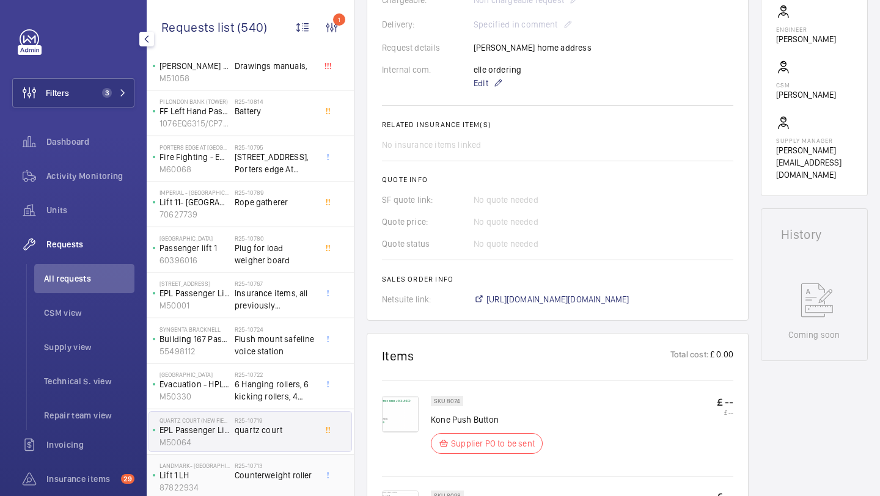
click at [304, 280] on div "R25-10767 Insurance items, all previously requested." at bounding box center [275, 297] width 81 height 35
click at [304, 462] on div "R25-10713 Counterweight roller" at bounding box center [275, 479] width 81 height 35
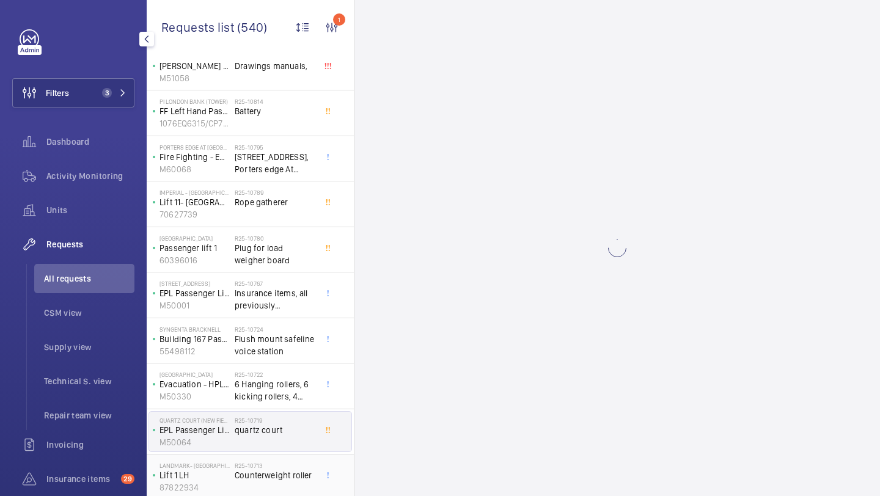
scroll to position [565, 0]
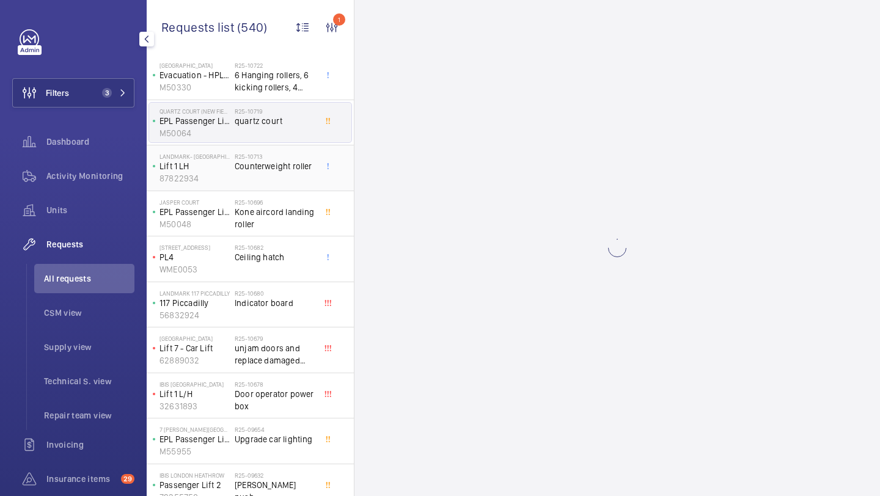
click at [301, 170] on span "Counterweight roller" at bounding box center [275, 166] width 81 height 12
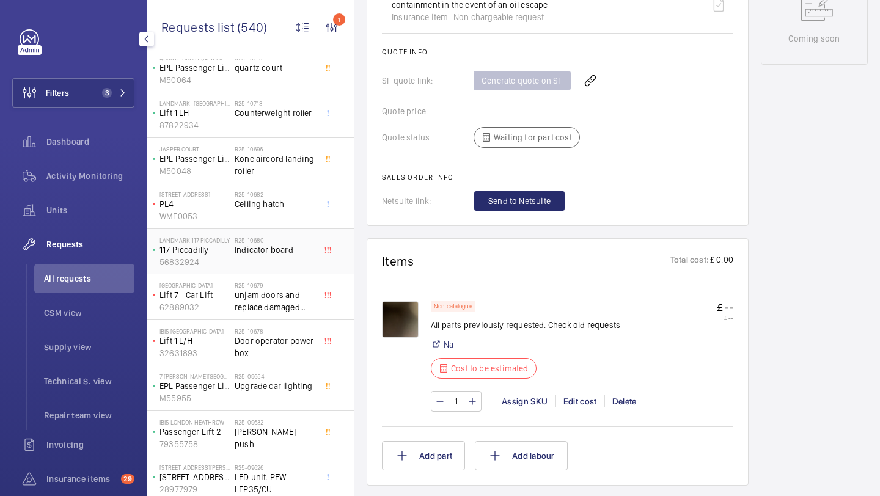
scroll to position [632, 0]
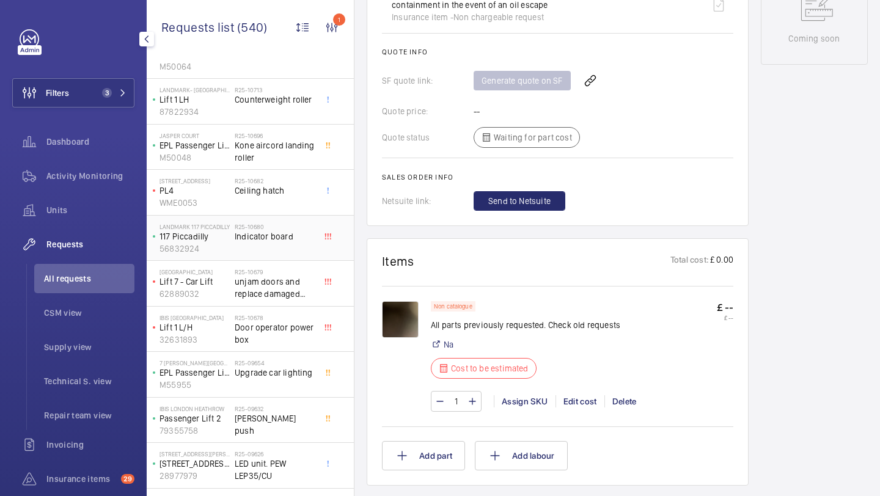
click at [232, 309] on div "IBIS CAMBRIDGE Lift 1 L/H 32631893 R25-10678 Door operator power box" at bounding box center [250, 330] width 207 height 46
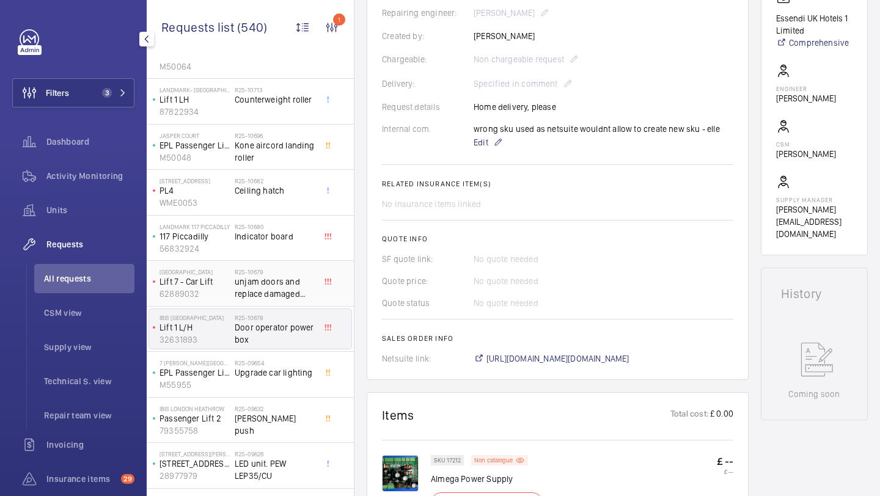
scroll to position [860, 0]
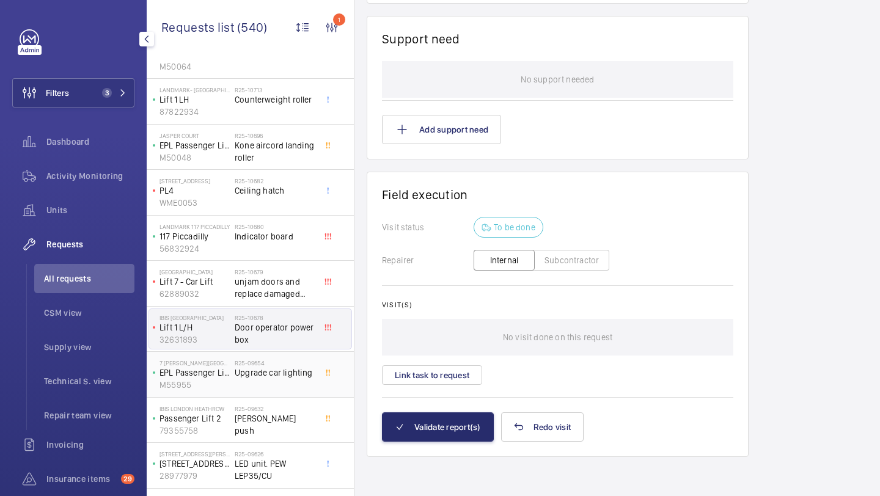
click at [266, 384] on div "R25-09654 Upgrade car lighting" at bounding box center [275, 376] width 81 height 35
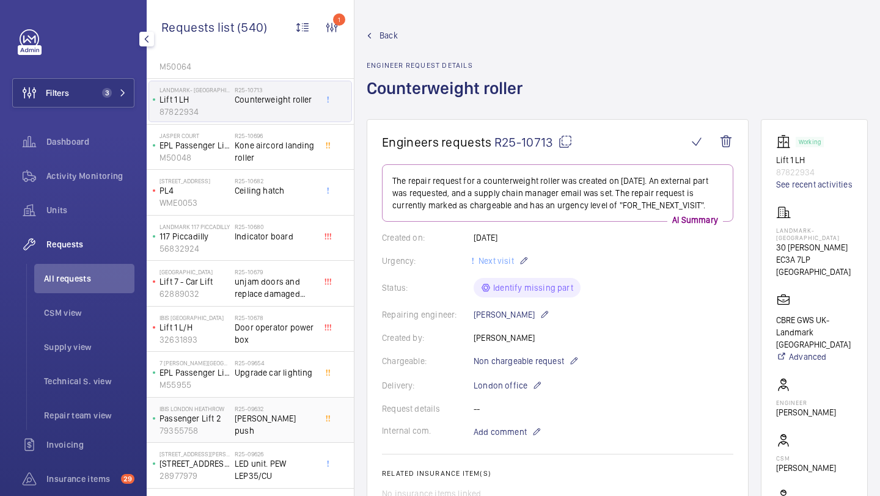
click at [275, 407] on h2 "R25-09632" at bounding box center [275, 408] width 81 height 7
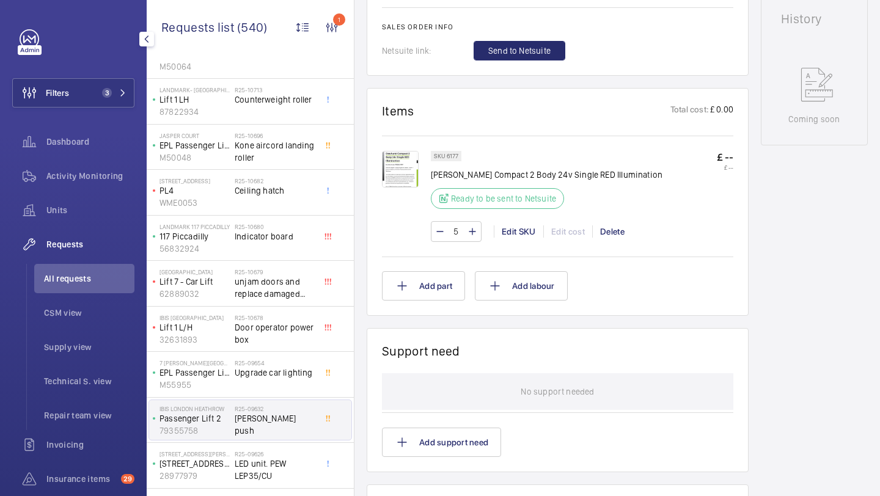
scroll to position [692, 0]
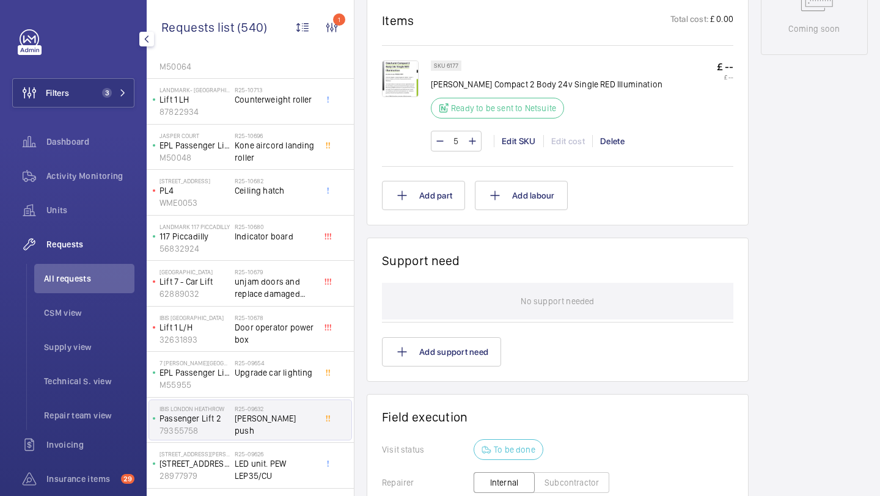
click at [403, 92] on img at bounding box center [400, 78] width 37 height 37
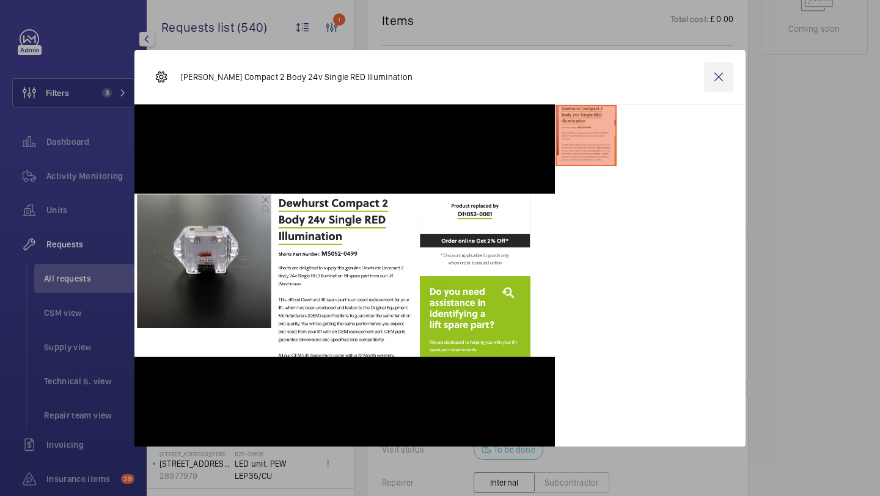
click at [725, 71] on wm-front-icon-button at bounding box center [718, 76] width 29 height 29
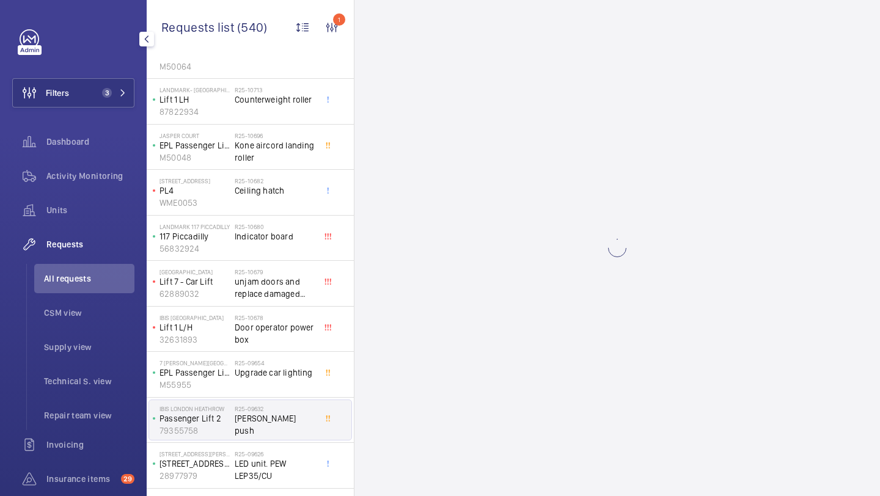
scroll to position [0, 0]
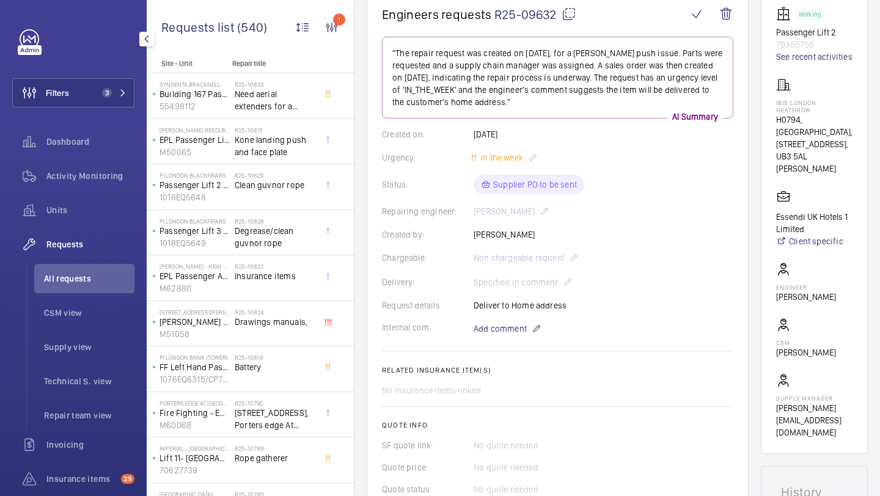
scroll to position [360, 0]
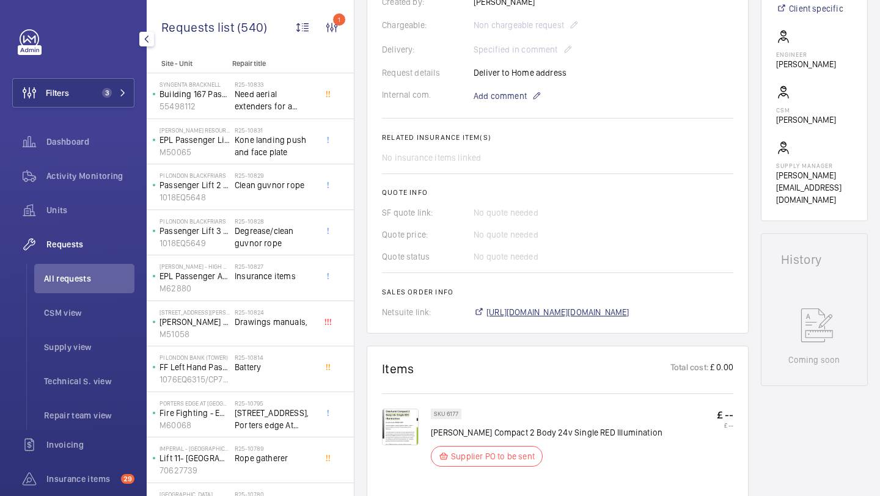
click at [557, 312] on span "[URL][DOMAIN_NAME][DOMAIN_NAME]" at bounding box center [557, 312] width 143 height 12
